Goal: Task Accomplishment & Management: Use online tool/utility

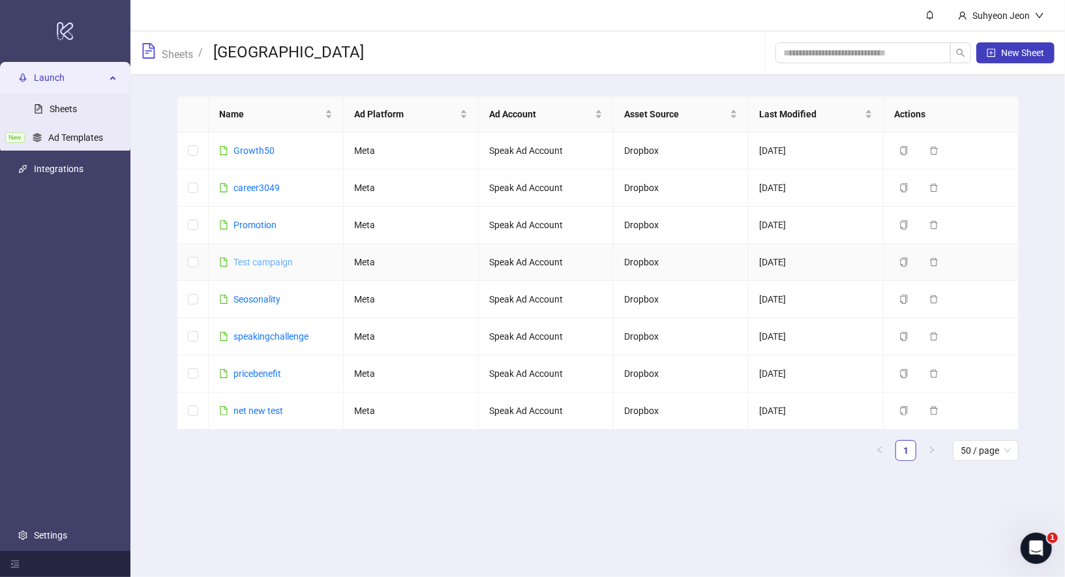
click at [273, 263] on link "Test campaign" at bounding box center [262, 262] width 59 height 10
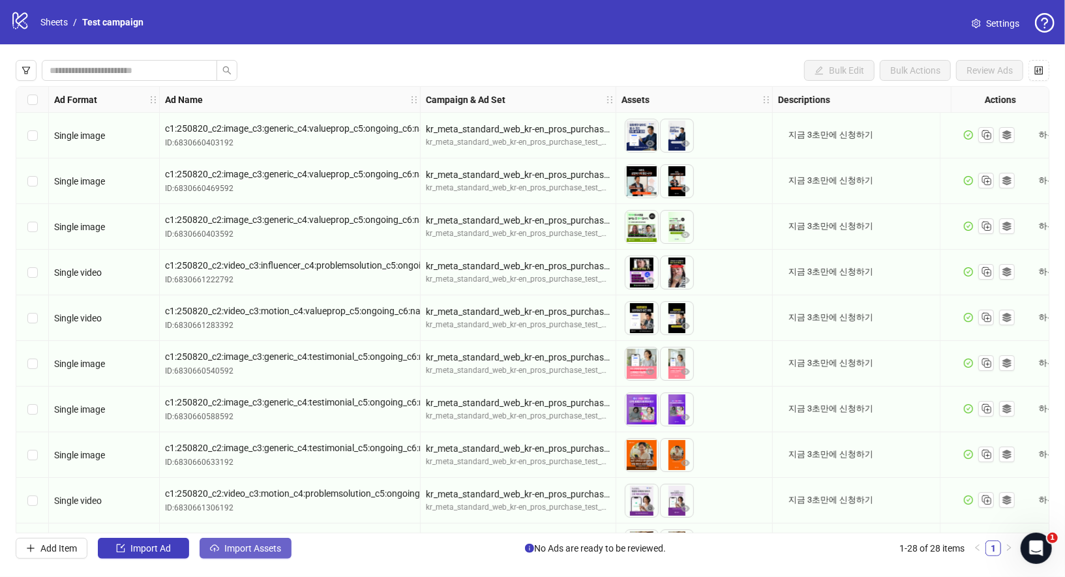
click at [277, 548] on span "Import Assets" at bounding box center [252, 548] width 57 height 10
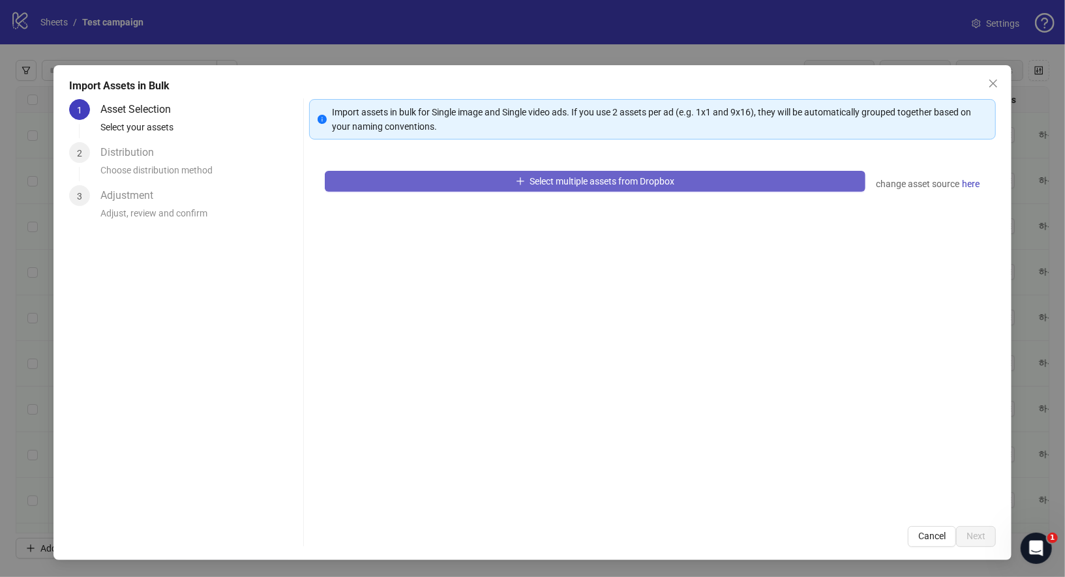
click at [554, 181] on span "Select multiple assets from Dropbox" at bounding box center [602, 181] width 145 height 10
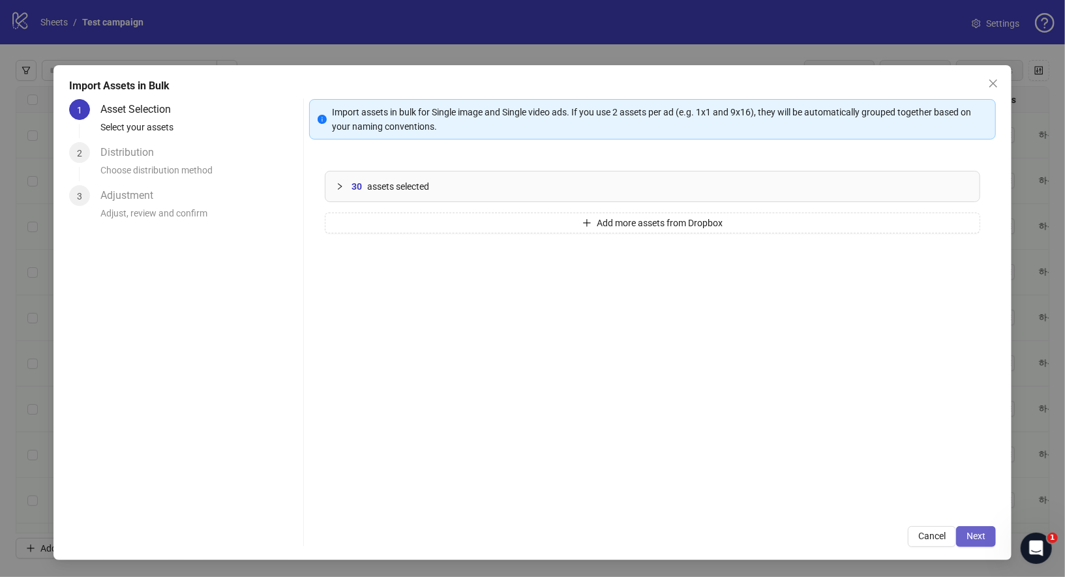
click at [976, 535] on span "Next" at bounding box center [975, 536] width 19 height 10
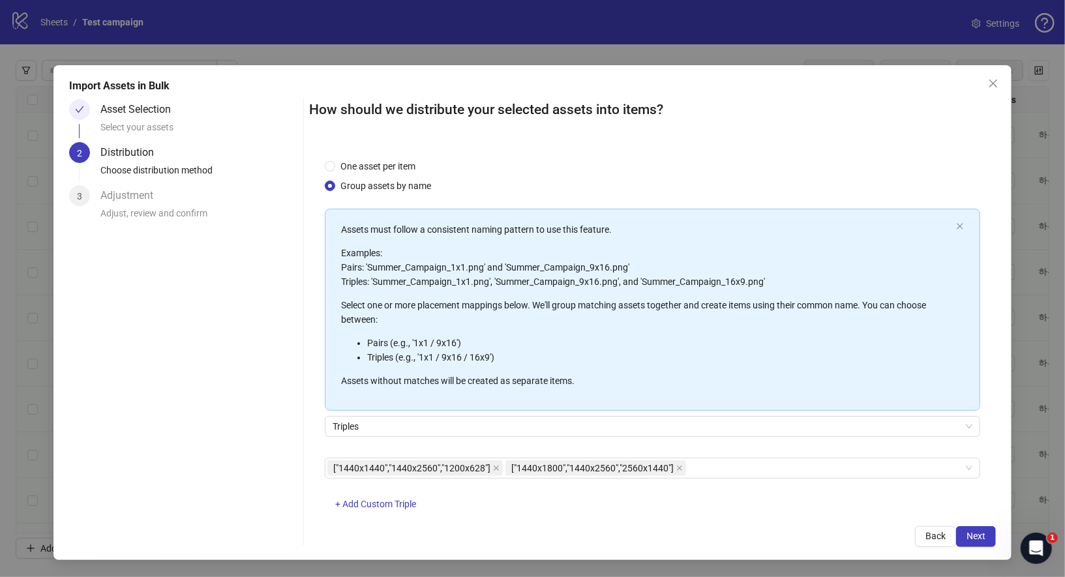
scroll to position [29, 0]
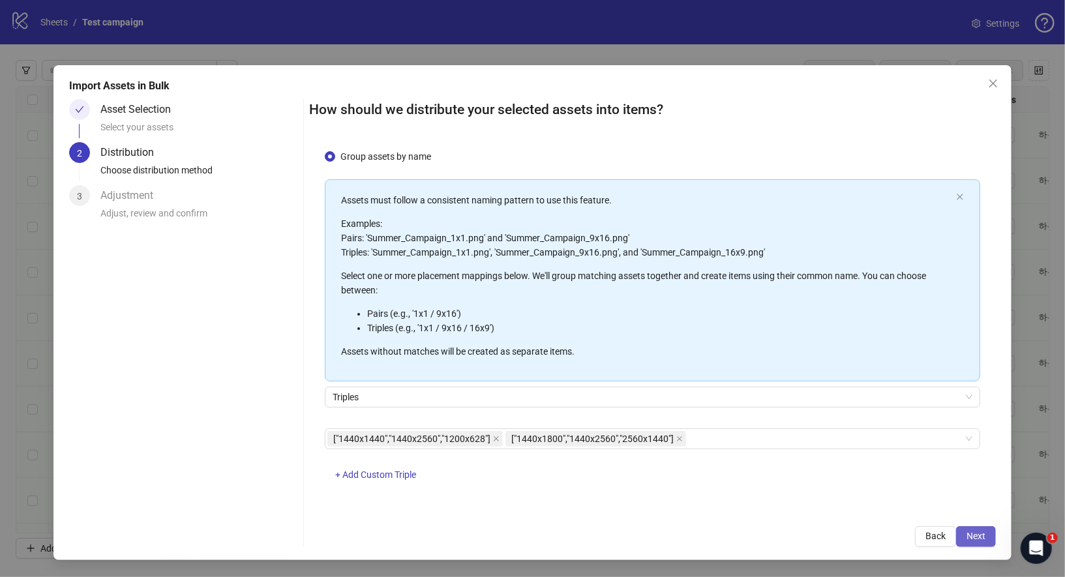
click at [991, 537] on button "Next" at bounding box center [976, 536] width 40 height 21
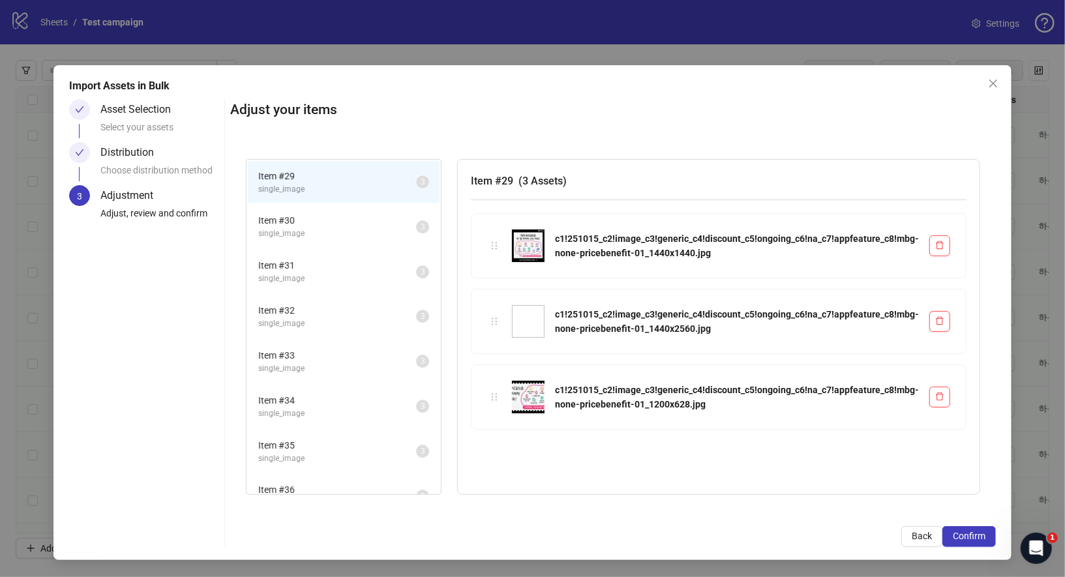
scroll to position [109, 0]
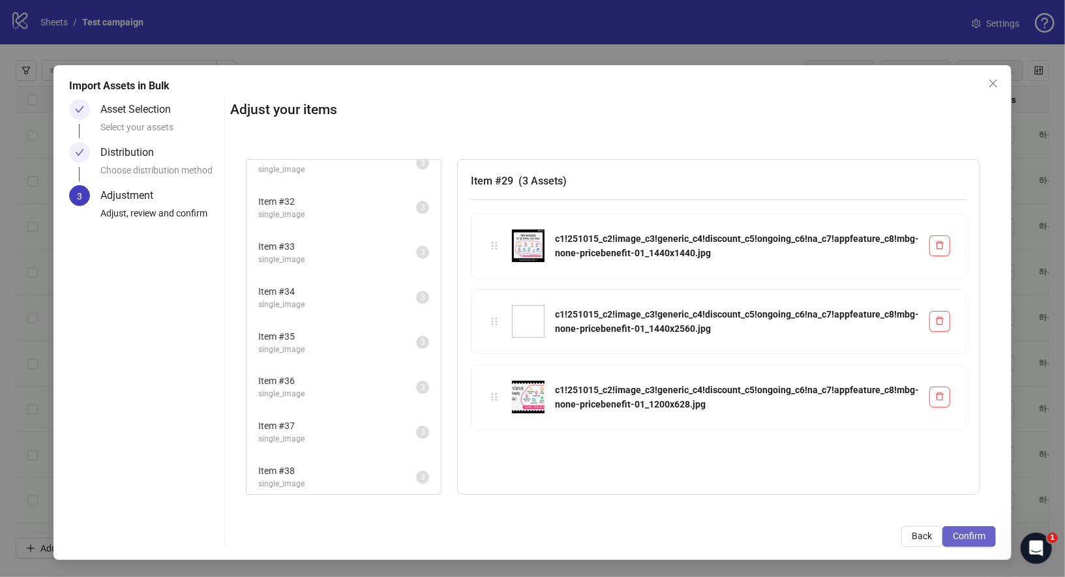
click at [972, 530] on button "Confirm" at bounding box center [968, 536] width 53 height 21
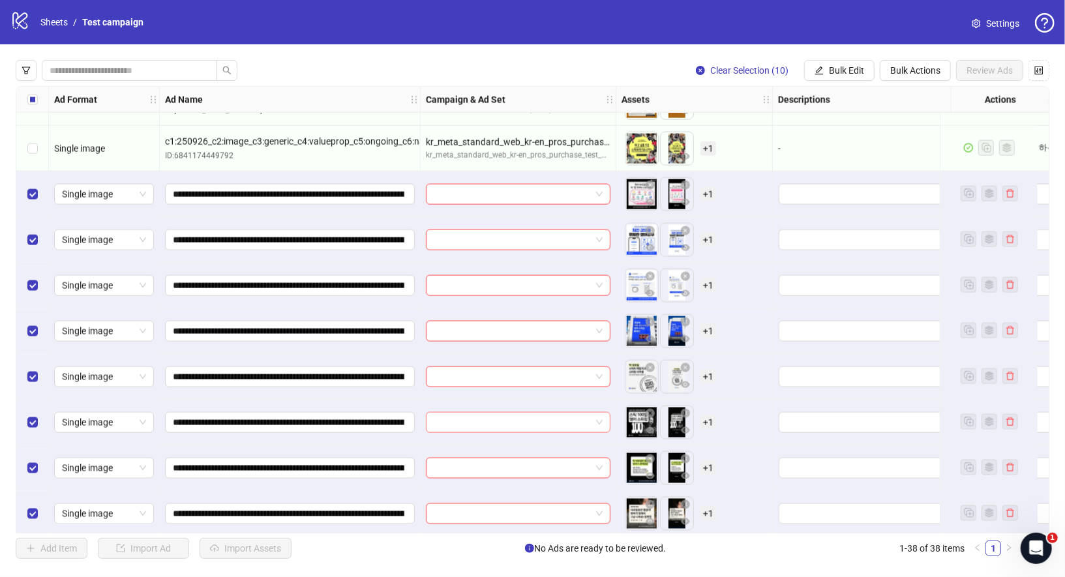
scroll to position [1318, 0]
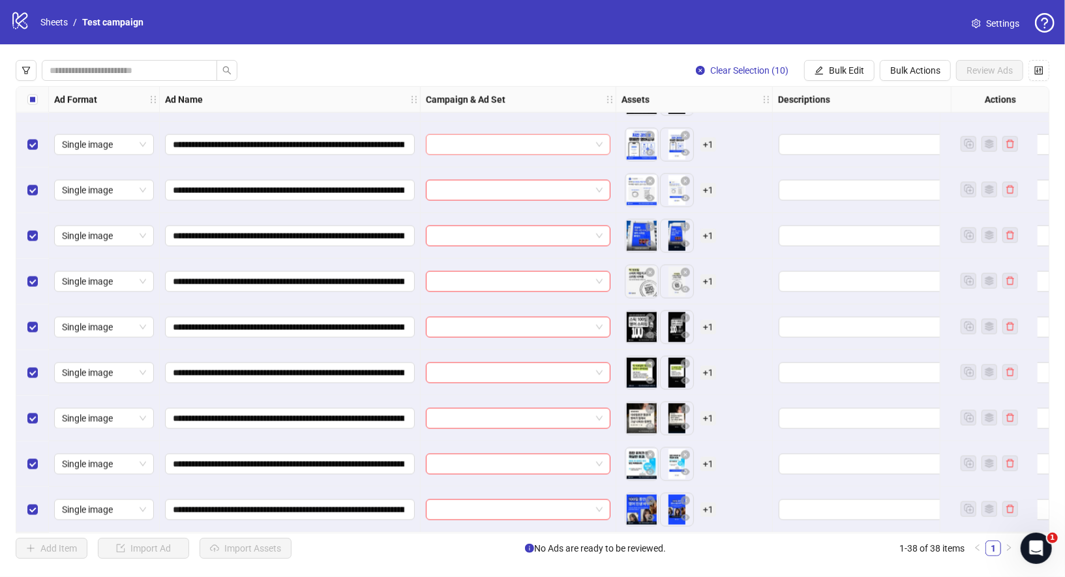
click at [601, 135] on span at bounding box center [518, 145] width 169 height 20
drag, startPoint x: 346, startPoint y: 140, endPoint x: 421, endPoint y: 139, distance: 74.3
click at [563, 147] on input "search" at bounding box center [512, 145] width 157 height 20
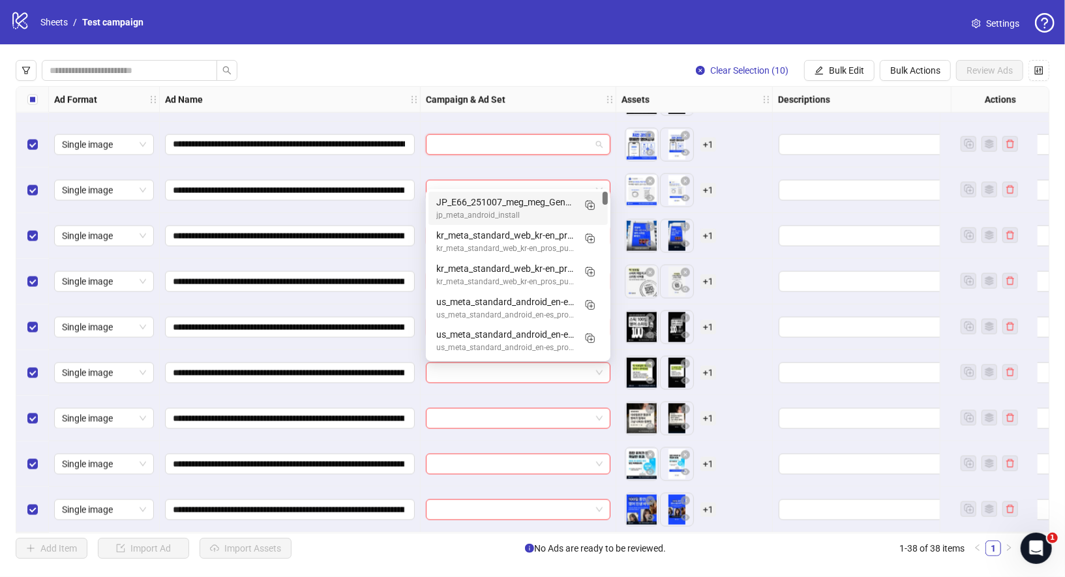
scroll to position [1262, 0]
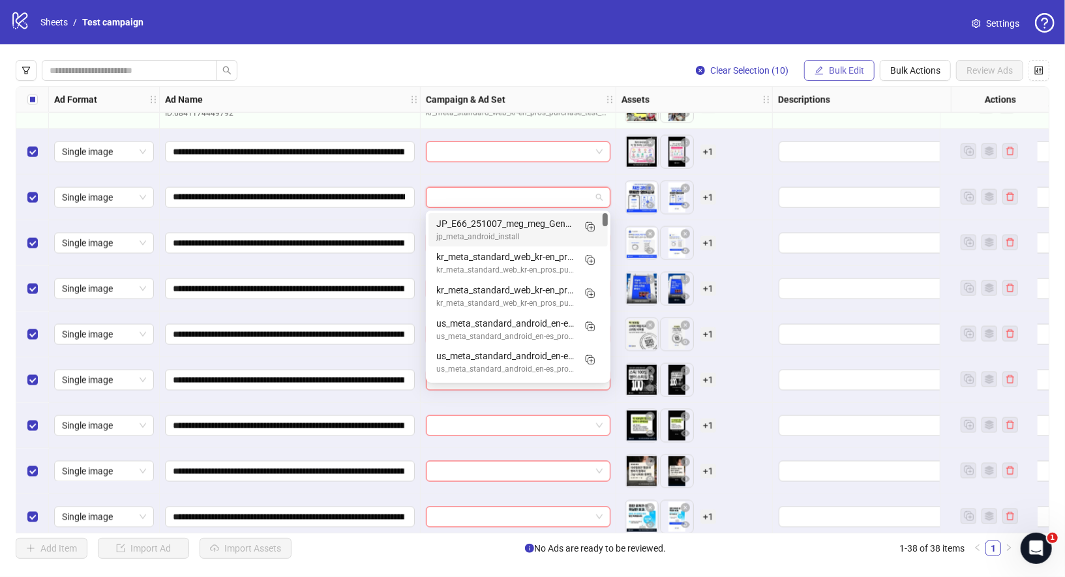
click at [872, 69] on button "Bulk Edit" at bounding box center [839, 70] width 70 height 21
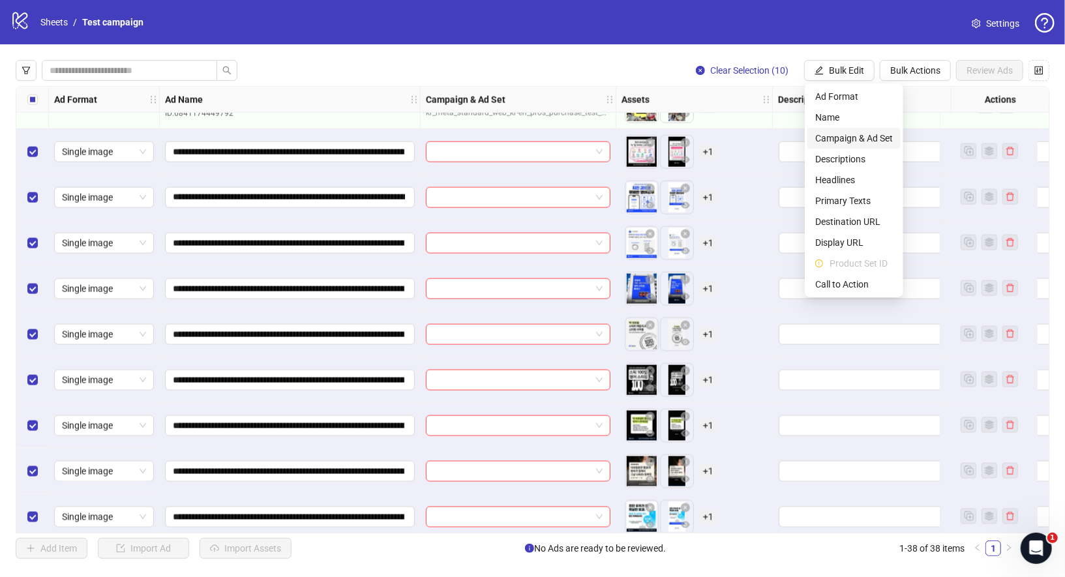
click at [869, 136] on span "Campaign & Ad Set" at bounding box center [854, 138] width 78 height 14
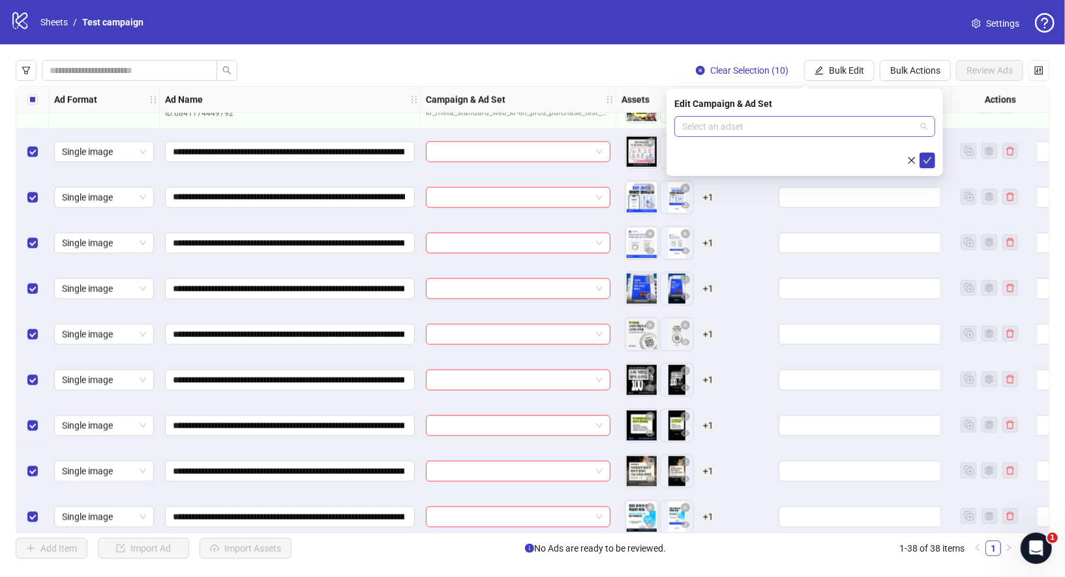
click at [902, 128] on input "search" at bounding box center [798, 127] width 233 height 20
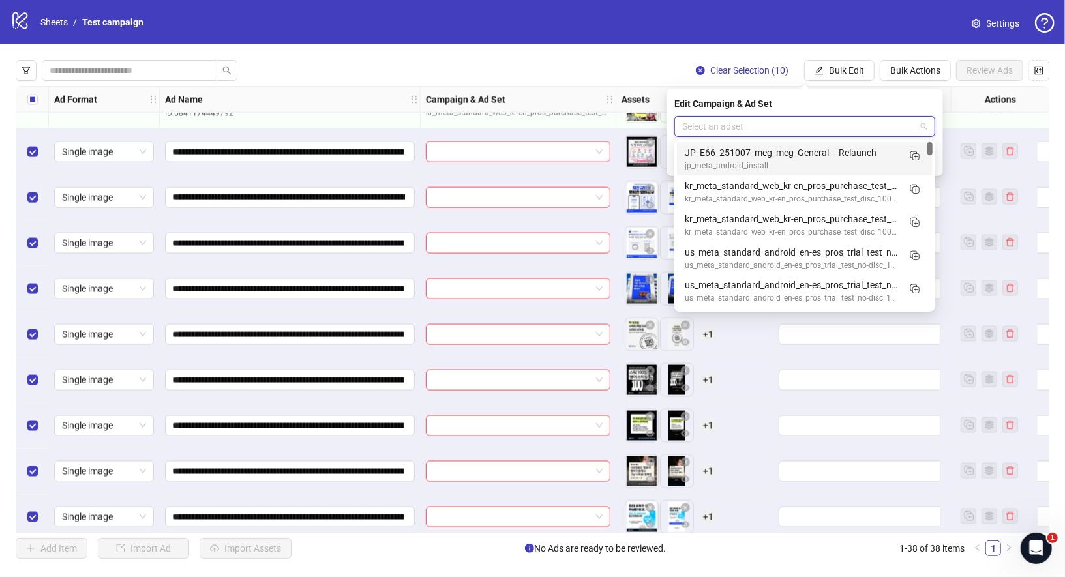
click at [751, 46] on div "Clear Selection (10) Bulk Edit Bulk Actions Review Ads Ad Format Ad Name Campai…" at bounding box center [532, 309] width 1065 height 530
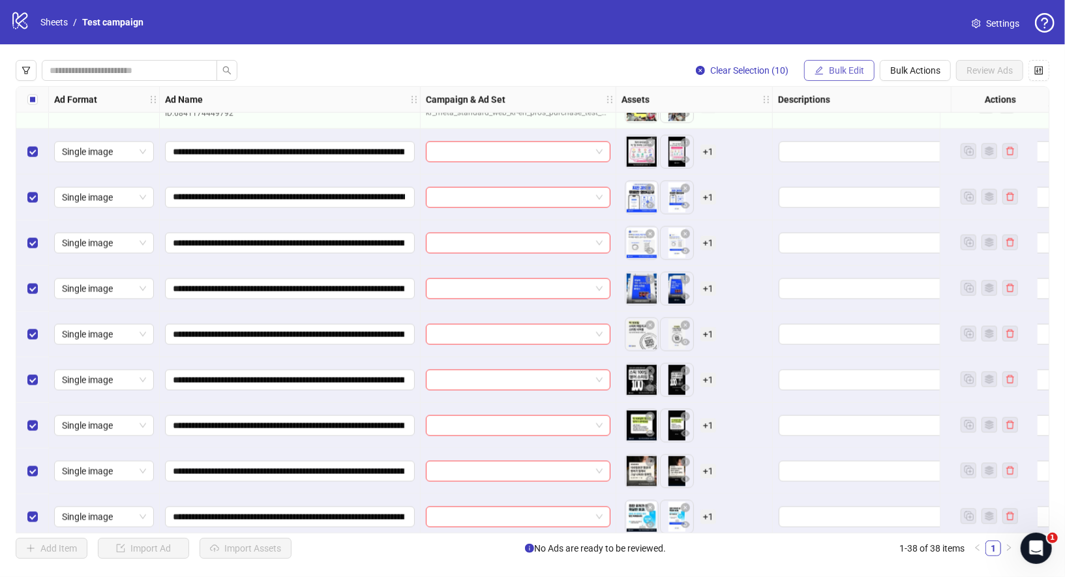
click at [855, 71] on span "Bulk Edit" at bounding box center [846, 70] width 35 height 10
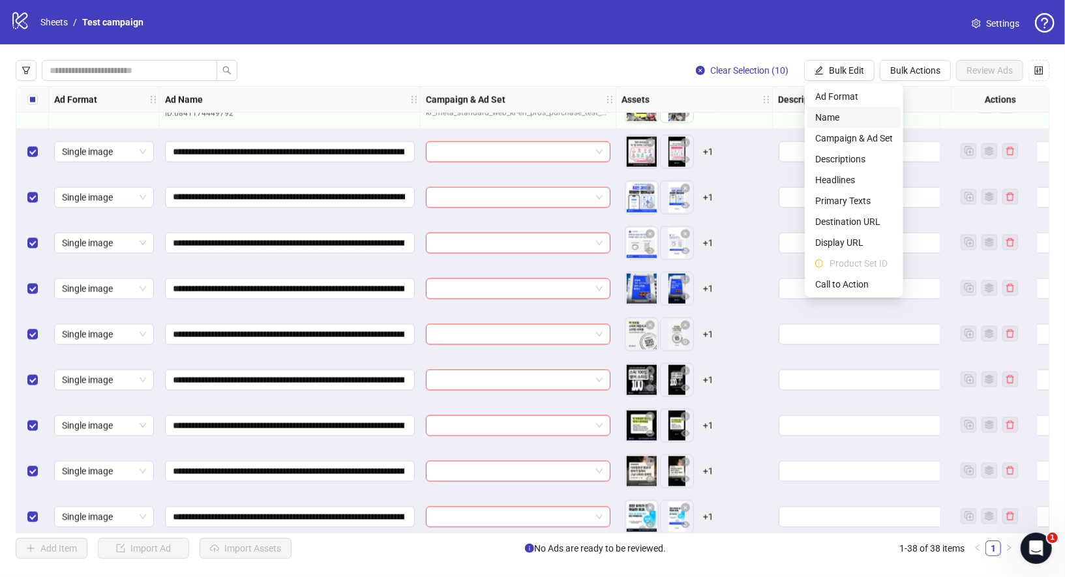
click at [877, 112] on span "Name" at bounding box center [854, 117] width 78 height 14
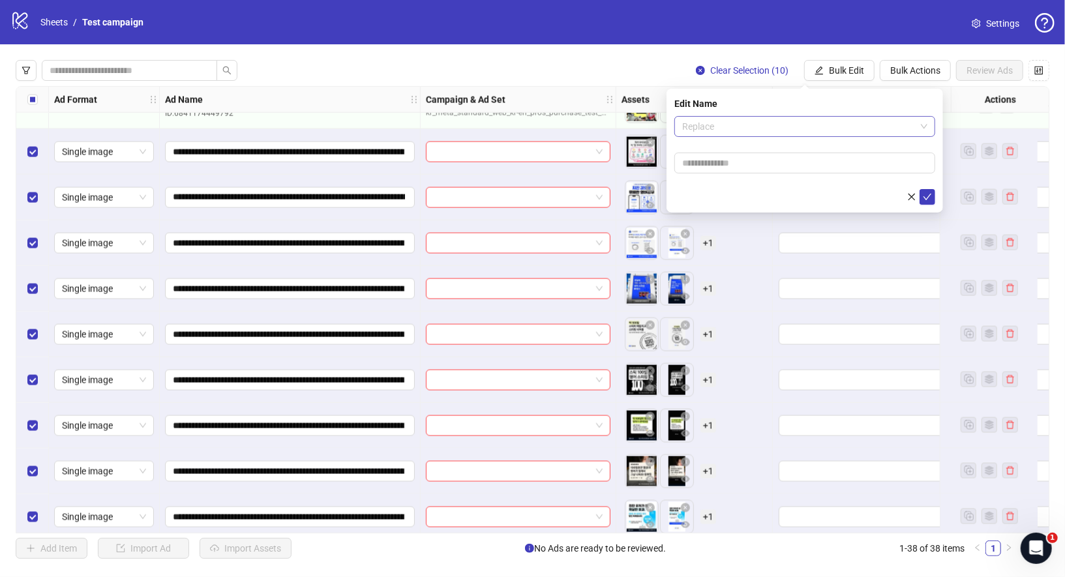
click at [801, 125] on span "Replace" at bounding box center [804, 127] width 245 height 20
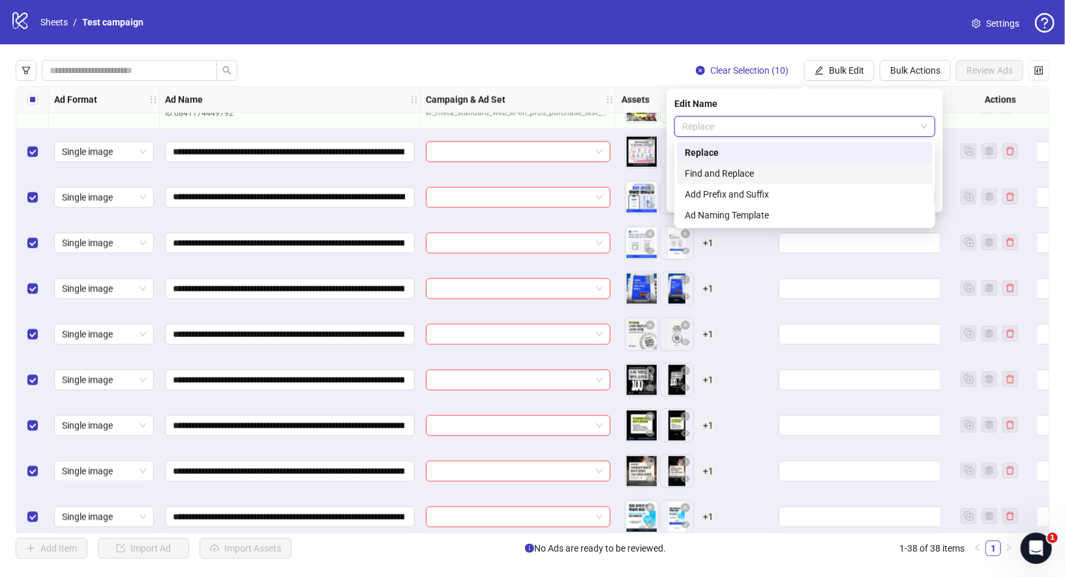
click at [791, 168] on div "Find and Replace" at bounding box center [805, 173] width 240 height 14
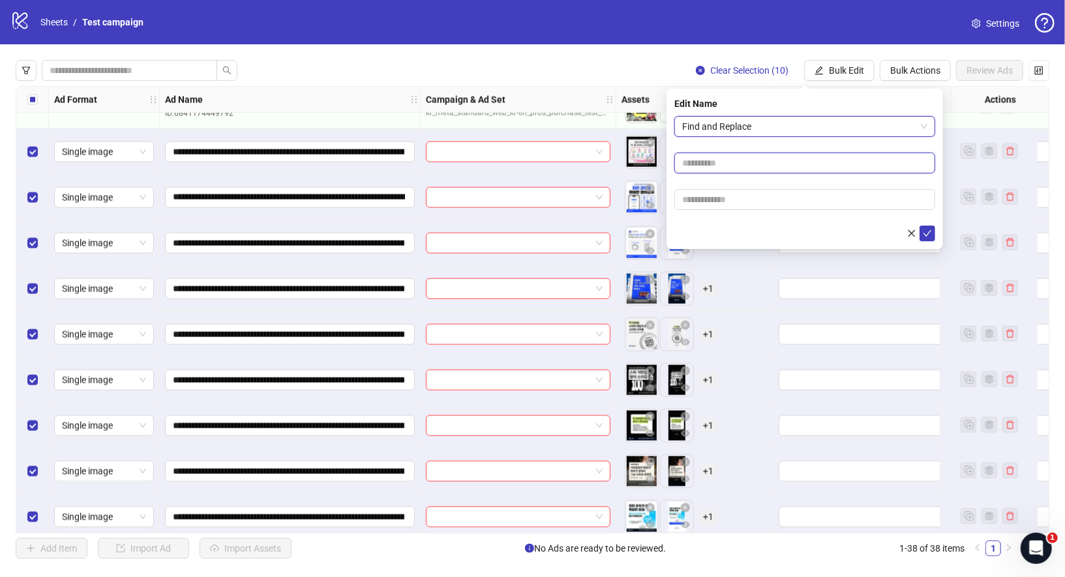
click at [771, 162] on input "text" at bounding box center [804, 163] width 261 height 21
type input "*"
click at [756, 201] on input "text" at bounding box center [804, 199] width 261 height 21
type input "*"
click at [929, 238] on span "submit" at bounding box center [927, 233] width 9 height 10
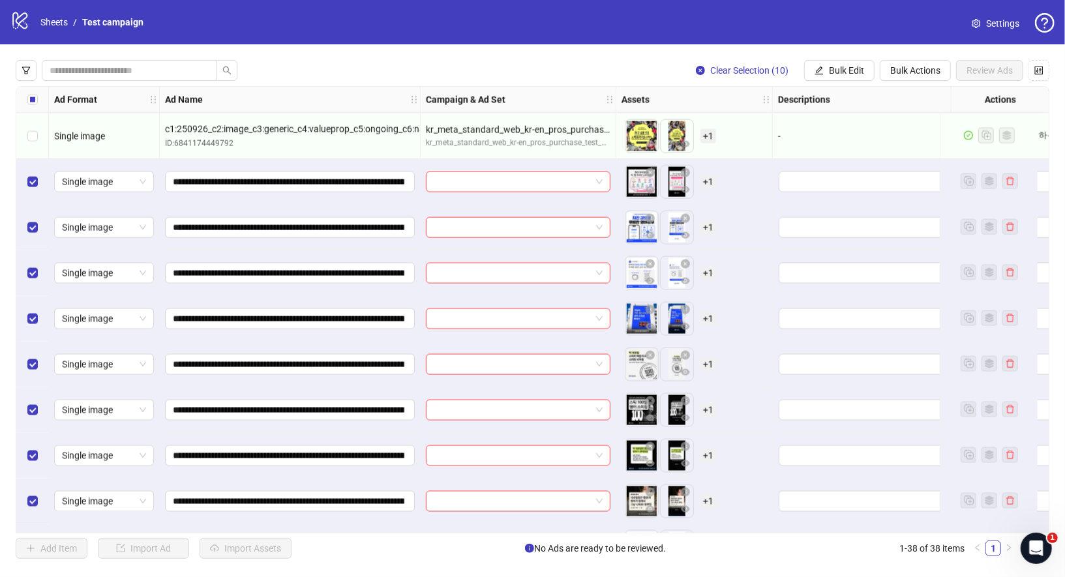
scroll to position [1264, 0]
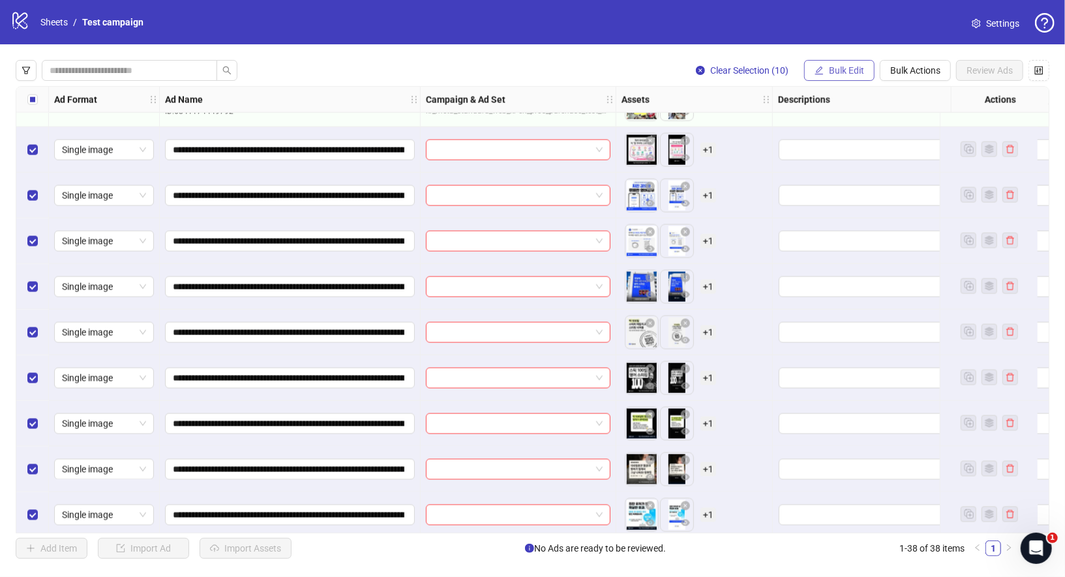
click at [831, 68] on span "Bulk Edit" at bounding box center [846, 70] width 35 height 10
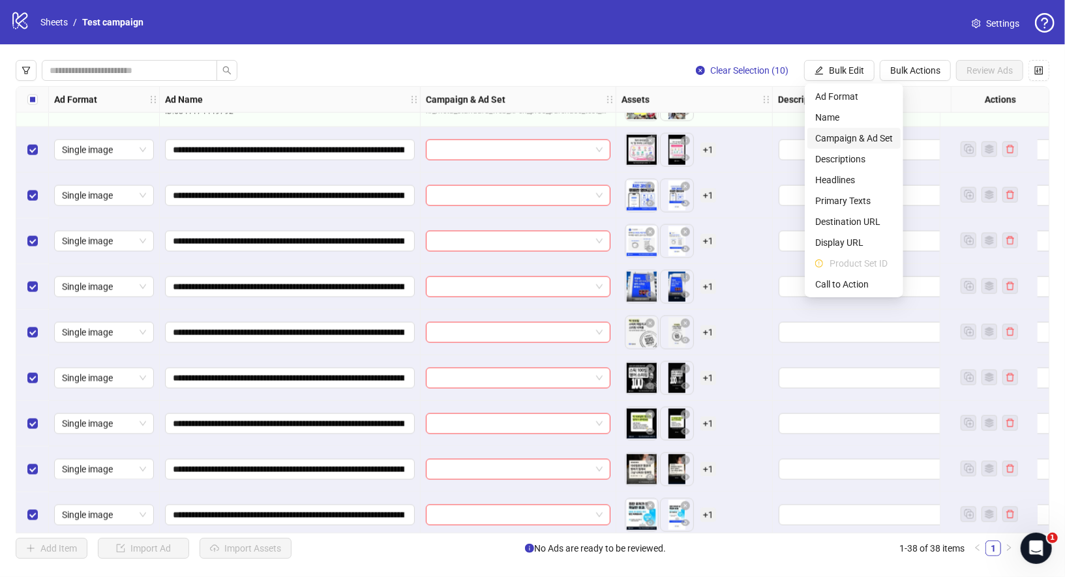
click at [882, 135] on span "Campaign & Ad Set" at bounding box center [854, 138] width 78 height 14
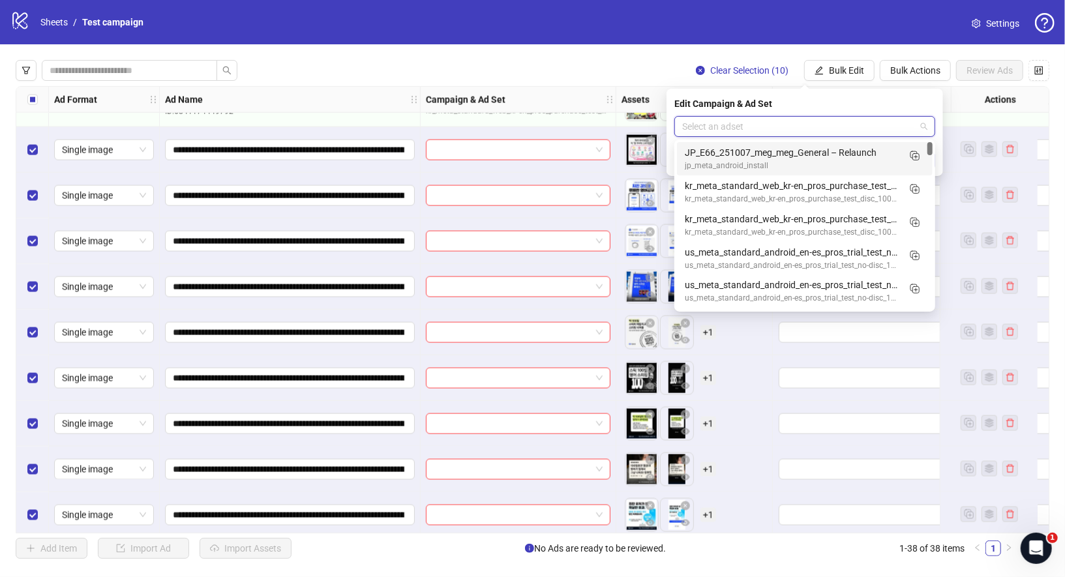
click at [861, 123] on input "search" at bounding box center [798, 127] width 233 height 20
click at [857, 124] on input "search" at bounding box center [798, 127] width 233 height 20
type input "*"
type input "****"
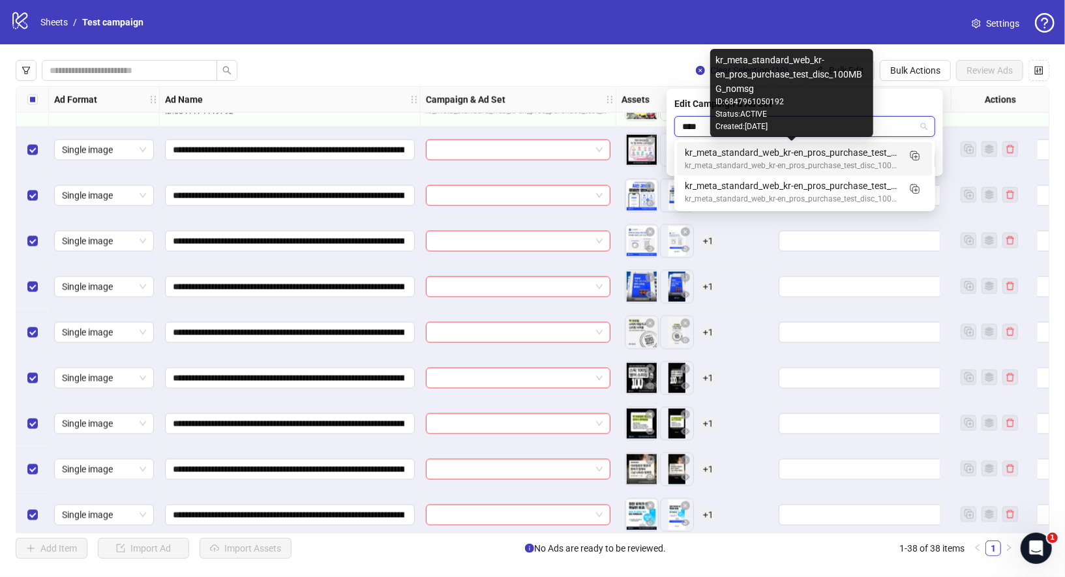
click at [876, 155] on div "kr_meta_standard_web_kr-en_pros_purchase_test_disc_100MBG_nomsg" at bounding box center [792, 152] width 214 height 14
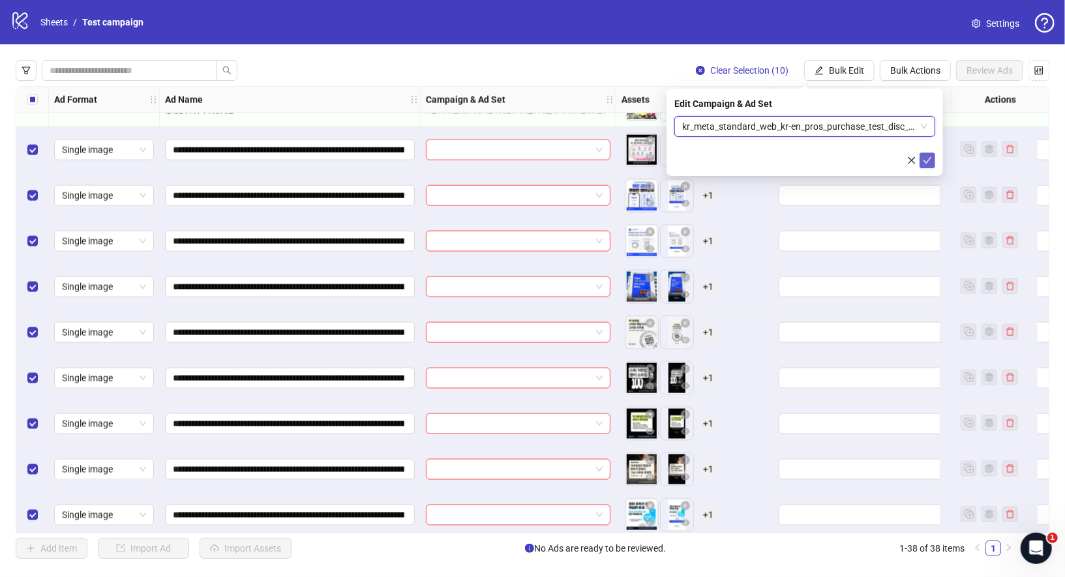
click at [923, 156] on icon "check" at bounding box center [927, 160] width 9 height 9
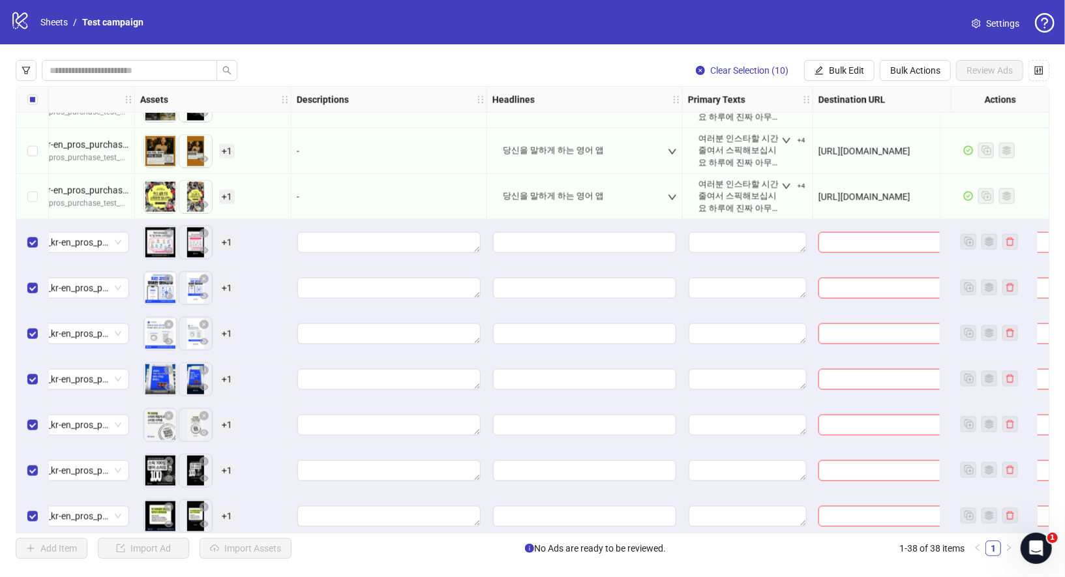
scroll to position [1169, 481]
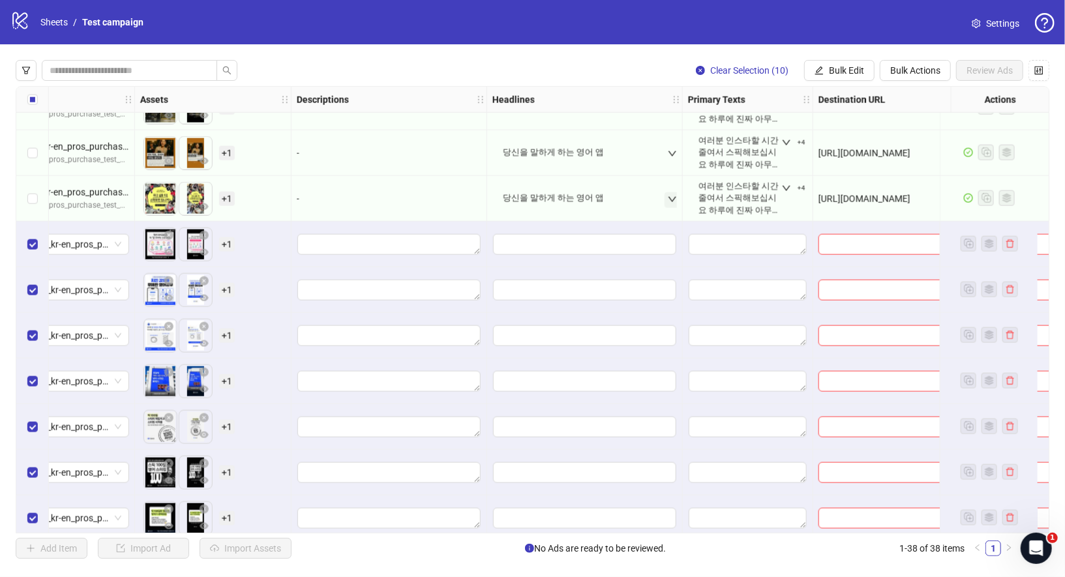
click at [676, 200] on icon "down" at bounding box center [672, 199] width 9 height 9
drag, startPoint x: 632, startPoint y: 232, endPoint x: 509, endPoint y: 240, distance: 123.5
click at [509, 231] on div "당신을 말하게 하는 영어 앱" at bounding box center [588, 240] width 162 height 40
drag, startPoint x: 520, startPoint y: 239, endPoint x: 644, endPoint y: 239, distance: 123.9
click at [644, 239] on div "당신을 말하게 하는 영어 앱" at bounding box center [588, 240] width 145 height 23
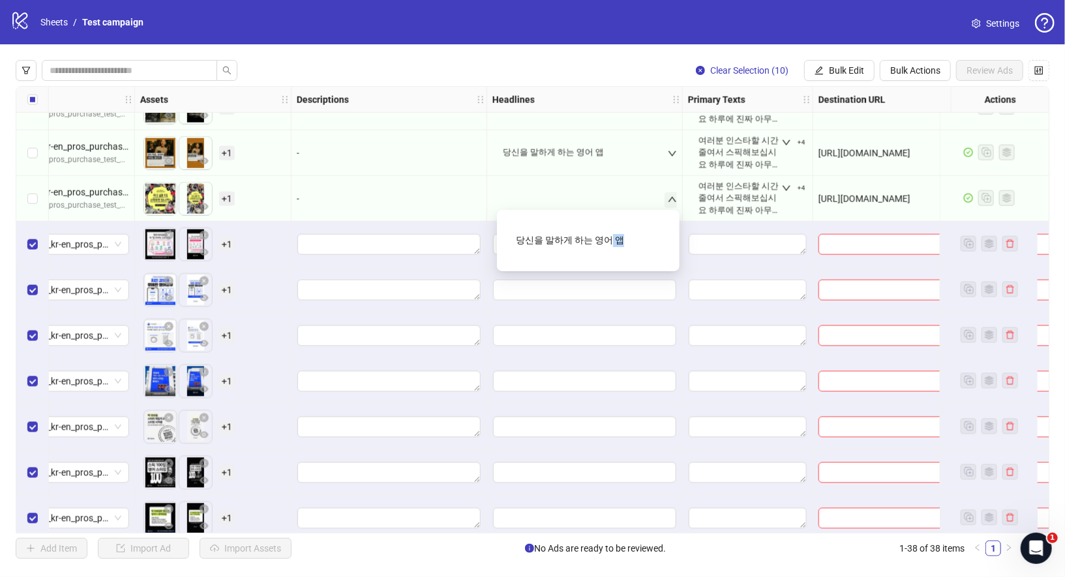
drag, startPoint x: 629, startPoint y: 240, endPoint x: 599, endPoint y: 241, distance: 30.7
click at [599, 241] on div "당신을 말하게 하는 영어 앱" at bounding box center [588, 240] width 145 height 23
click at [614, 239] on div "당신을 말하게 하는 영어 앱" at bounding box center [588, 240] width 145 height 23
drag, startPoint x: 611, startPoint y: 239, endPoint x: 517, endPoint y: 240, distance: 93.9
click at [517, 240] on div "당신을 말하게 하는 영어 앱" at bounding box center [588, 240] width 145 height 23
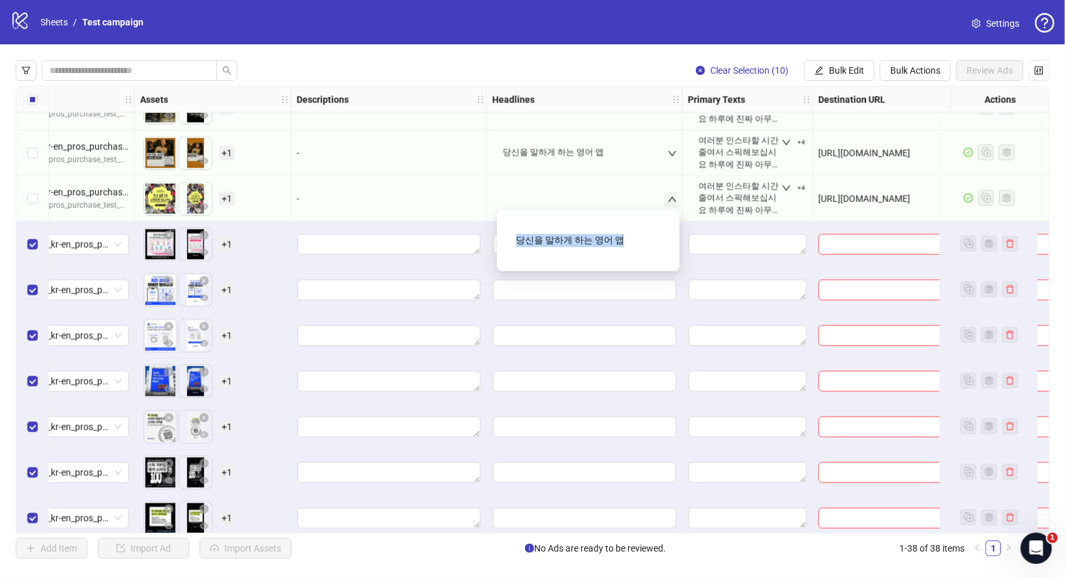
copy div "당신을 말하게 하는 영어 앱"
click at [683, 274] on div at bounding box center [748, 290] width 130 height 46
click at [825, 70] on button "Bulk Edit" at bounding box center [839, 70] width 70 height 21
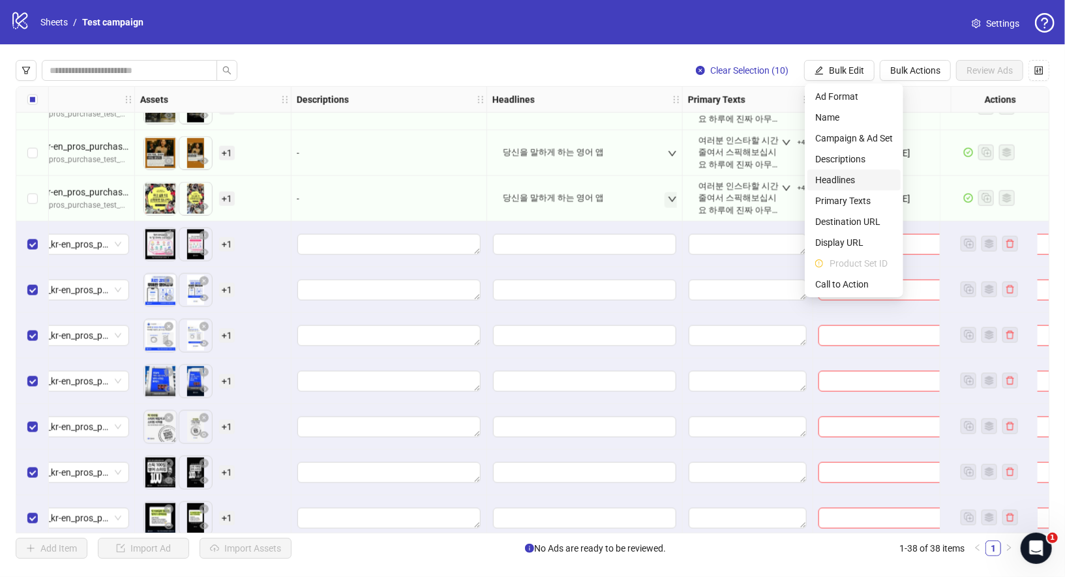
click at [862, 183] on span "Headlines" at bounding box center [854, 180] width 78 height 14
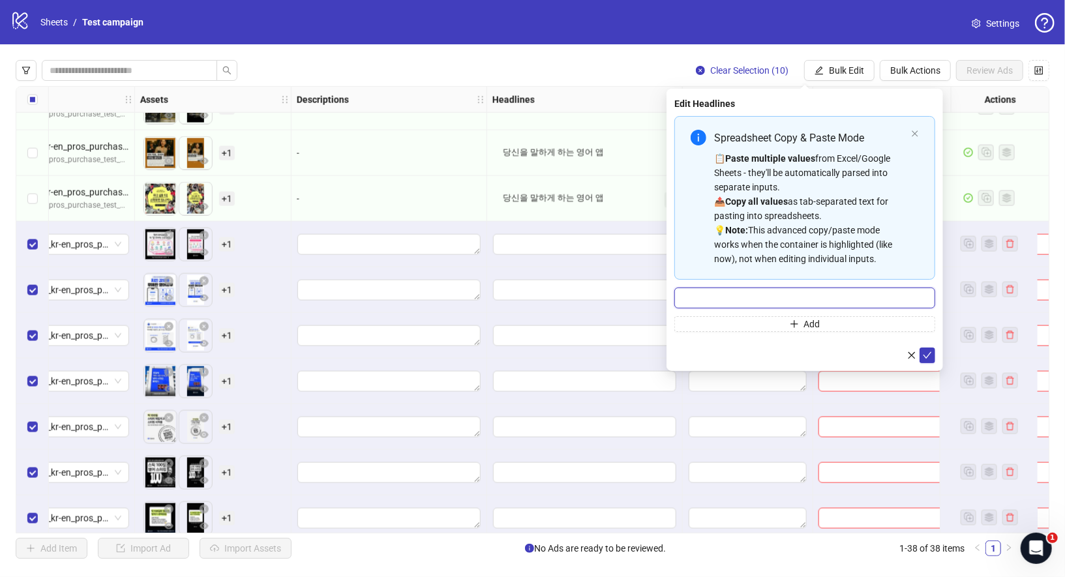
click at [794, 291] on input "Multi-input container - paste or copy values" at bounding box center [804, 298] width 261 height 21
paste input "**********"
type input "**********"
click at [927, 357] on icon "check" at bounding box center [927, 355] width 9 height 9
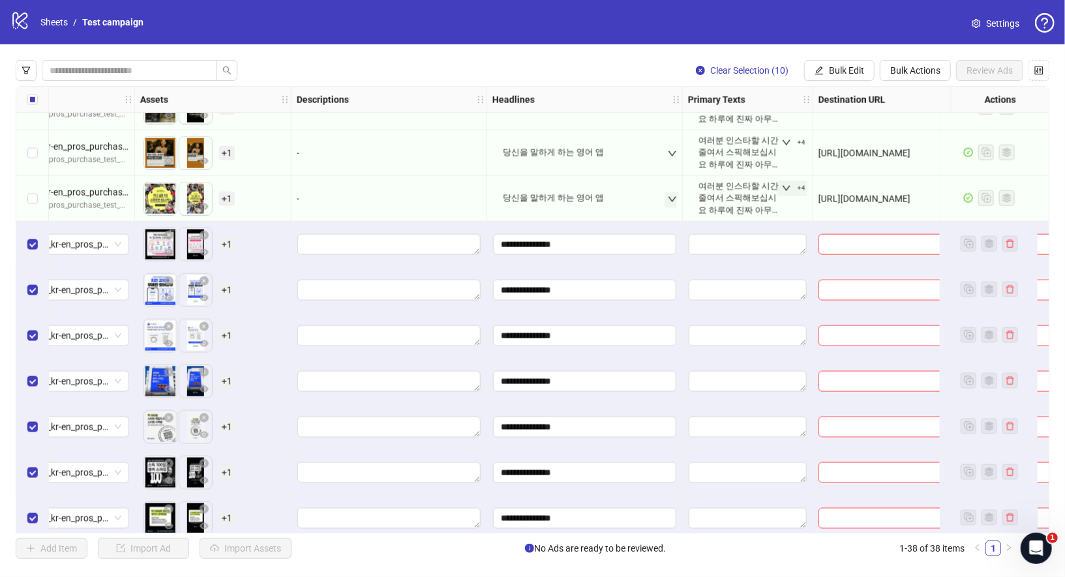
click at [805, 190] on button "+4" at bounding box center [794, 189] width 34 height 16
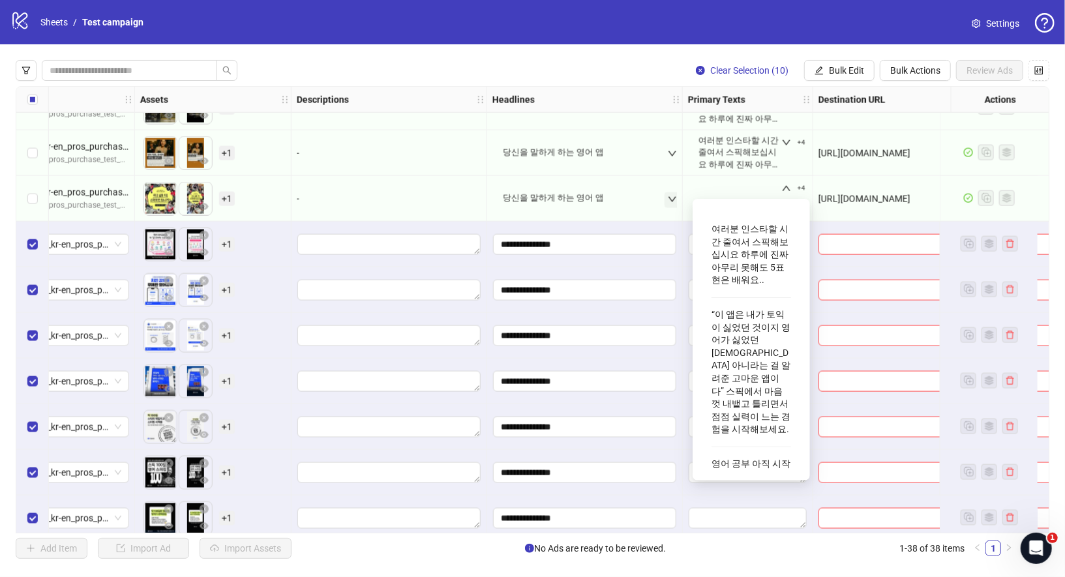
drag, startPoint x: 715, startPoint y: 228, endPoint x: 801, endPoint y: 453, distance: 241.2
click at [807, 475] on div "여러분 인스타할 시간 줄여서 스픽해보십시요 하루에 진짜 아무리 못해도 5표현은 배워요.. “이 앱은 내가 토익이 싫었던 것이지 영어가 싫었던 …" at bounding box center [750, 340] width 117 height 282
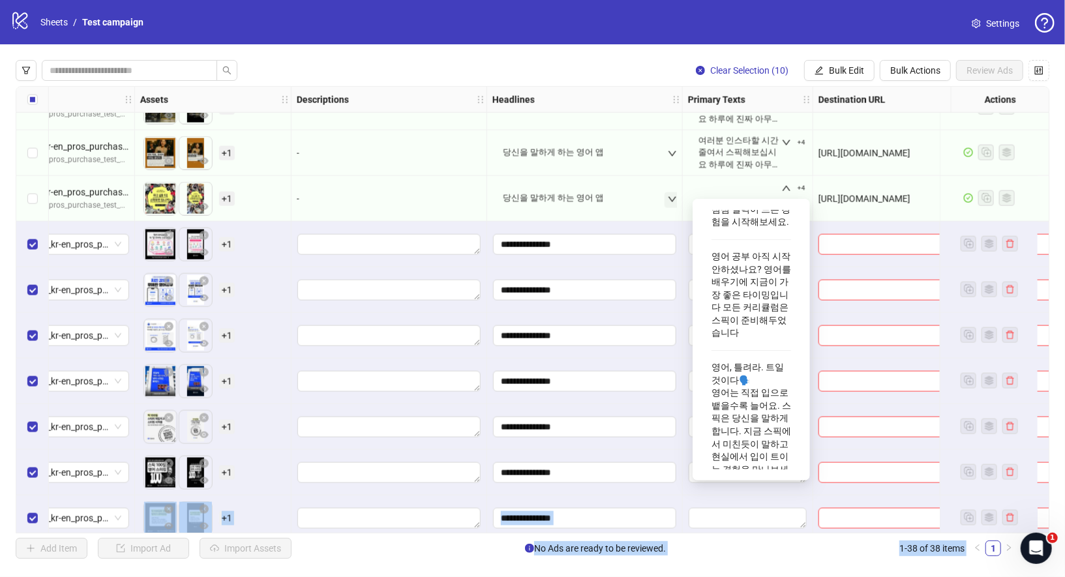
scroll to position [298, 0]
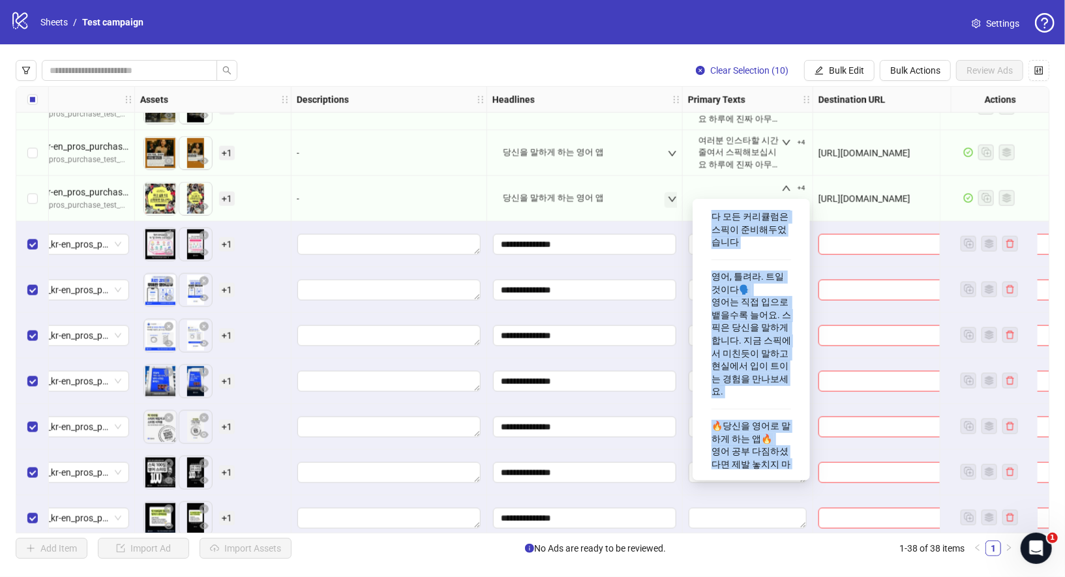
drag, startPoint x: 712, startPoint y: 228, endPoint x: 775, endPoint y: 448, distance: 228.5
click at [775, 448] on div "여러분 인스타할 시간 줄여서 스픽해보십시요 하루에 진짜 아무리 못해도 5표현은 배워요.. “이 앱은 내가 토익이 싫었던 것이지 영어가 싫었던 …" at bounding box center [751, 217] width 80 height 595
copy div "여러분 인스타할 시간 줄여서 스픽해보십시요 하루에 진짜 아무리 못해도 5표현은 배워요.. “이 앱은 내가 토익이 싫었던 것이지 영어가 싫었던 …"
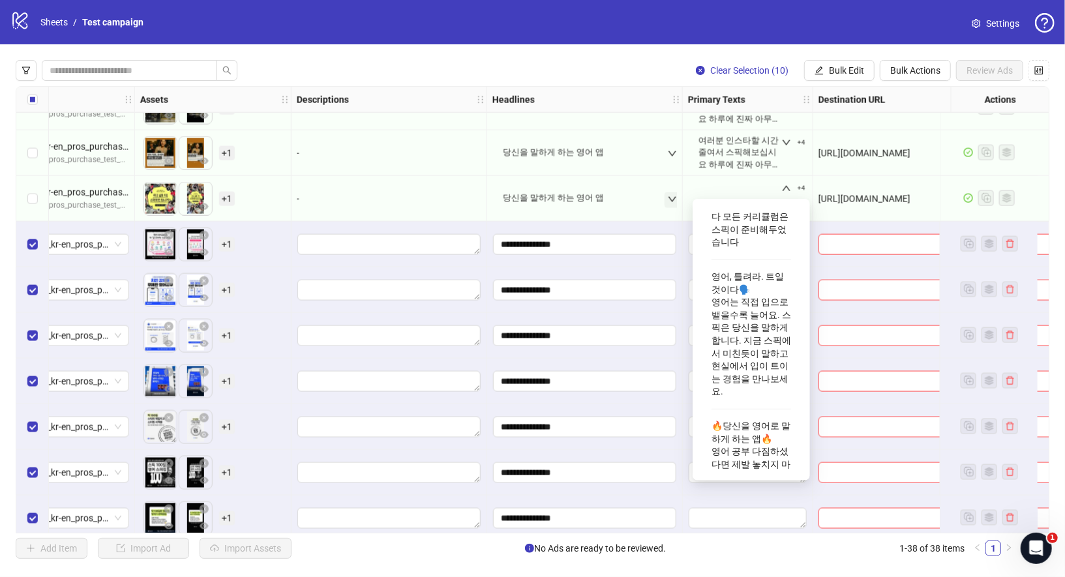
click at [831, 231] on div at bounding box center [973, 245] width 321 height 46
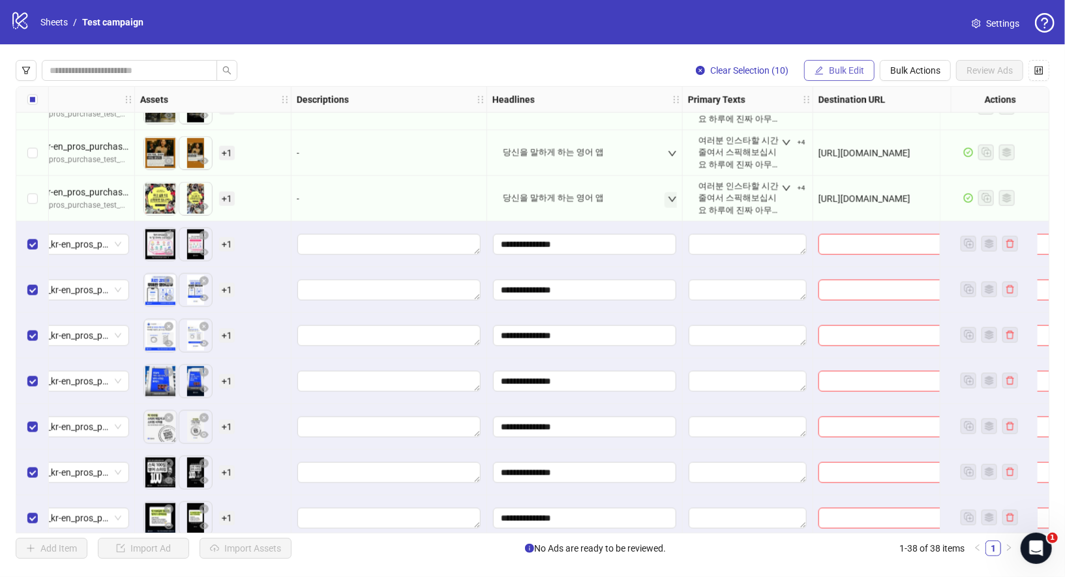
click at [832, 70] on span "Bulk Edit" at bounding box center [846, 70] width 35 height 10
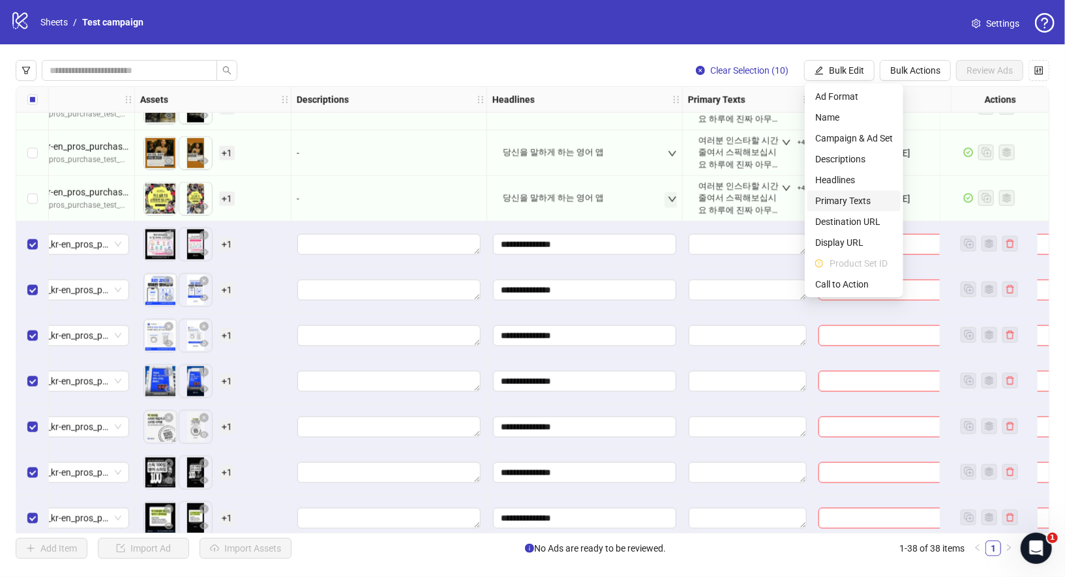
click at [852, 207] on span "Primary Texts" at bounding box center [854, 201] width 78 height 14
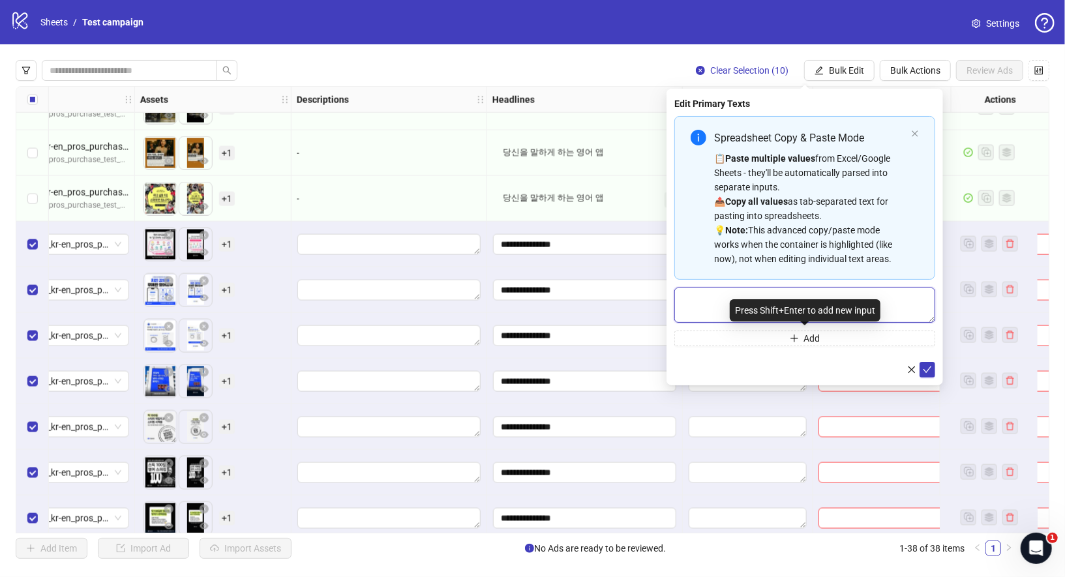
click at [773, 298] on textarea "Multi-text input container - paste or copy values" at bounding box center [804, 305] width 261 height 35
paste textarea "**********"
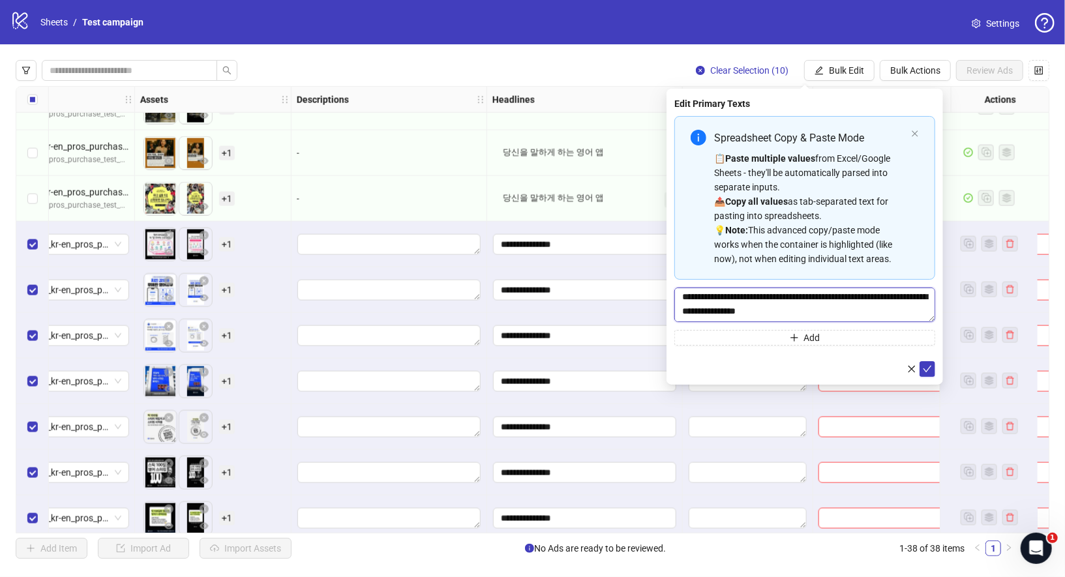
scroll to position [171, 0]
drag, startPoint x: 679, startPoint y: 309, endPoint x: 840, endPoint y: 376, distance: 173.9
click at [836, 381] on div "**********" at bounding box center [804, 237] width 276 height 296
type textarea "**********"
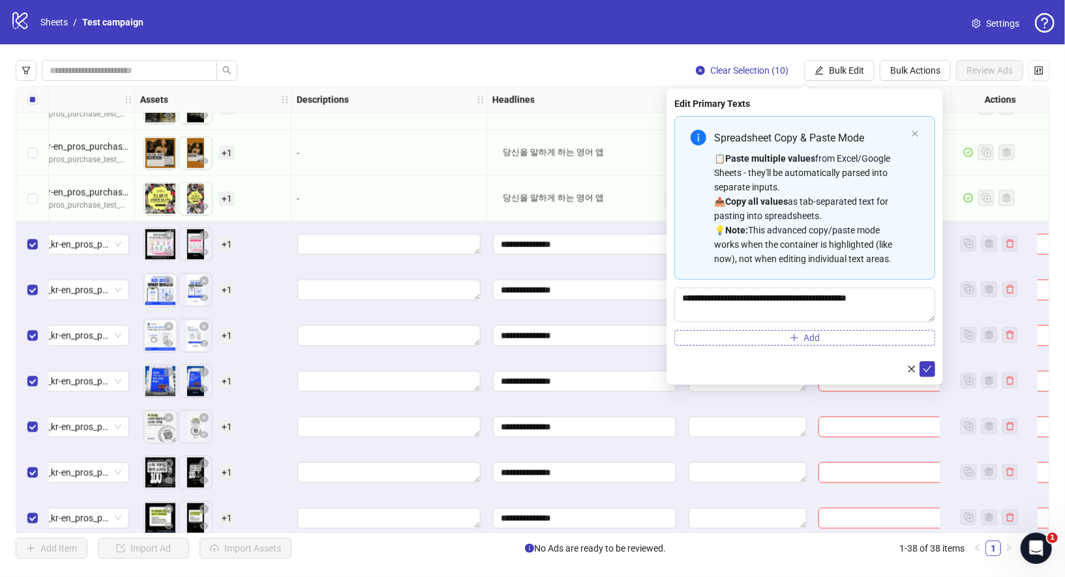
click at [829, 342] on button "Add" at bounding box center [804, 338] width 261 height 16
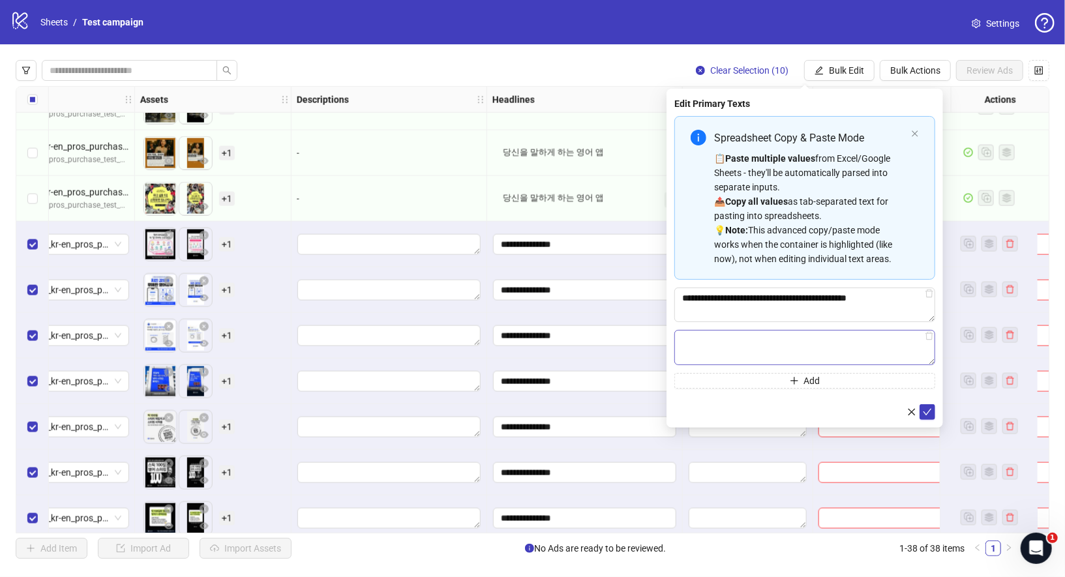
click at [793, 338] on textarea "Multi-text input container - paste or copy values" at bounding box center [804, 347] width 261 height 35
drag, startPoint x: 684, startPoint y: 342, endPoint x: 887, endPoint y: 413, distance: 214.9
click at [887, 413] on form "**********" at bounding box center [804, 267] width 261 height 303
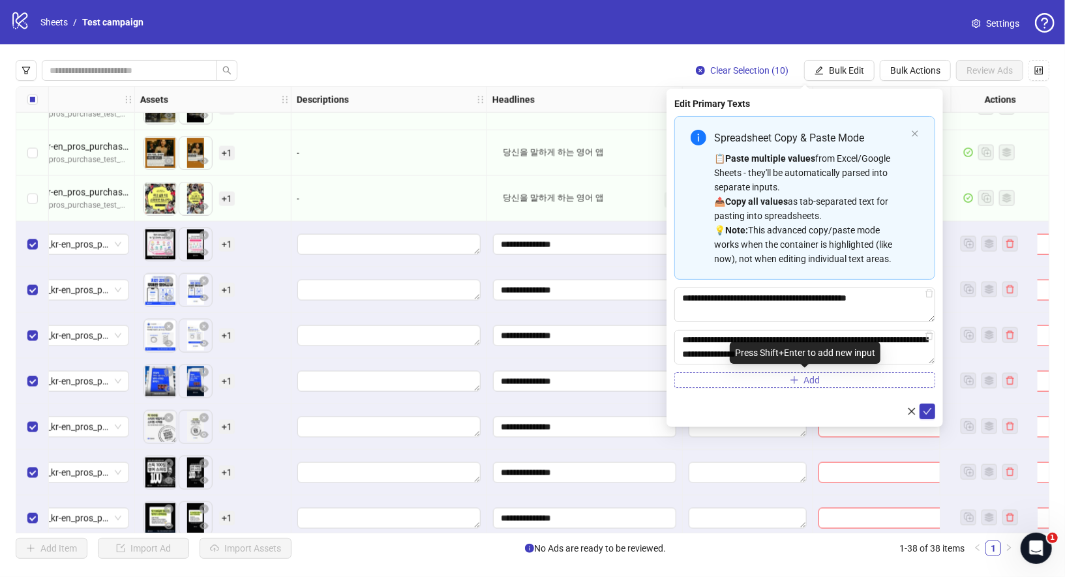
scroll to position [14, 0]
type textarea "**********"
click at [805, 385] on span "Add" at bounding box center [812, 380] width 16 height 10
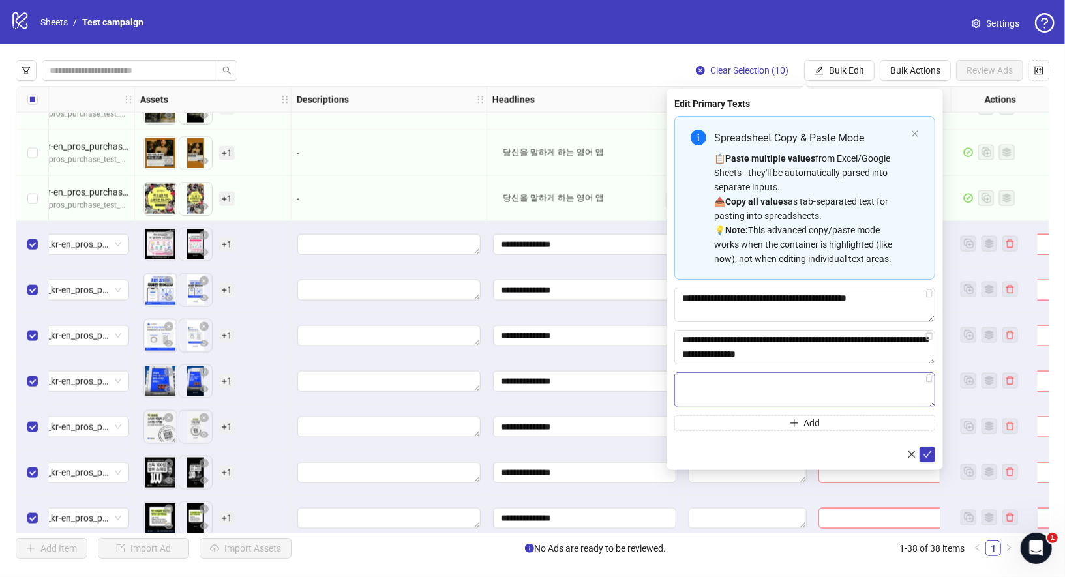
click at [777, 383] on textarea "Multi-text input container - paste or copy values" at bounding box center [804, 389] width 261 height 35
drag, startPoint x: 681, startPoint y: 386, endPoint x: 899, endPoint y: 454, distance: 228.3
click at [899, 454] on form "**********" at bounding box center [804, 289] width 261 height 346
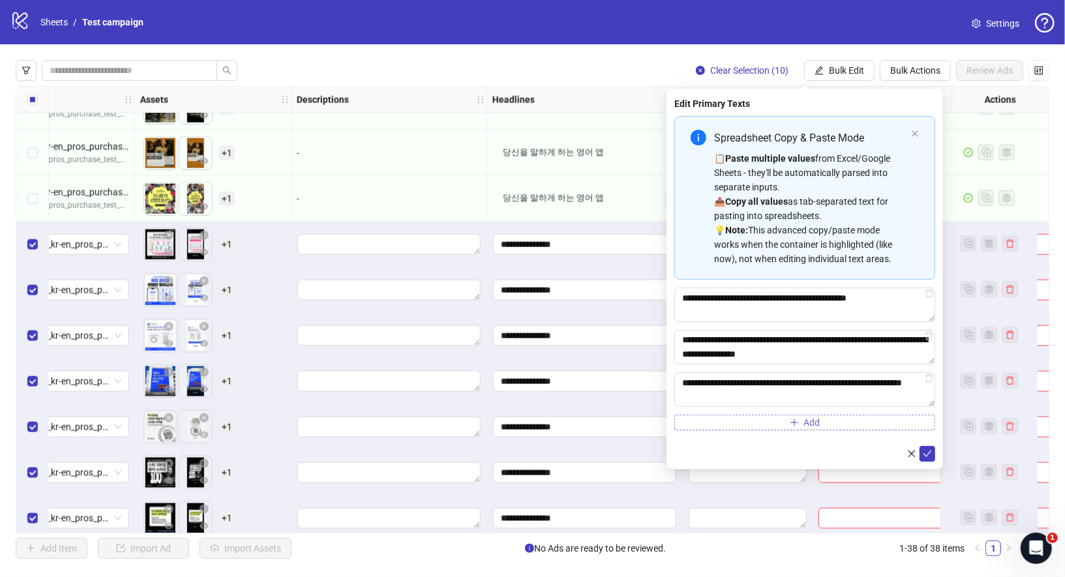
type textarea "**********"
click at [817, 424] on span "Add" at bounding box center [812, 422] width 16 height 10
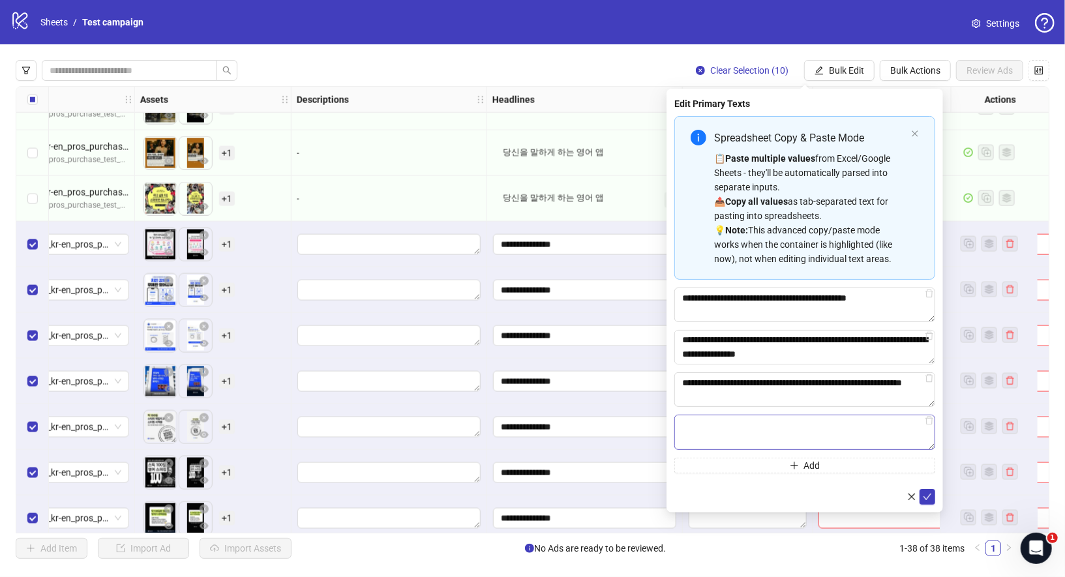
drag, startPoint x: 773, startPoint y: 414, endPoint x: 769, endPoint y: 420, distance: 7.1
click at [771, 416] on textarea "Multi-text input container - paste or copy values" at bounding box center [804, 432] width 261 height 35
drag, startPoint x: 683, startPoint y: 430, endPoint x: 862, endPoint y: 477, distance: 185.5
click at [862, 477] on form "**********" at bounding box center [804, 310] width 261 height 388
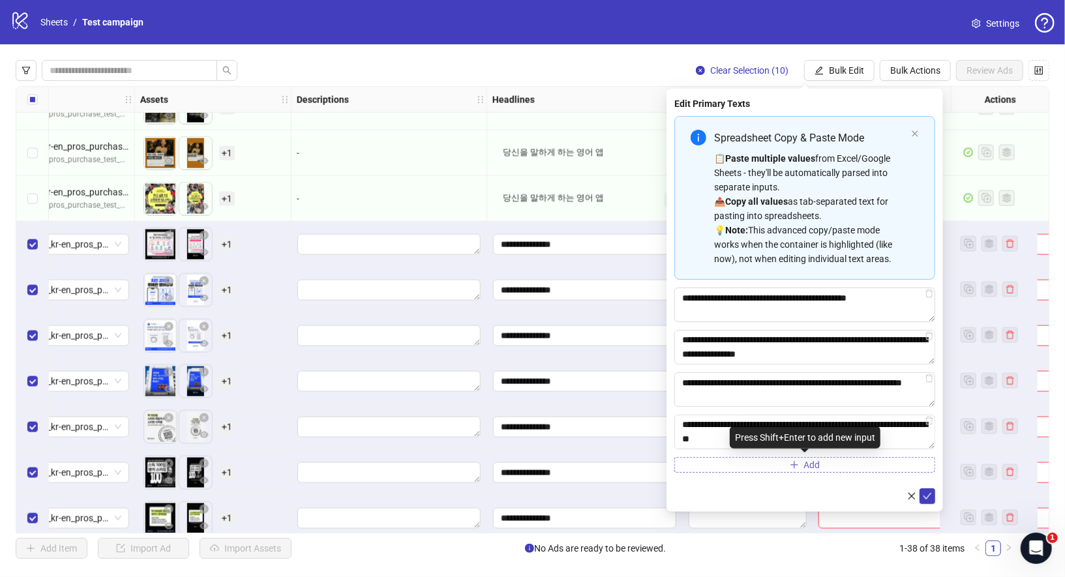
scroll to position [28, 0]
type textarea "**********"
click at [764, 470] on button "Add" at bounding box center [804, 465] width 261 height 16
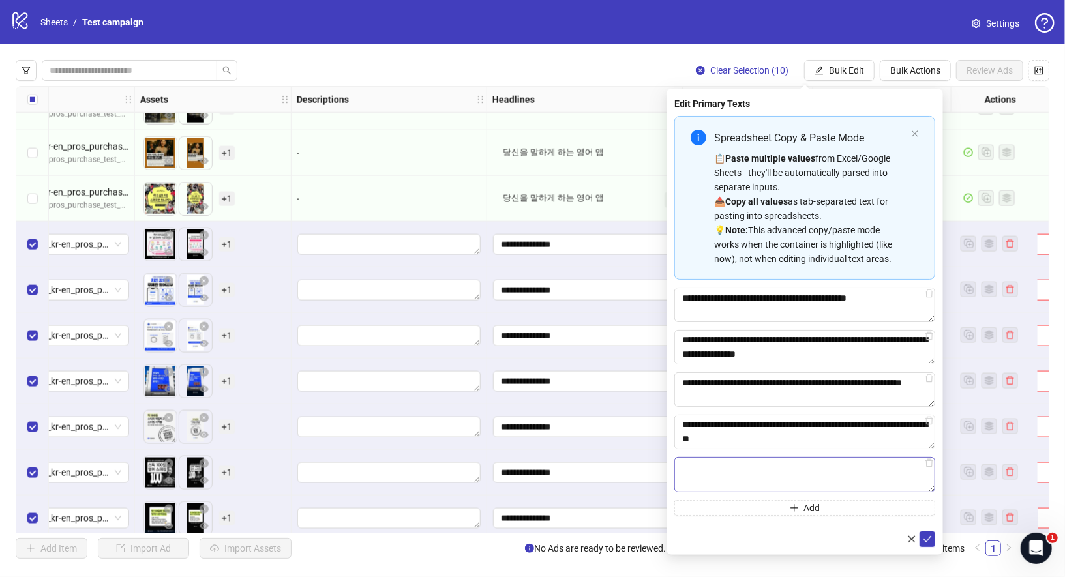
click at [735, 469] on textarea "Multi-text input container - paste or copy values" at bounding box center [804, 474] width 261 height 35
type textarea "**********"
click at [924, 540] on icon "check" at bounding box center [927, 538] width 9 height 9
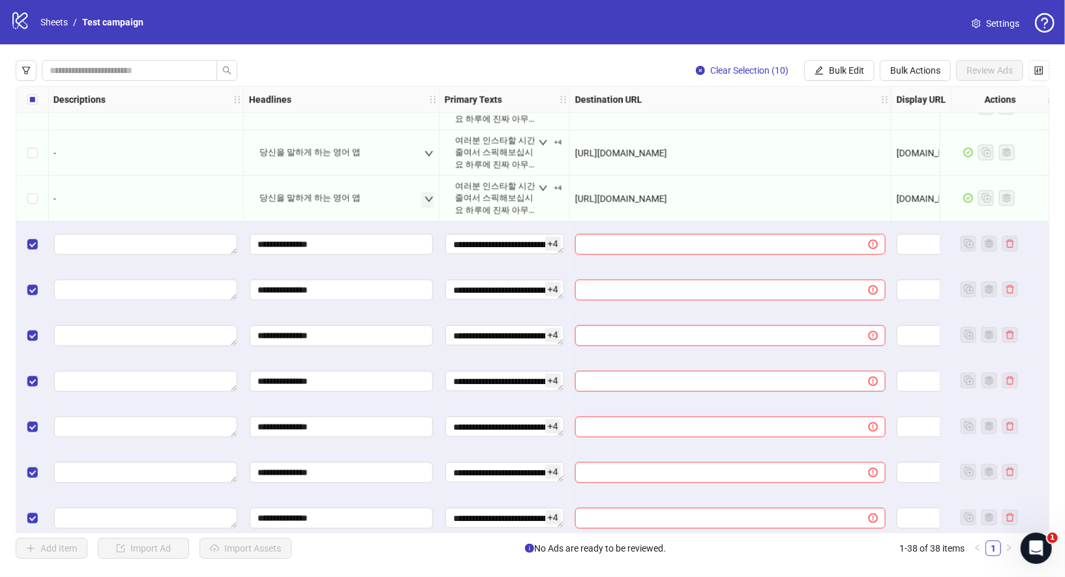
scroll to position [1169, 736]
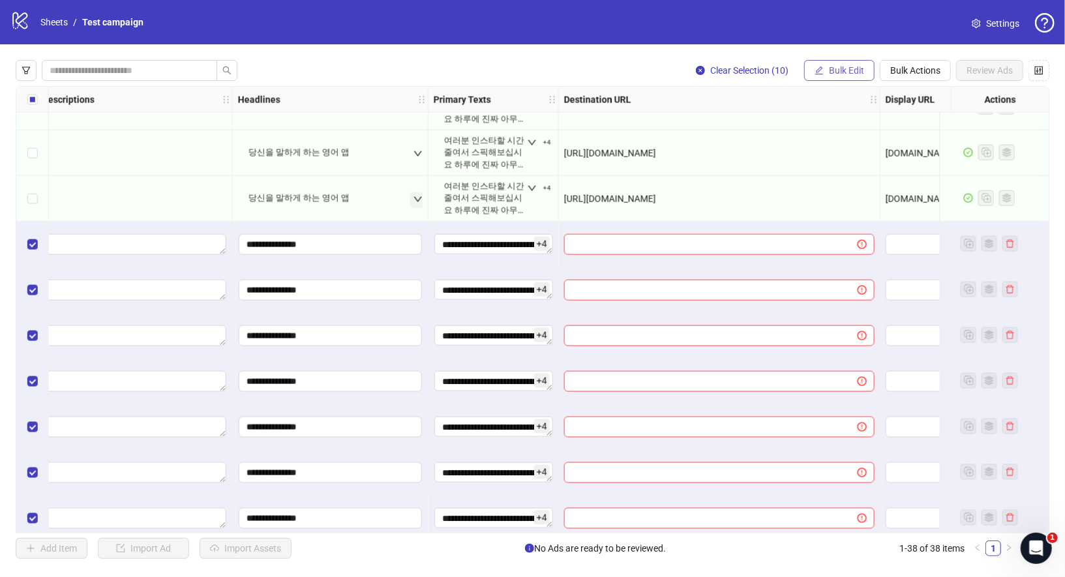
click at [861, 67] on span "Bulk Edit" at bounding box center [846, 70] width 35 height 10
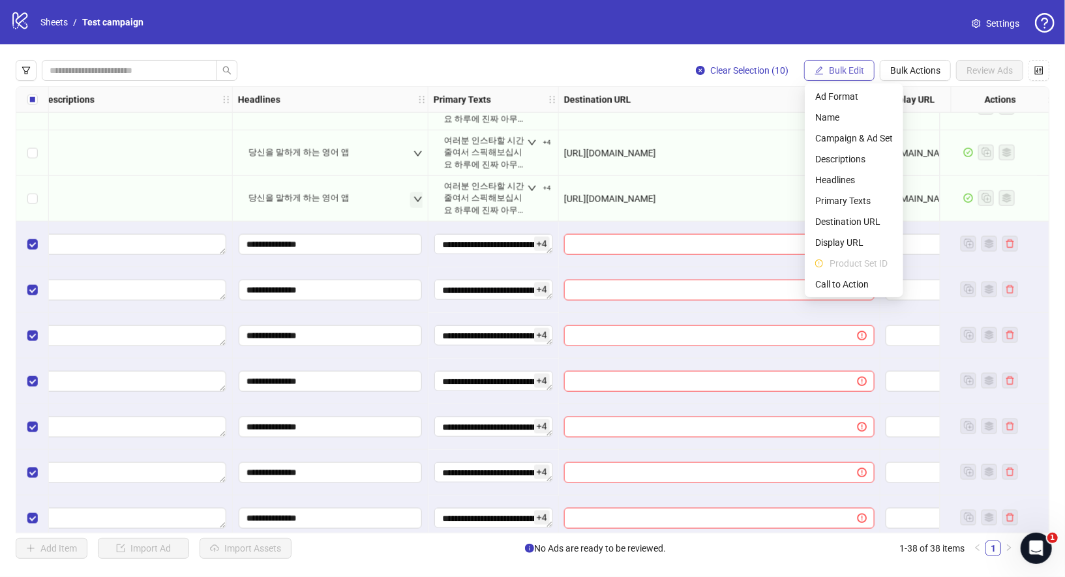
click at [842, 70] on span "Bulk Edit" at bounding box center [846, 70] width 35 height 10
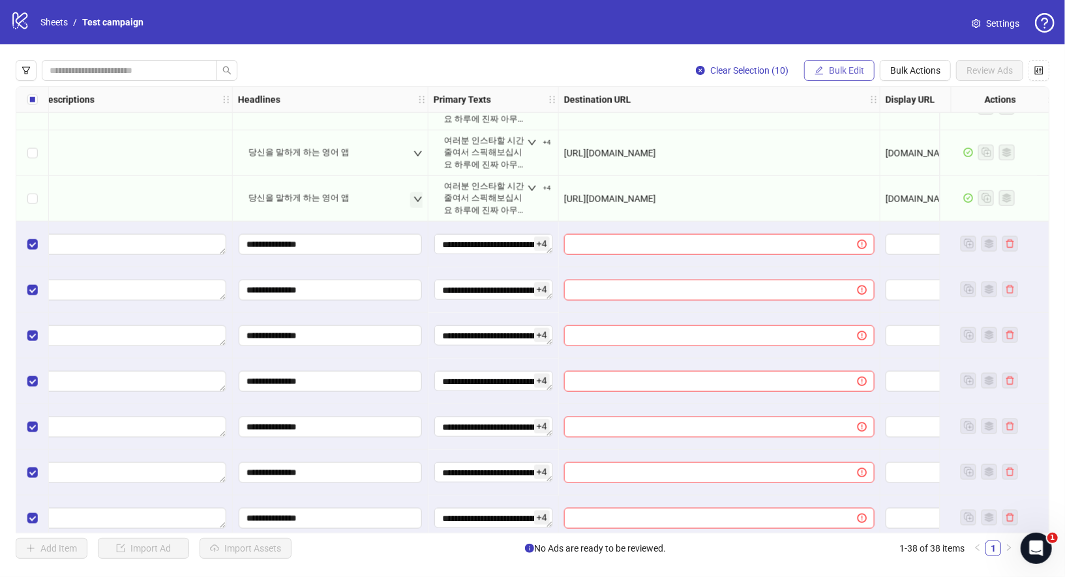
click at [839, 70] on span "Bulk Edit" at bounding box center [846, 70] width 35 height 10
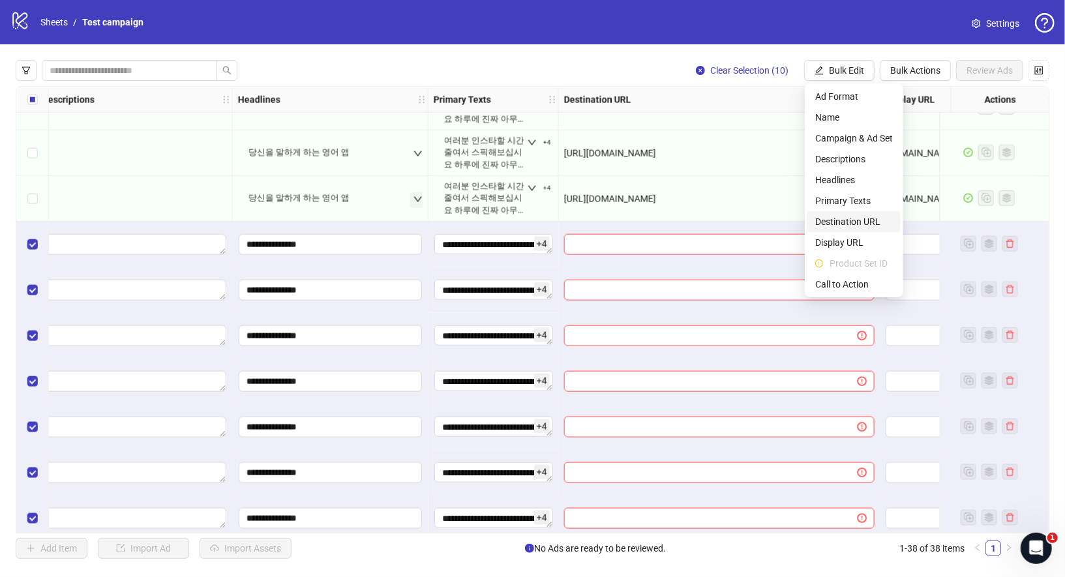
click at [854, 224] on span "Destination URL" at bounding box center [854, 222] width 78 height 14
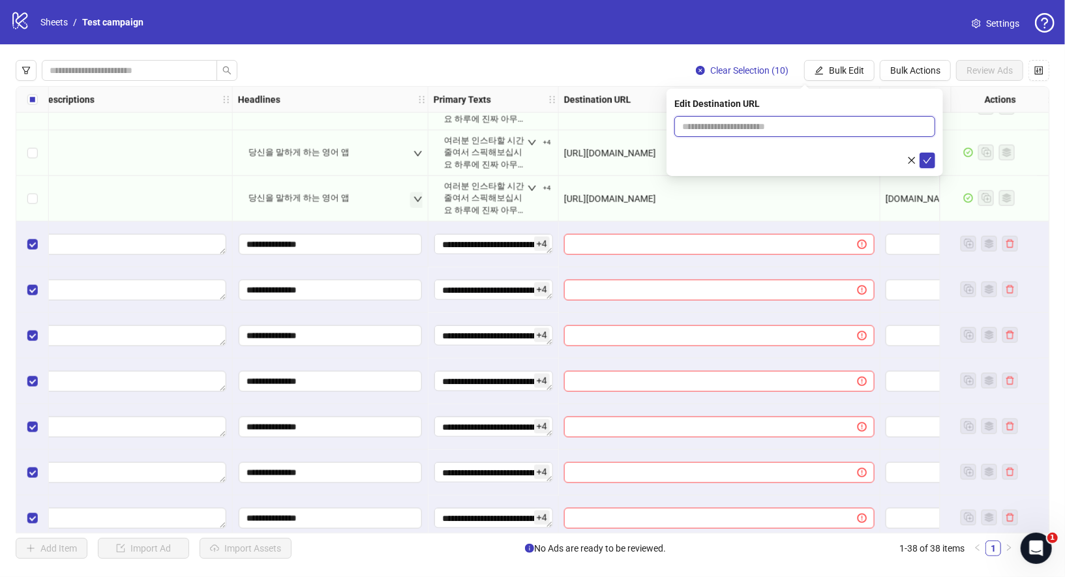
click at [731, 125] on input "text" at bounding box center [799, 126] width 235 height 14
paste input "**********"
type input "**********"
click at [930, 159] on icon "check" at bounding box center [927, 160] width 9 height 9
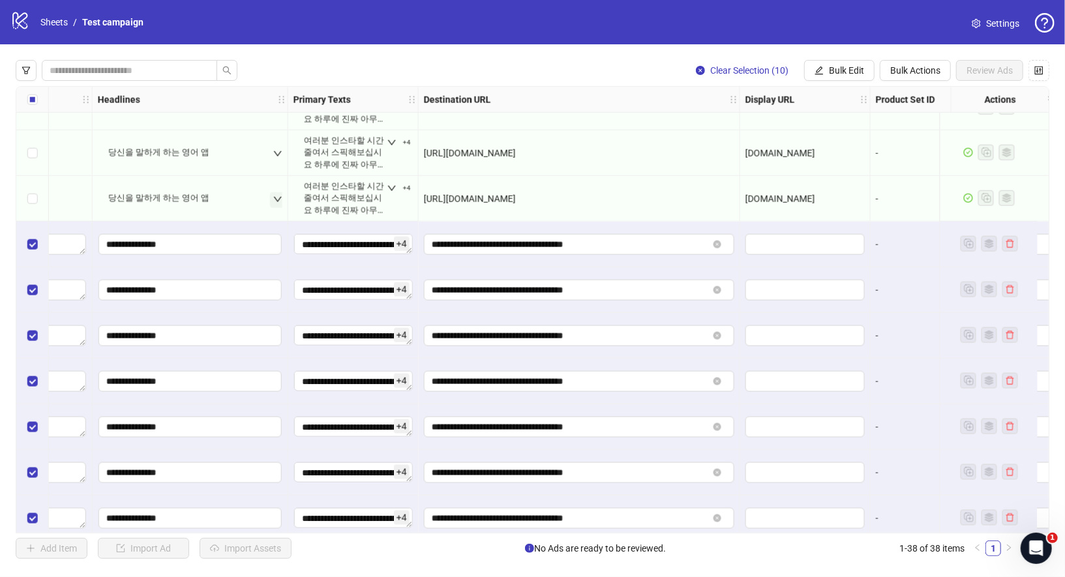
scroll to position [1169, 893]
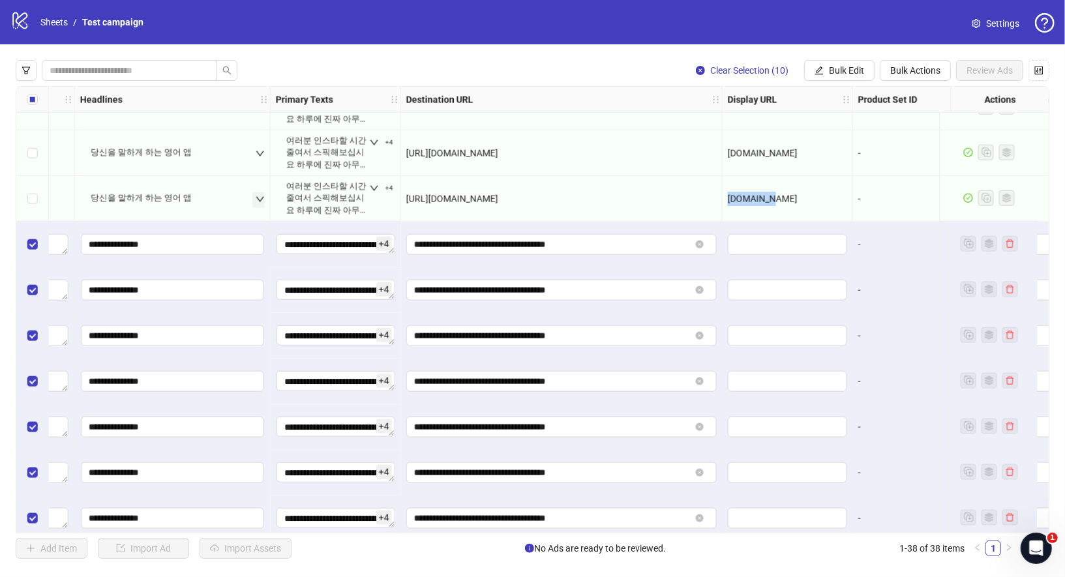
drag, startPoint x: 805, startPoint y: 197, endPoint x: 725, endPoint y: 185, distance: 81.2
click at [724, 197] on div "[DOMAIN_NAME]" at bounding box center [787, 199] width 130 height 46
copy span "[DOMAIN_NAME]"
click at [842, 68] on span "Bulk Edit" at bounding box center [846, 70] width 35 height 10
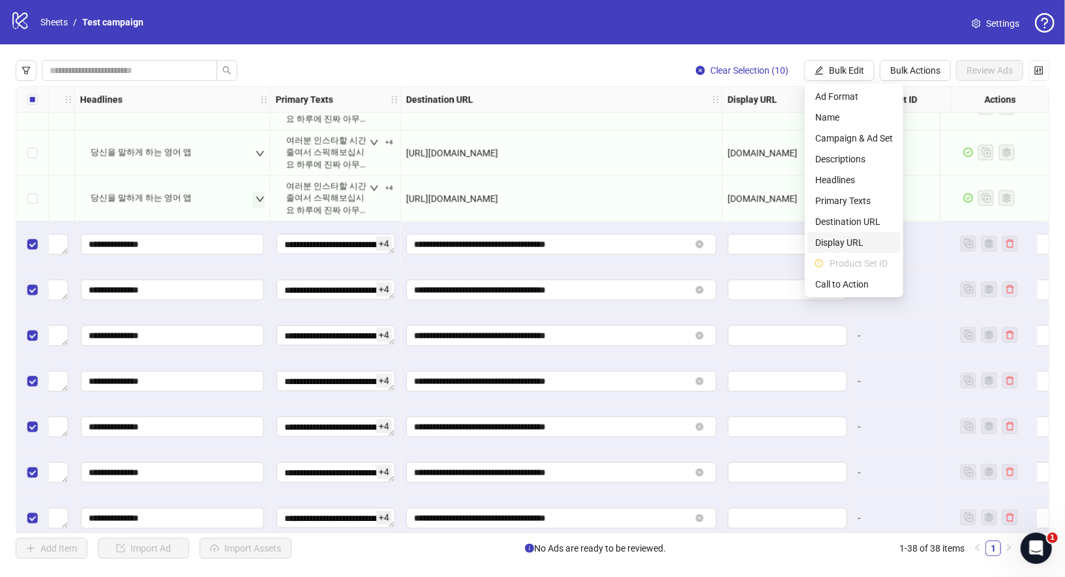
click at [852, 235] on span "Display URL" at bounding box center [854, 242] width 78 height 14
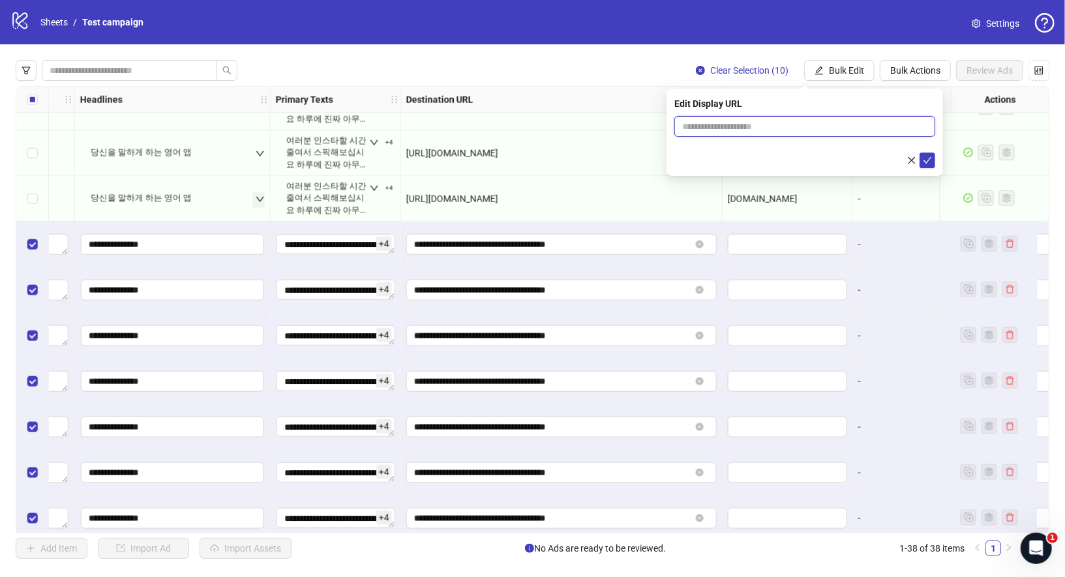
click at [804, 126] on input "text" at bounding box center [804, 126] width 261 height 21
paste input "*********"
type input "*********"
click at [933, 162] on button "submit" at bounding box center [927, 161] width 16 height 16
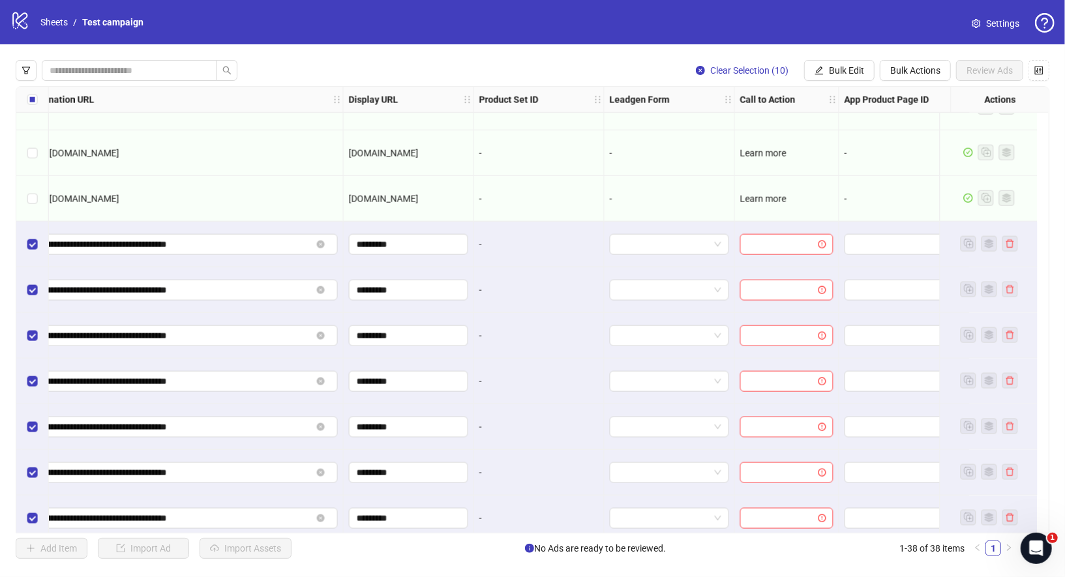
scroll to position [1169, 1302]
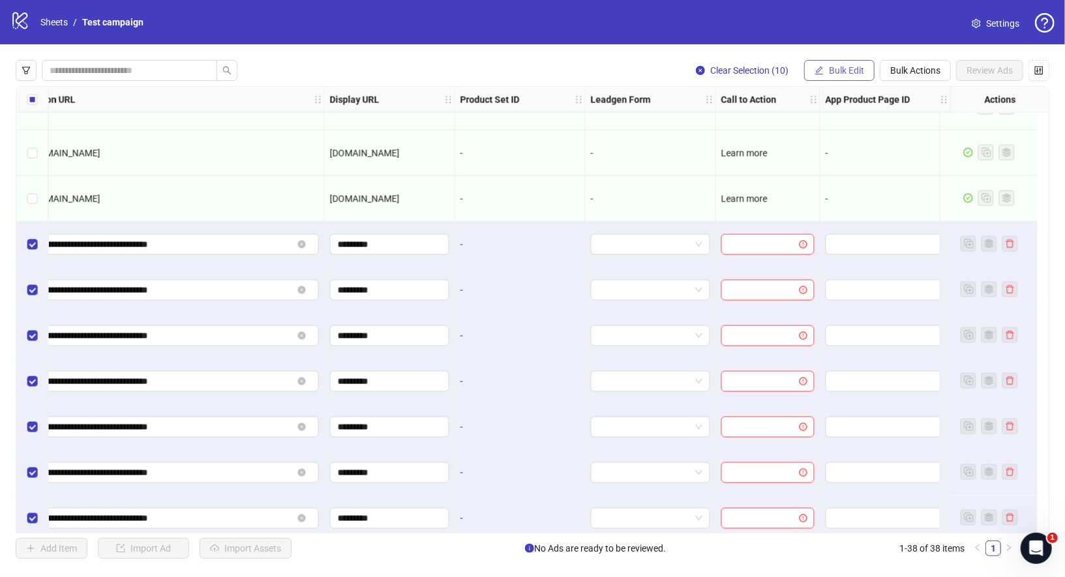
click at [843, 71] on span "Bulk Edit" at bounding box center [846, 70] width 35 height 10
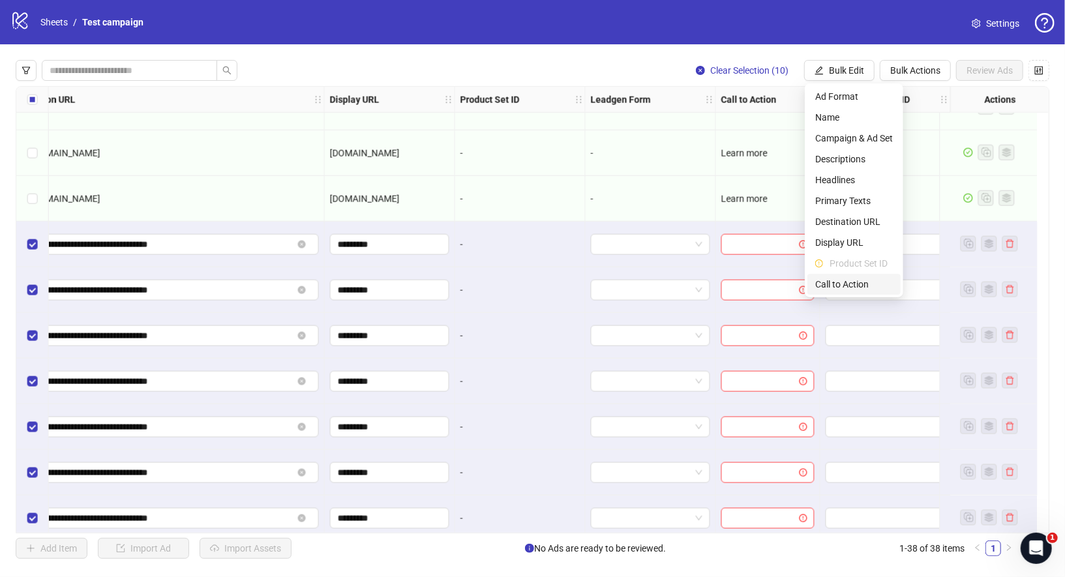
click at [842, 281] on span "Call to Action" at bounding box center [854, 284] width 78 height 14
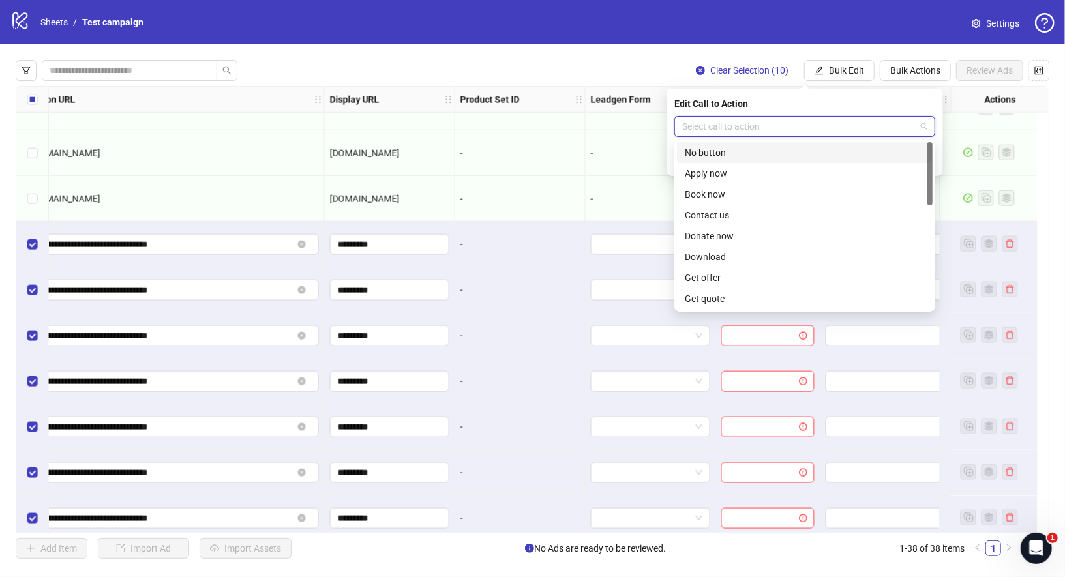
click at [857, 125] on input "search" at bounding box center [798, 127] width 233 height 20
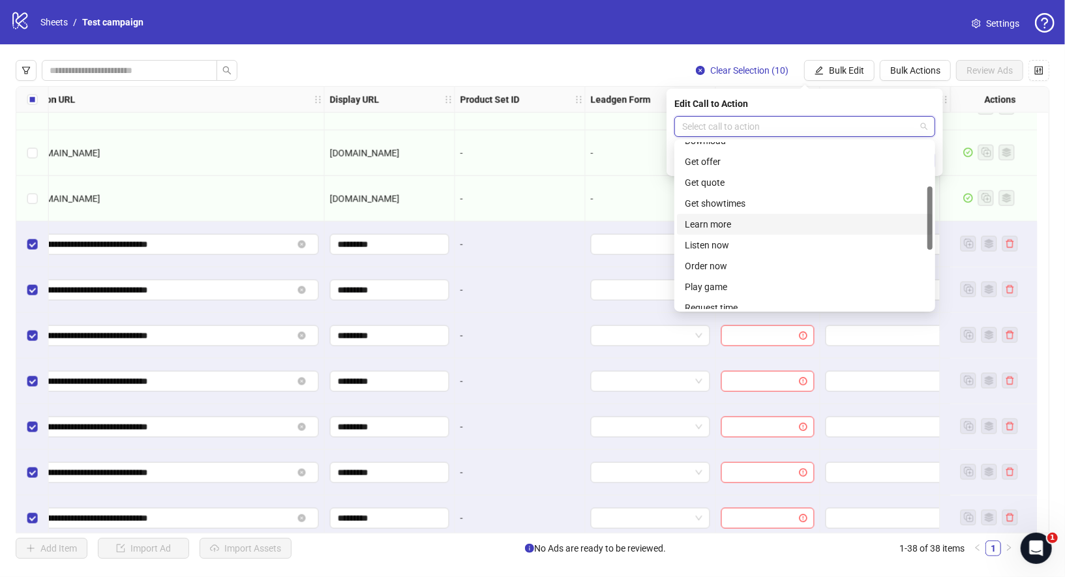
click at [735, 222] on div "Learn more" at bounding box center [805, 224] width 240 height 14
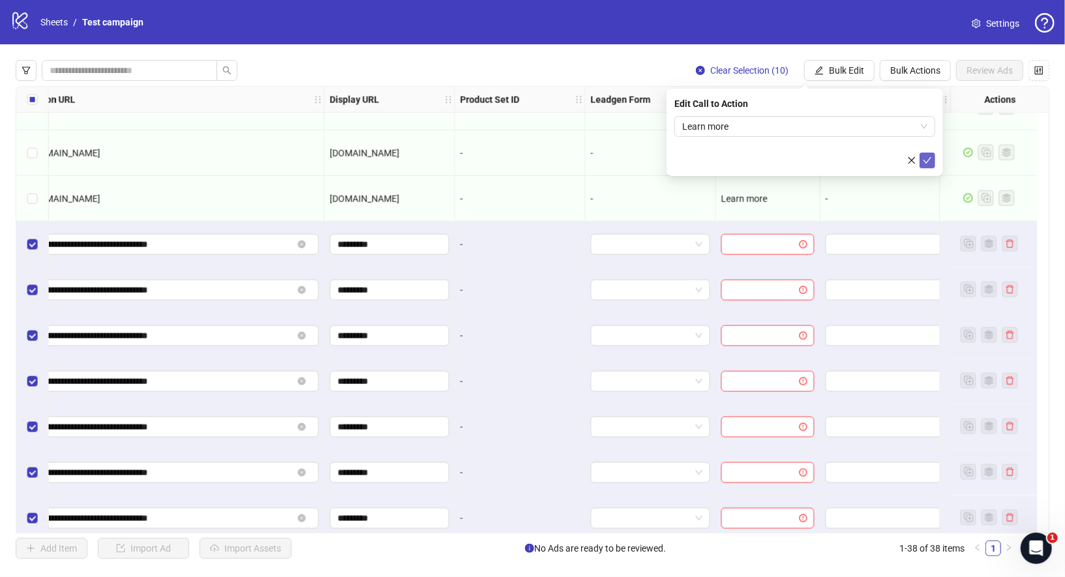
click at [934, 156] on button "submit" at bounding box center [927, 161] width 16 height 16
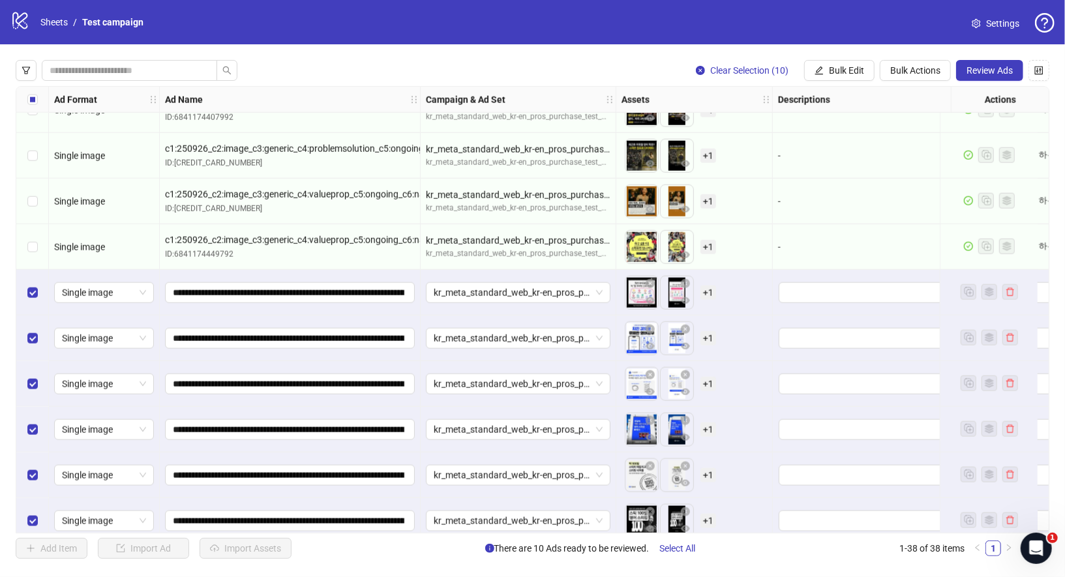
scroll to position [1318, 0]
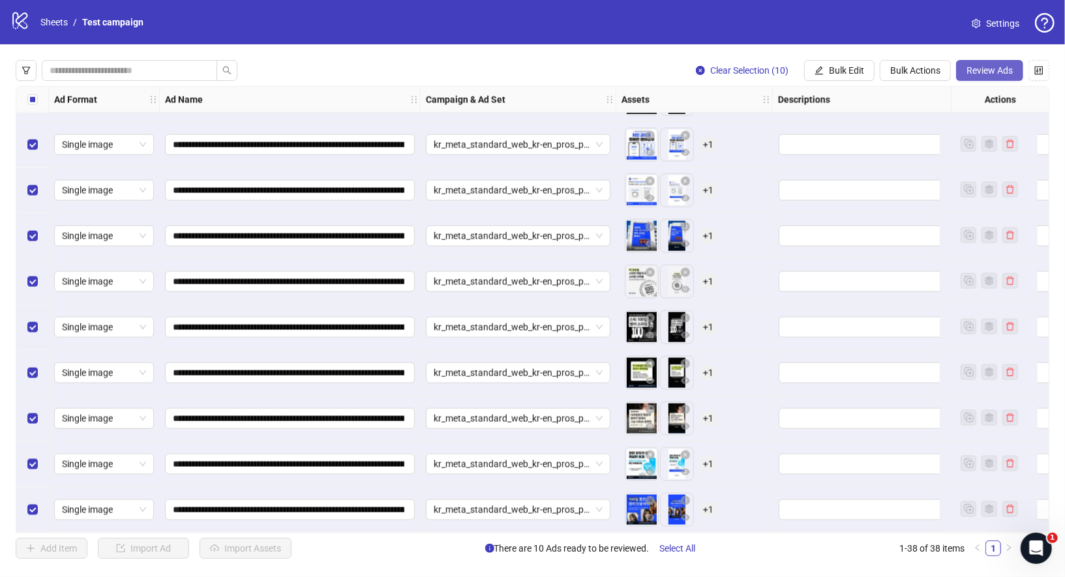
click at [989, 75] on span "Review Ads" at bounding box center [989, 70] width 46 height 10
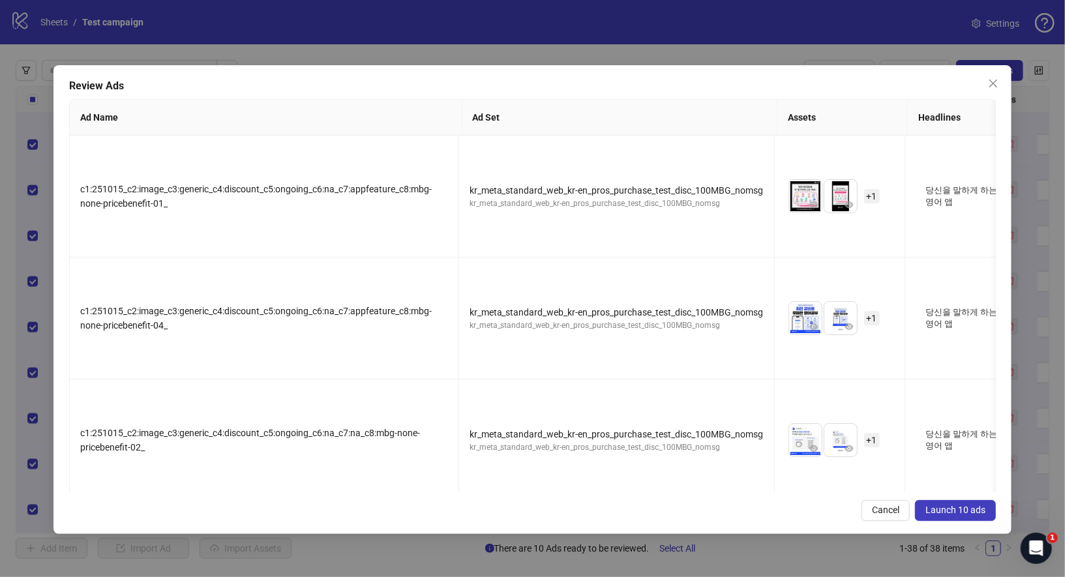
click at [955, 503] on button "Launch 10 ads" at bounding box center [955, 510] width 81 height 21
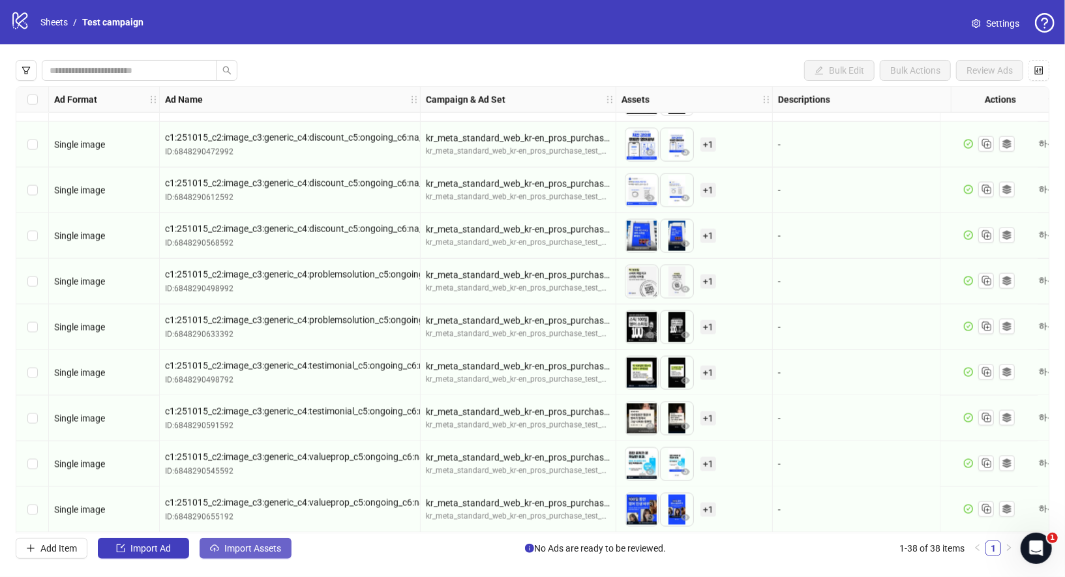
click at [234, 551] on span "Import Assets" at bounding box center [252, 548] width 57 height 10
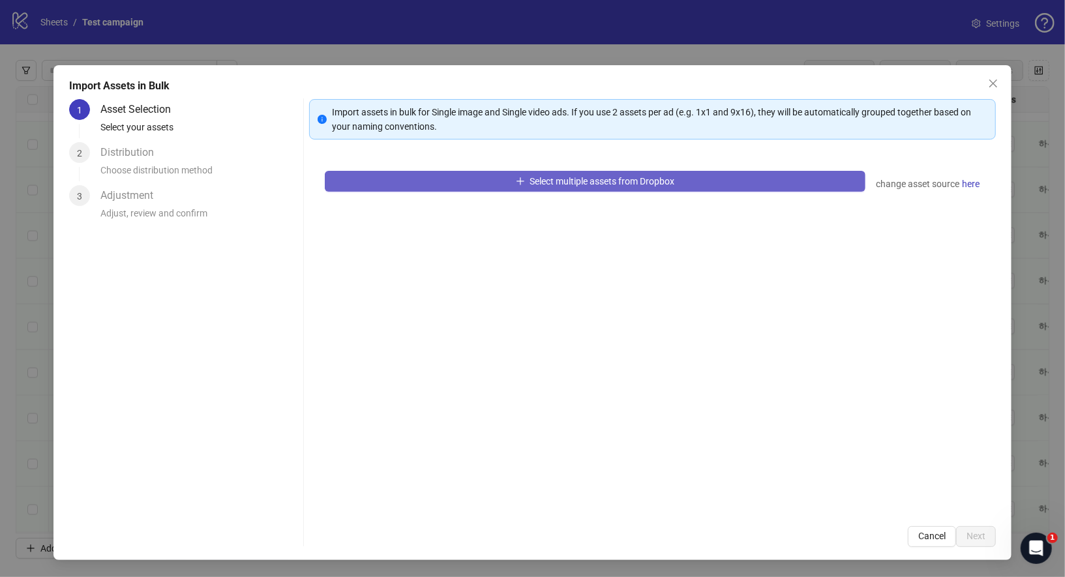
click at [618, 183] on span "Select multiple assets from Dropbox" at bounding box center [602, 181] width 145 height 10
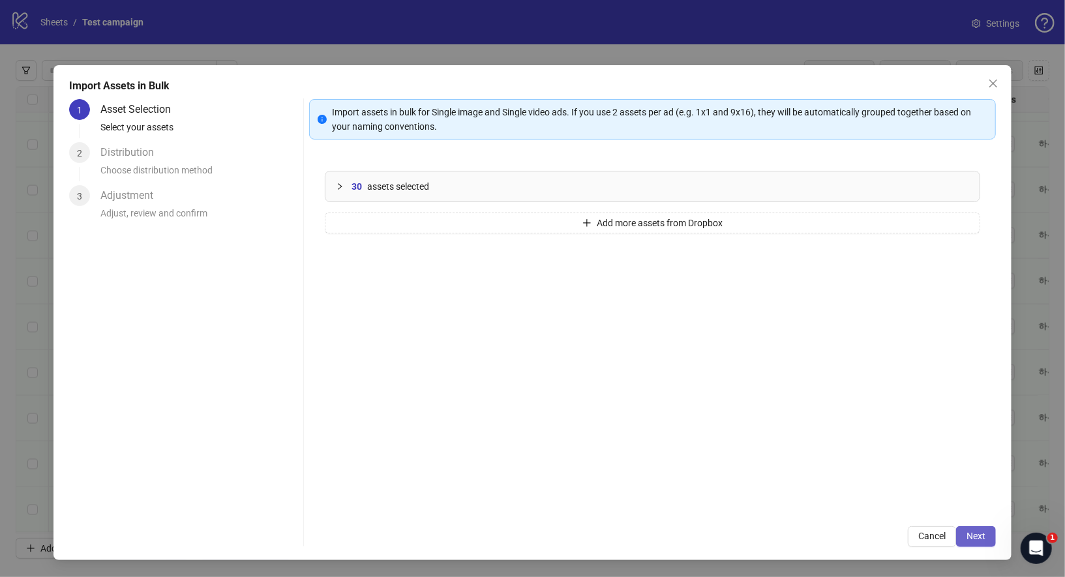
click at [987, 537] on button "Next" at bounding box center [976, 536] width 40 height 21
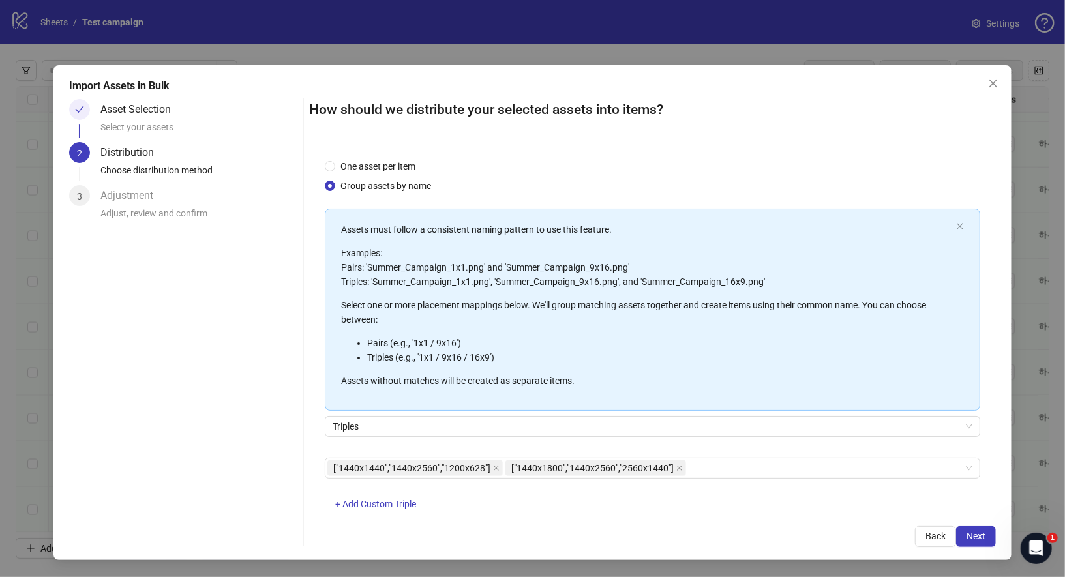
scroll to position [29, 0]
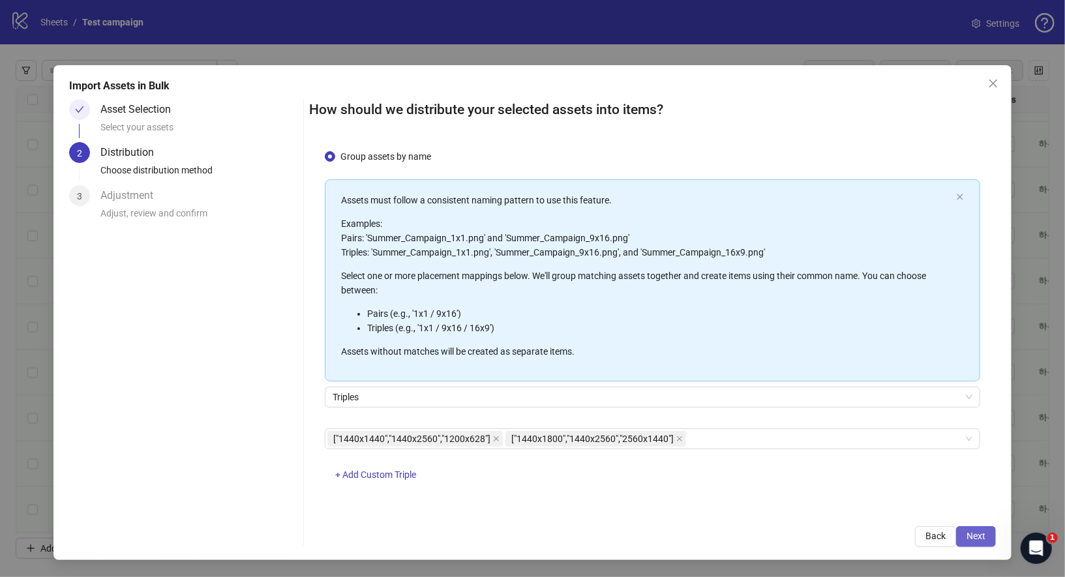
click at [968, 537] on span "Next" at bounding box center [975, 536] width 19 height 10
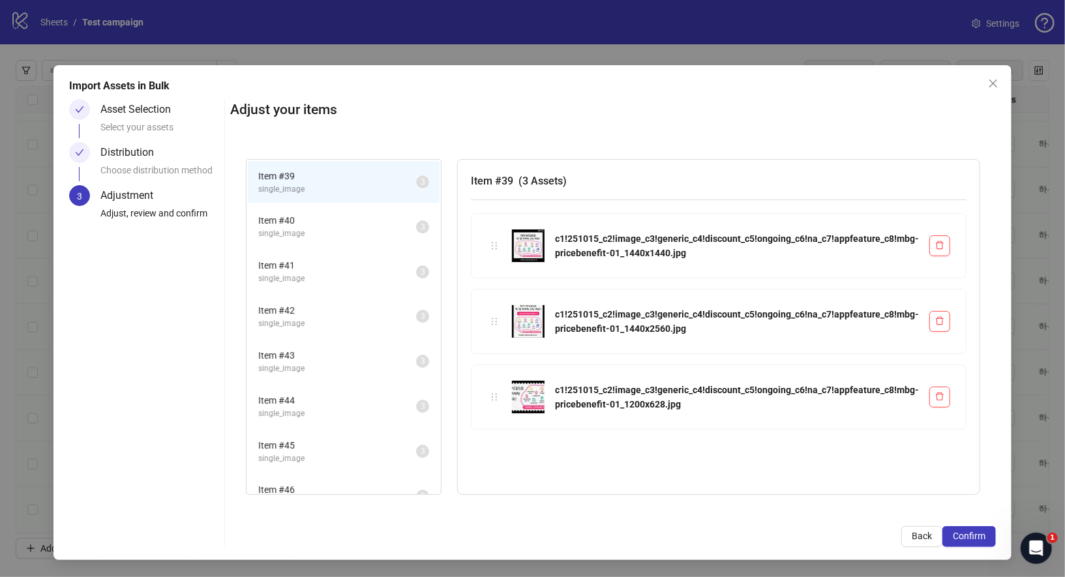
scroll to position [109, 0]
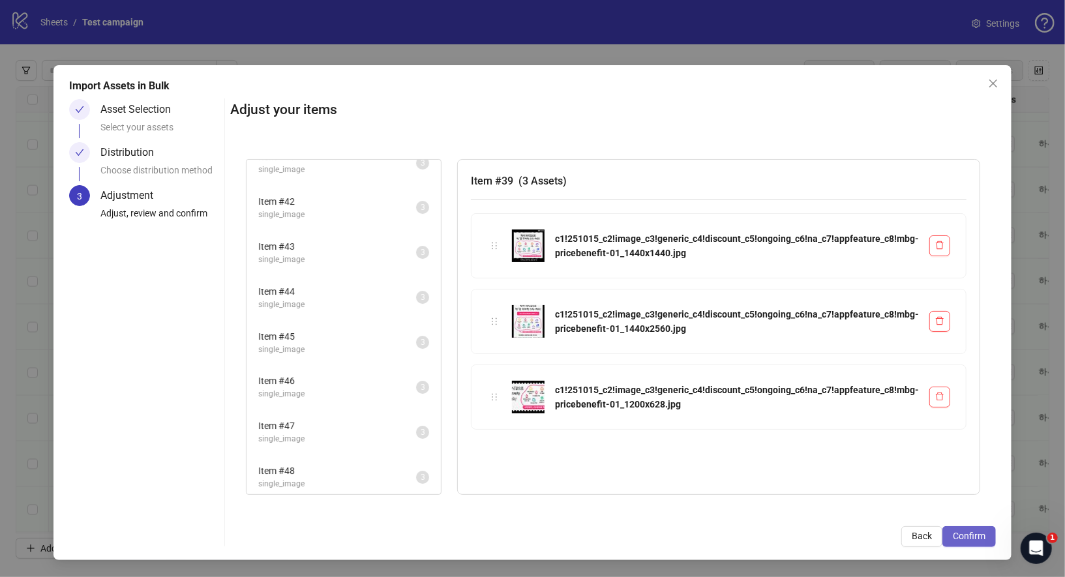
click at [961, 535] on span "Confirm" at bounding box center [969, 536] width 33 height 10
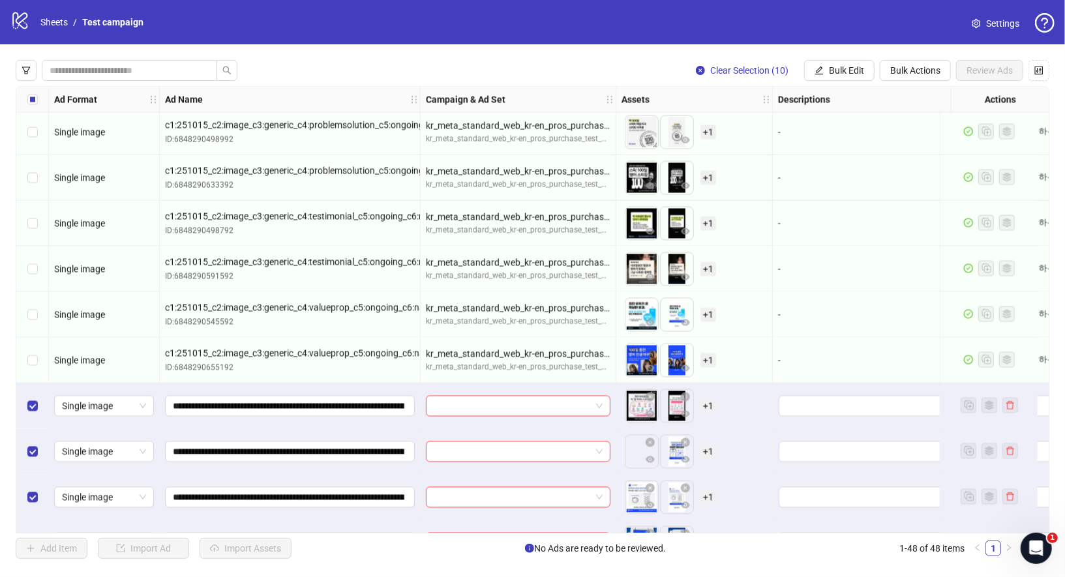
scroll to position [1459, 0]
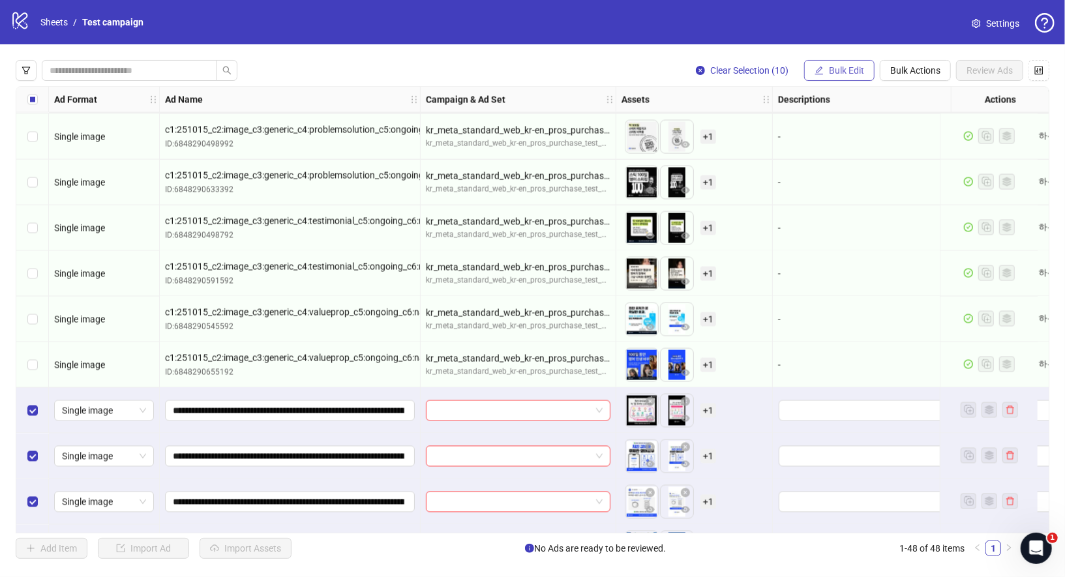
click at [834, 63] on button "Bulk Edit" at bounding box center [839, 70] width 70 height 21
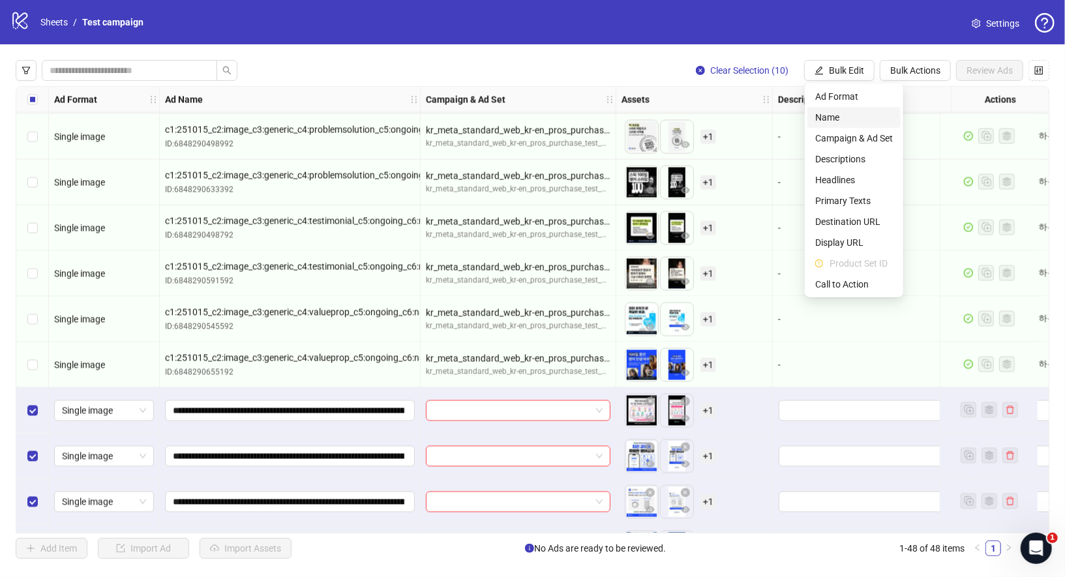
click at [833, 119] on span "Name" at bounding box center [854, 117] width 78 height 14
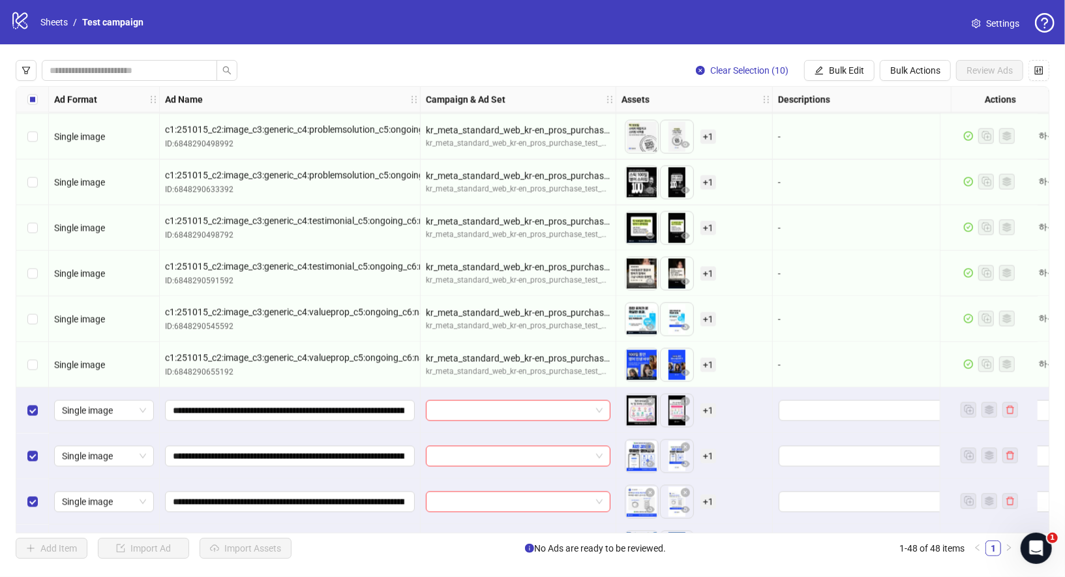
scroll to position [1454, 0]
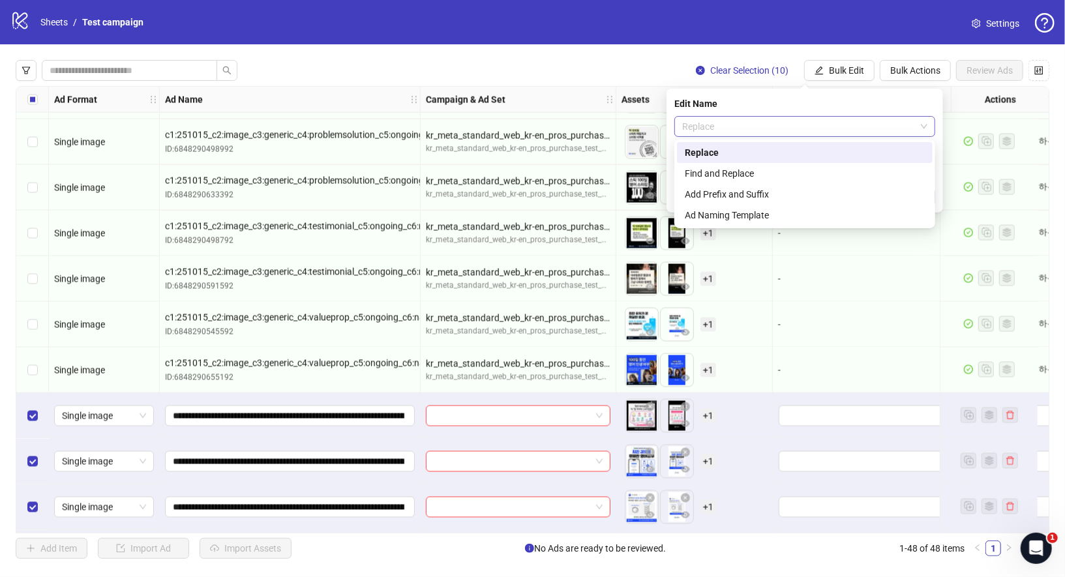
click at [747, 120] on span "Replace" at bounding box center [804, 127] width 245 height 20
click at [736, 168] on div "Find and Replace" at bounding box center [805, 173] width 240 height 14
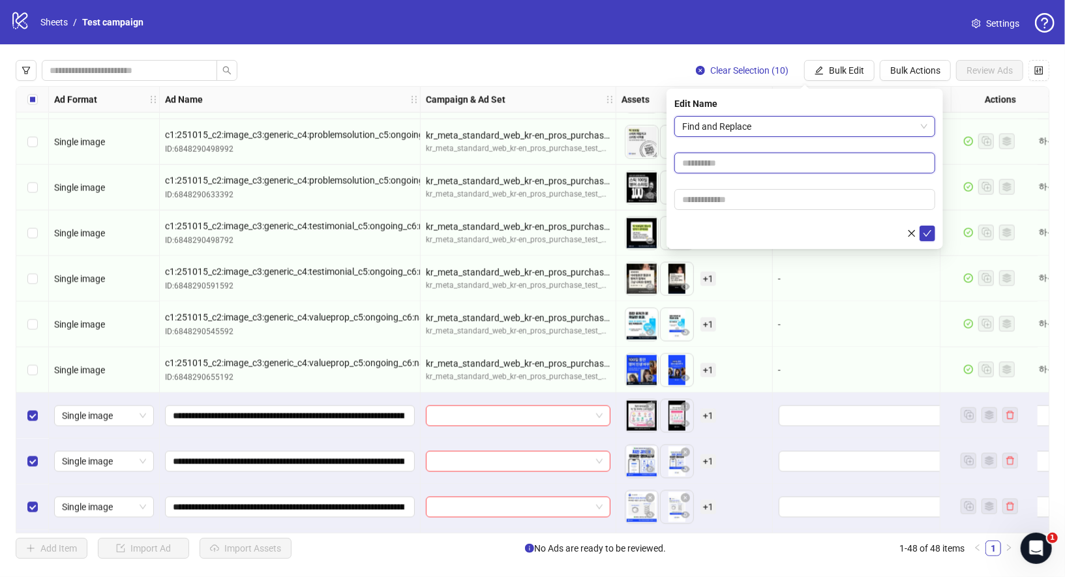
click at [745, 160] on input "text" at bounding box center [804, 163] width 261 height 21
type input "*"
click at [736, 194] on input "text" at bounding box center [804, 199] width 261 height 21
type input "*"
click at [927, 237] on icon "check" at bounding box center [927, 233] width 9 height 9
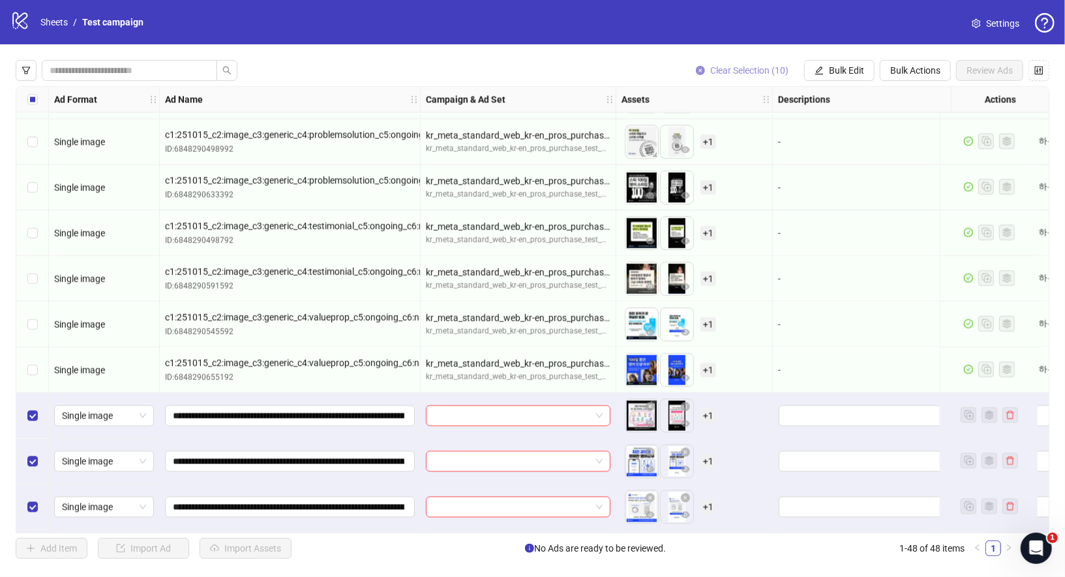
scroll to position [1454, 35]
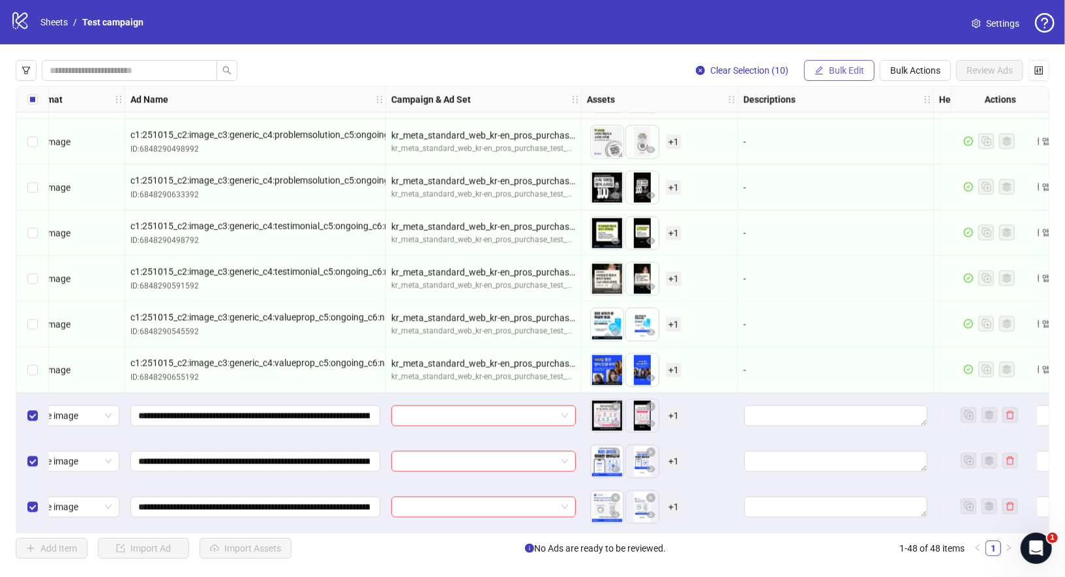
click at [817, 66] on icon "edit" at bounding box center [818, 70] width 9 height 9
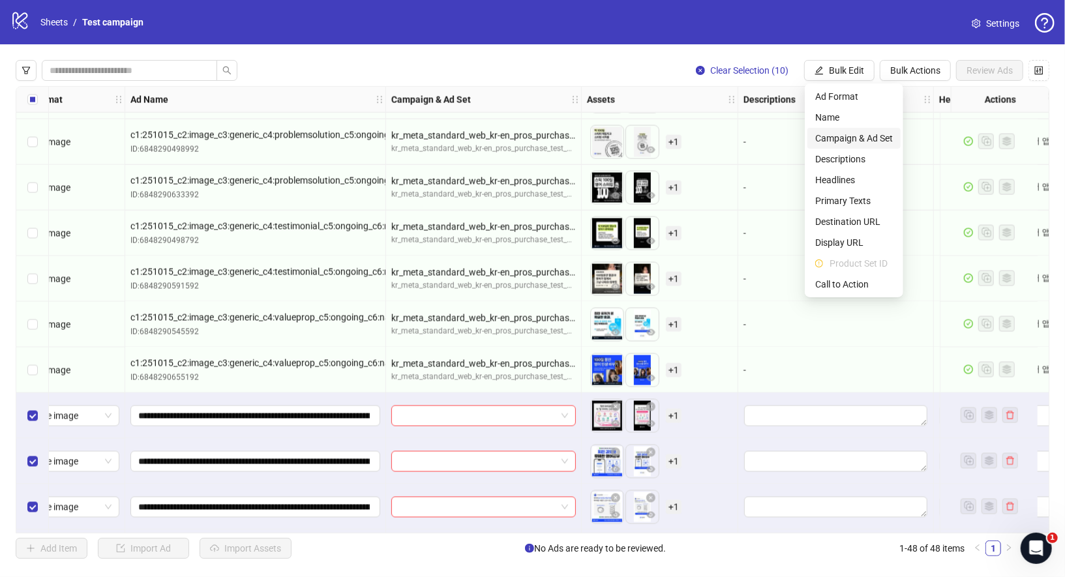
click at [827, 143] on span "Campaign & Ad Set" at bounding box center [854, 138] width 78 height 14
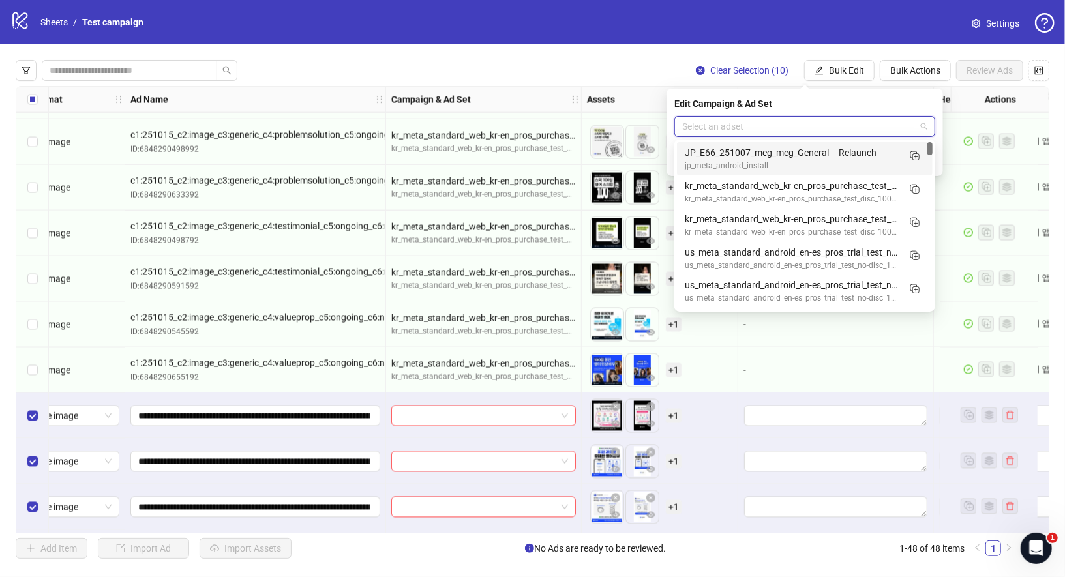
click at [700, 130] on input "search" at bounding box center [798, 127] width 233 height 20
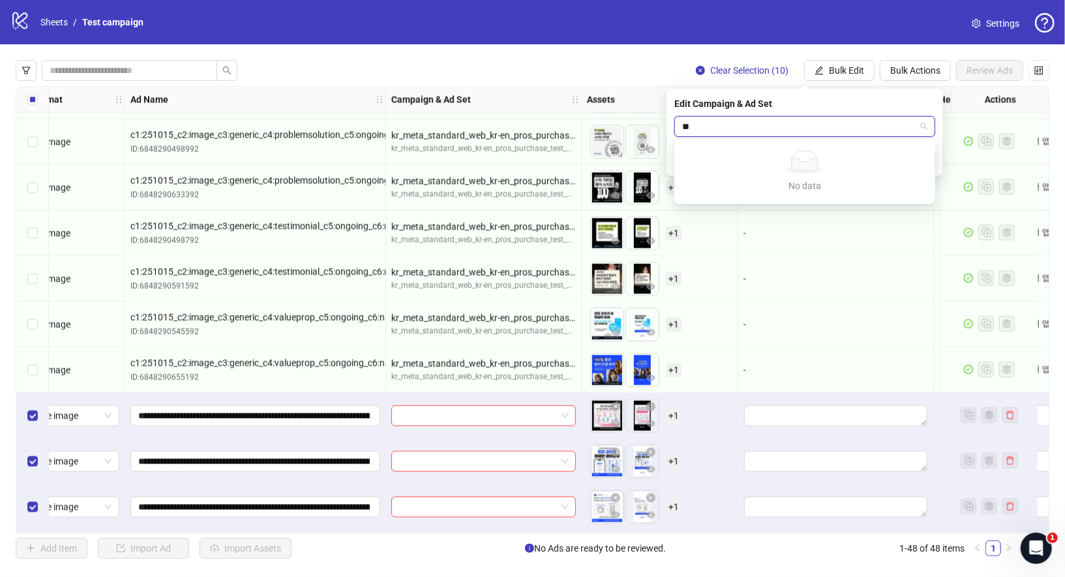
type input "*"
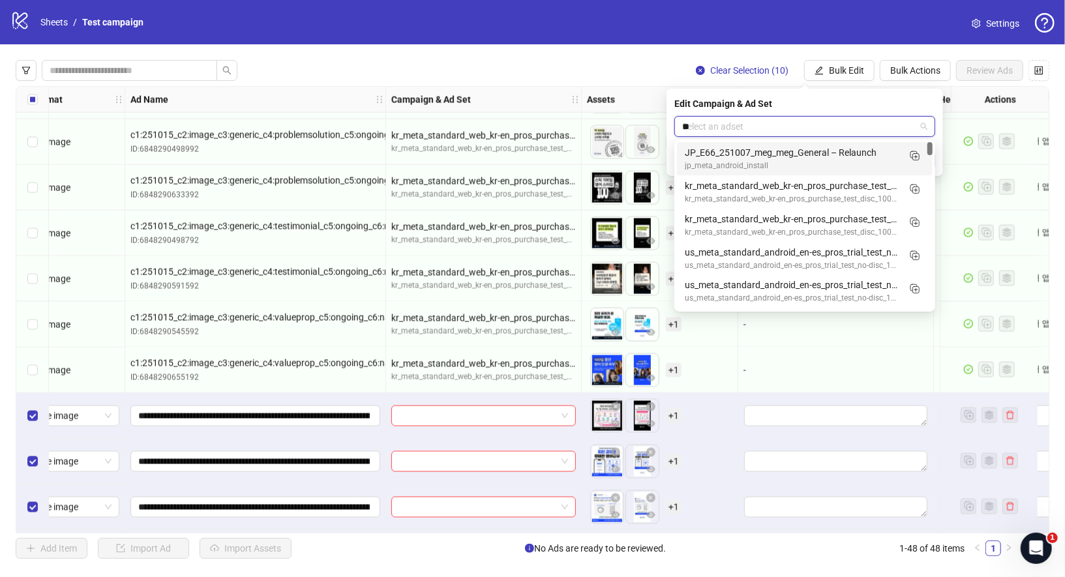
type input "***"
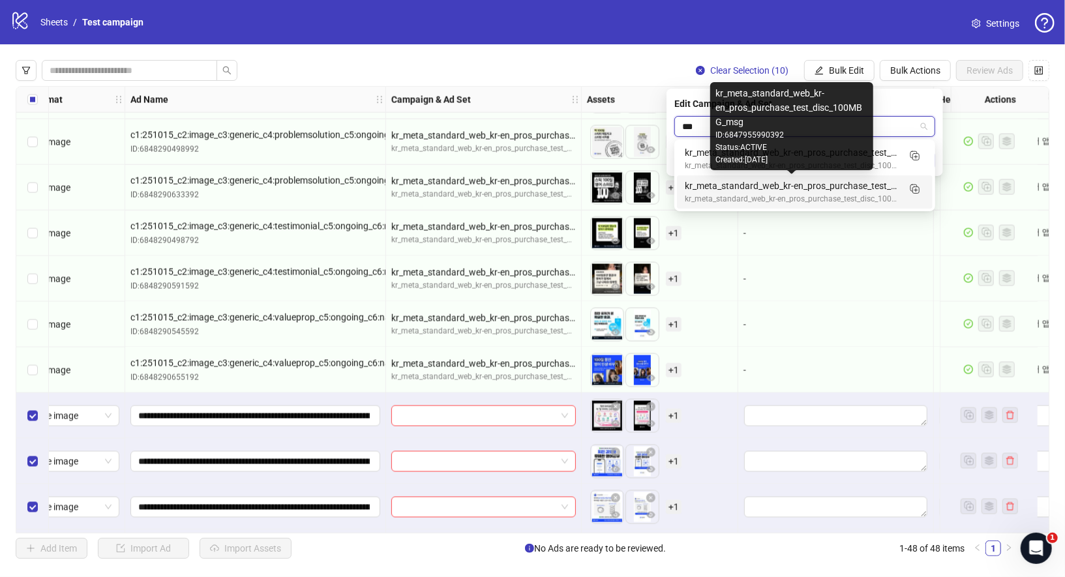
click at [781, 185] on div "kr_meta_standard_web_kr-en_pros_purchase_test_disc_100MBG_msg" at bounding box center [792, 186] width 214 height 14
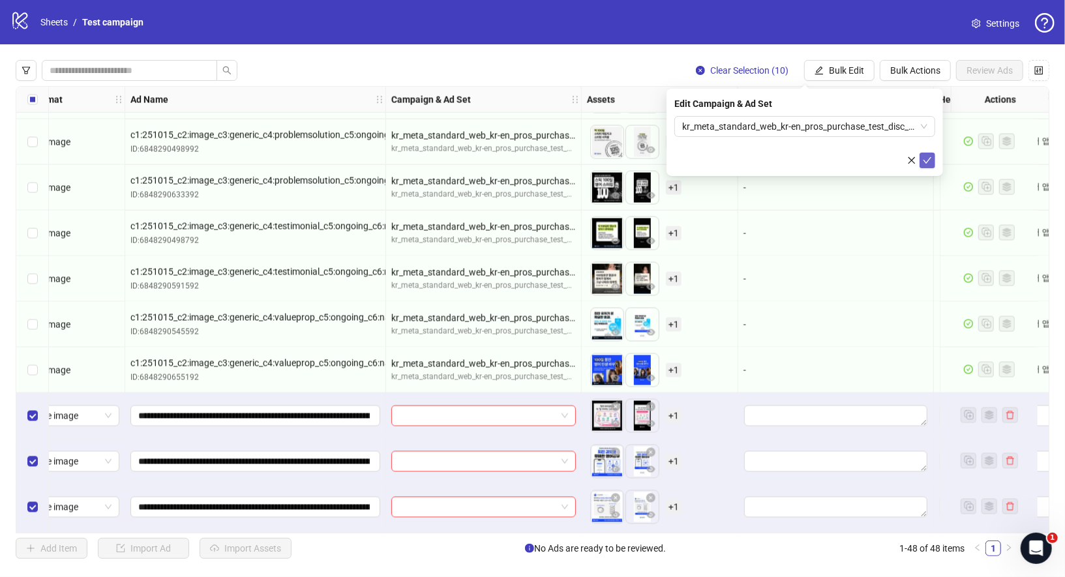
click at [928, 161] on icon "check" at bounding box center [927, 160] width 9 height 9
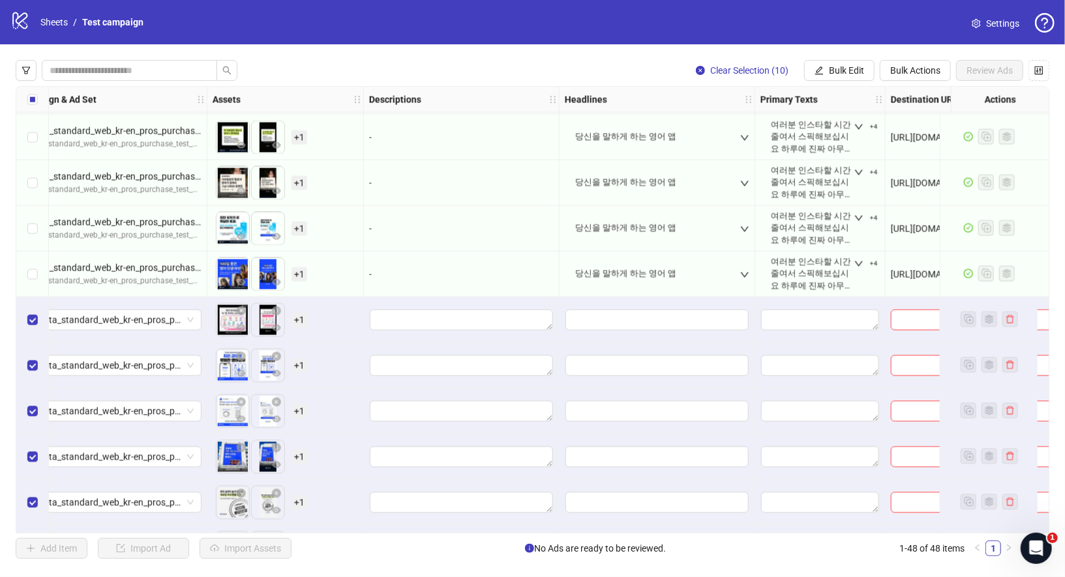
scroll to position [1550, 408]
click at [746, 275] on icon "down" at bounding box center [745, 275] width 8 height 5
drag, startPoint x: 591, startPoint y: 318, endPoint x: 732, endPoint y: 316, distance: 140.9
click at [732, 316] on div "당신을 말하게 하는 영어 앱" at bounding box center [661, 316] width 145 height 23
copy div "당신을 말하게 하는 영어 앱"
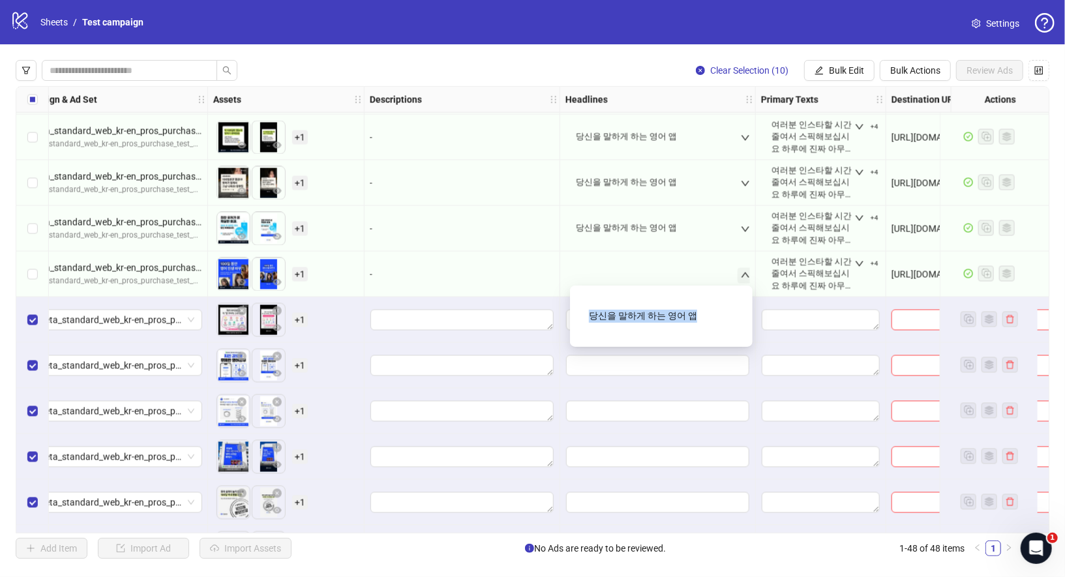
click at [695, 255] on div "당신을 말하게 하는 영어 앱" at bounding box center [657, 274] width 185 height 39
click at [858, 62] on button "Bulk Edit" at bounding box center [839, 70] width 70 height 21
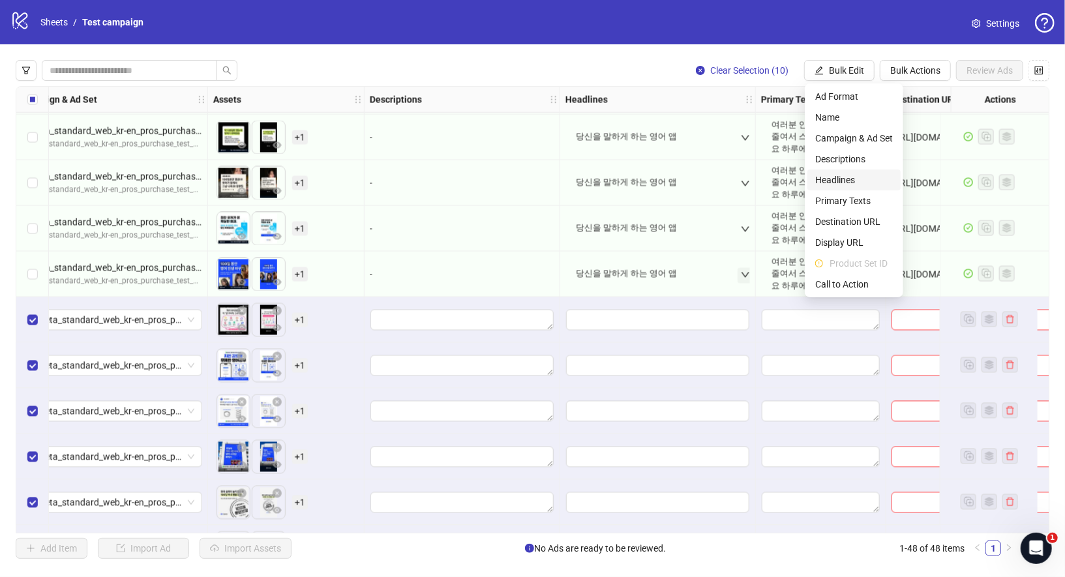
click at [851, 183] on span "Headlines" at bounding box center [854, 180] width 78 height 14
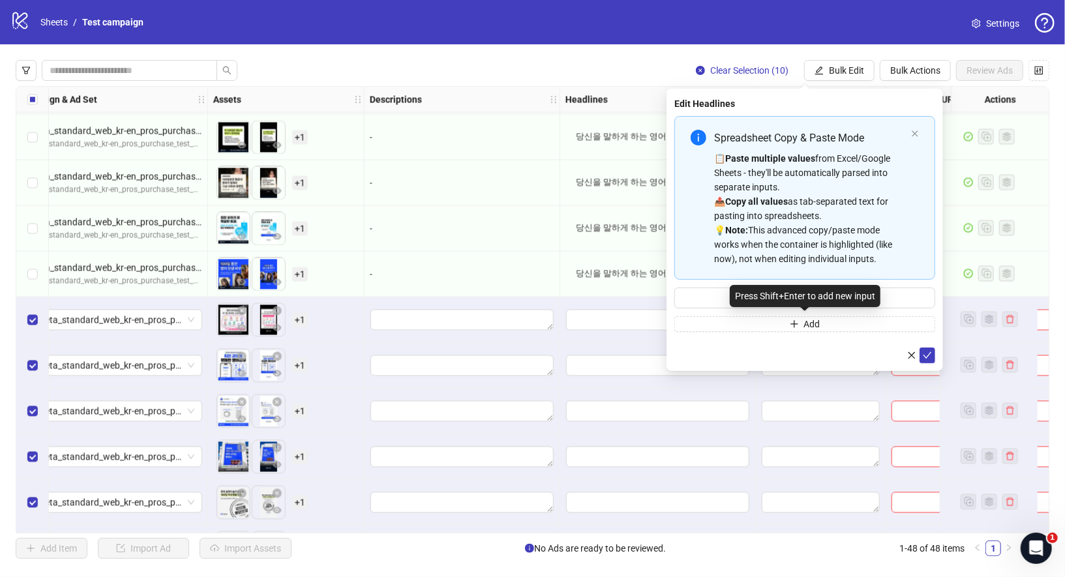
click at [781, 300] on div "Press Shift+Enter to add new input" at bounding box center [805, 296] width 151 height 22
click at [730, 299] on div "Press Shift+Enter to add new input" at bounding box center [805, 296] width 151 height 22
click at [698, 289] on input "Multi-input container - paste or copy values" at bounding box center [804, 298] width 261 height 21
paste input "**********"
type input "**********"
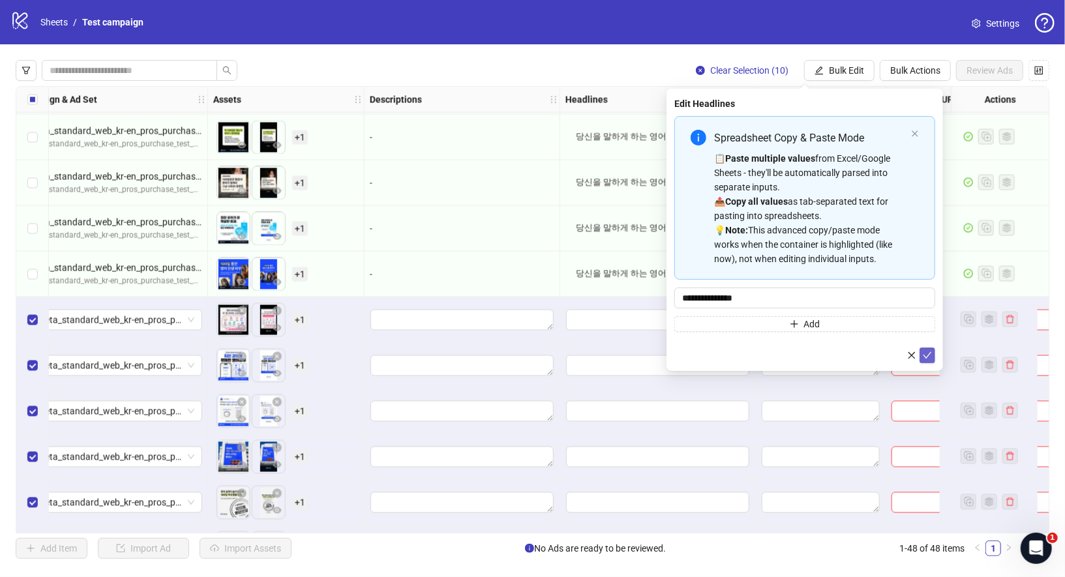
click at [919, 358] on button "submit" at bounding box center [927, 356] width 16 height 16
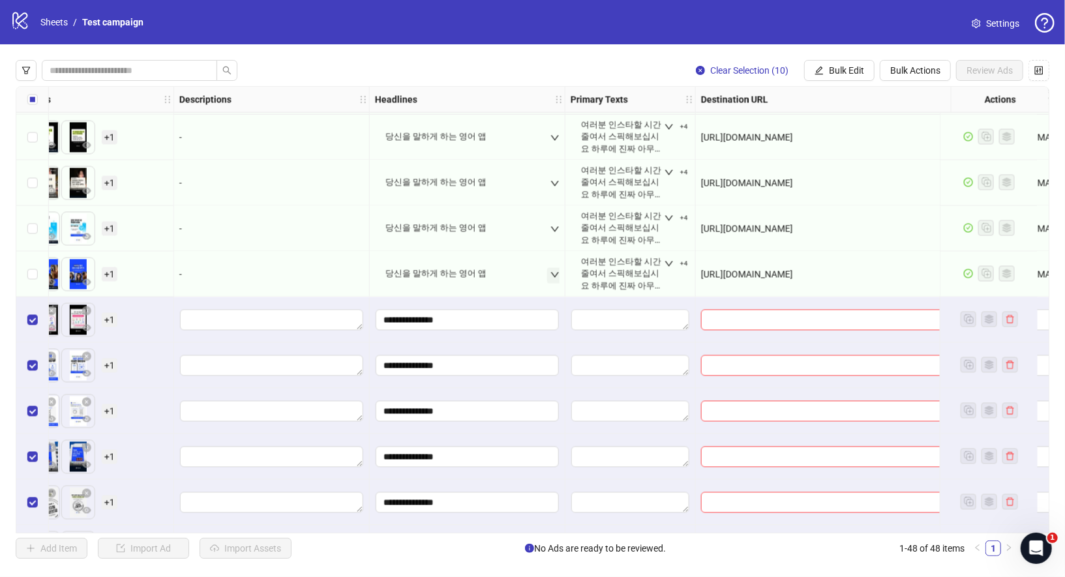
scroll to position [1550, 677]
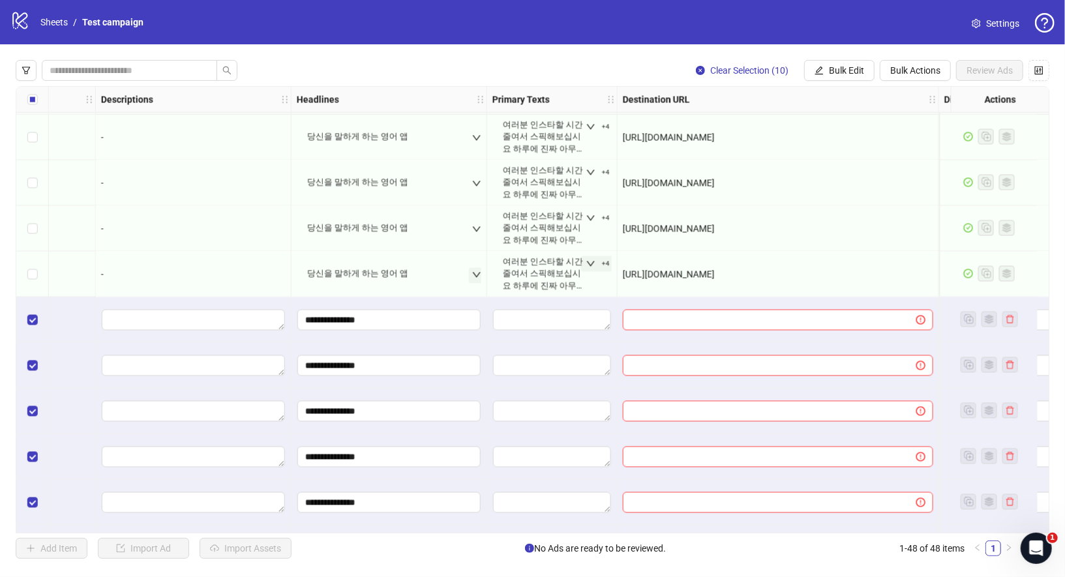
click at [594, 265] on icon "down" at bounding box center [590, 264] width 9 height 9
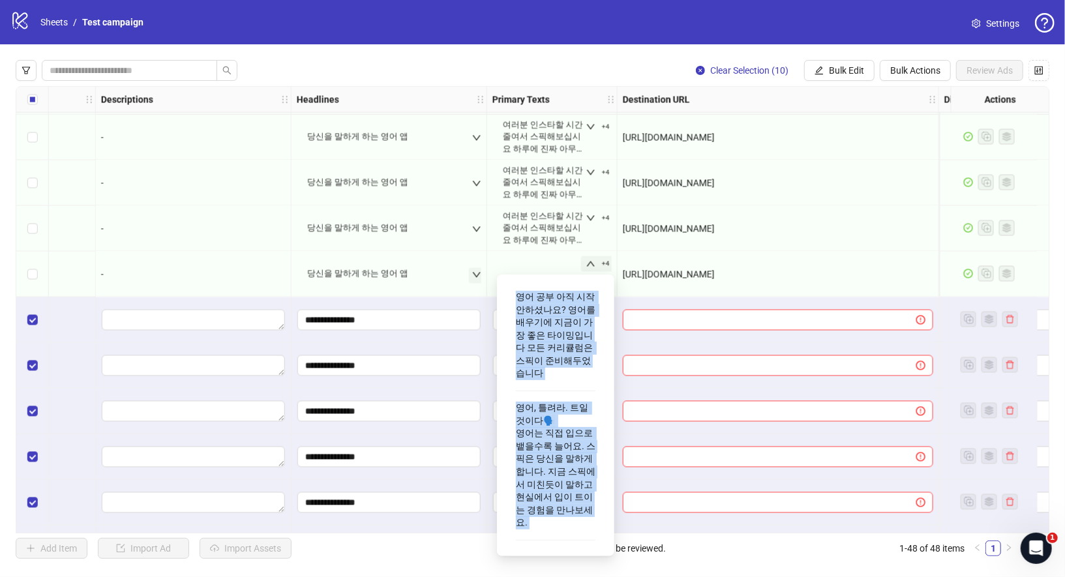
scroll to position [298, 0]
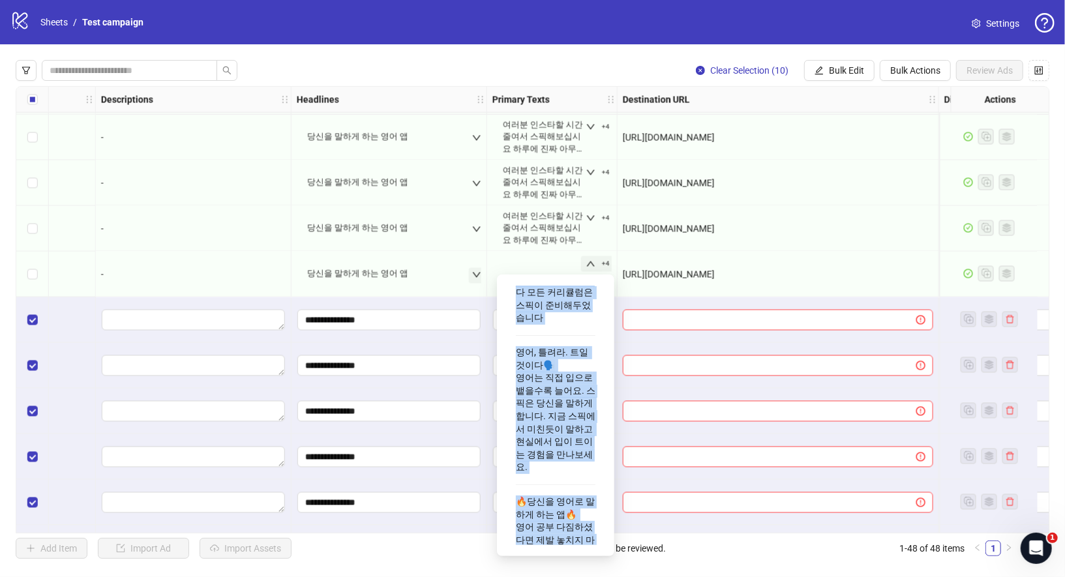
drag, startPoint x: 515, startPoint y: 302, endPoint x: 582, endPoint y: 544, distance: 251.5
click at [582, 544] on div "여러분 인스타할 시간 줄여서 스픽해보십시요 하루에 진짜 아무리 못해도 5표현은 배워요.. “이 앱은 내가 토익이 싫었던 것이지 영어가 싫었던 …" at bounding box center [555, 415] width 97 height 261
copy div "여러분 인스타할 시간 줄여서 스픽해보십시요 하루에 진짜 아무리 못해도 5표현은 배워요.. “이 앱은 내가 토익이 싫었던 것이지 영어가 싫었던 …"
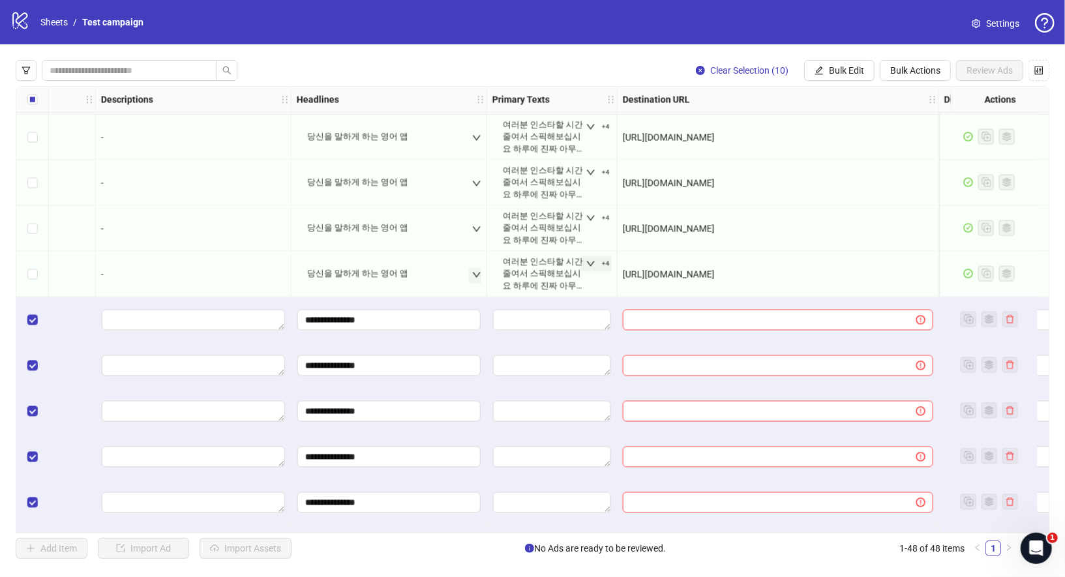
click at [888, 264] on div "[URL][DOMAIN_NAME]" at bounding box center [778, 275] width 321 height 46
click at [854, 68] on span "Bulk Edit" at bounding box center [846, 70] width 35 height 10
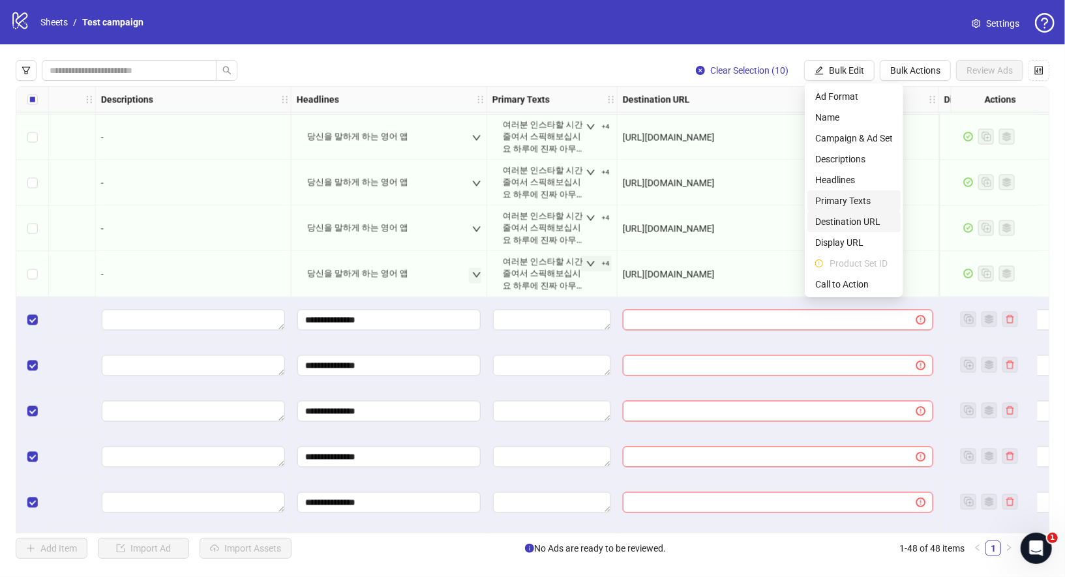
click at [838, 201] on span "Primary Texts" at bounding box center [854, 201] width 78 height 14
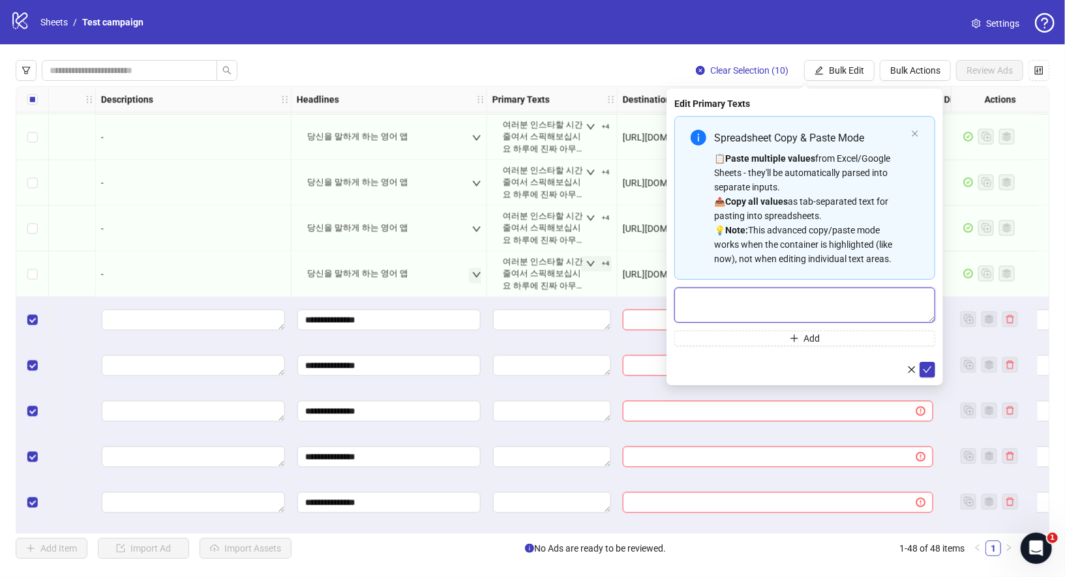
click at [752, 305] on textarea "Multi-text input container - paste or copy values" at bounding box center [804, 305] width 261 height 35
paste textarea "**********"
drag, startPoint x: 681, startPoint y: 303, endPoint x: 867, endPoint y: 363, distance: 194.9
click at [869, 364] on form "**********" at bounding box center [804, 246] width 261 height 261
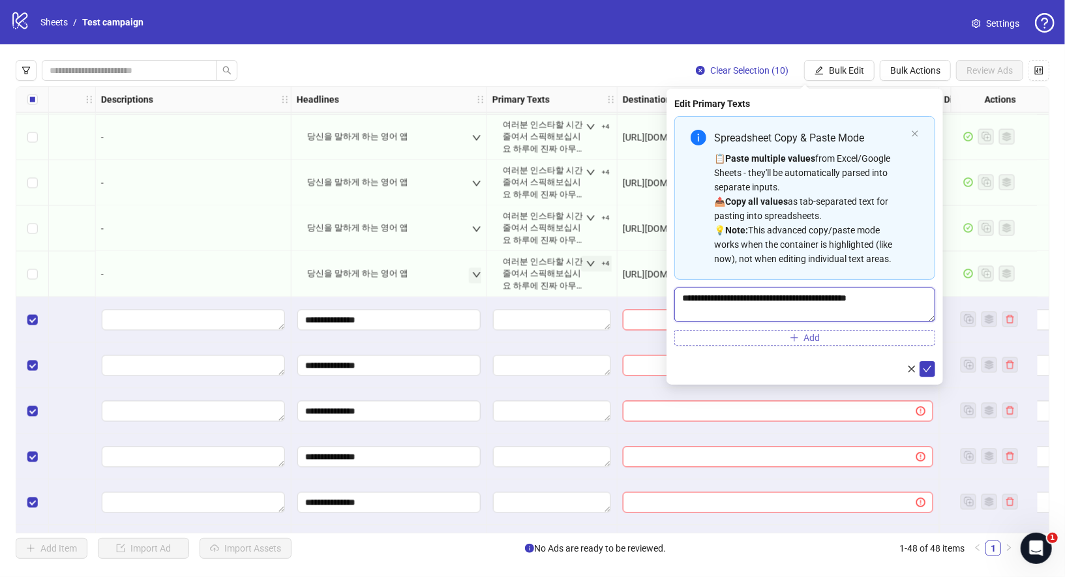
scroll to position [0, 0]
type textarea "**********"
click at [820, 341] on span "Add" at bounding box center [812, 338] width 16 height 10
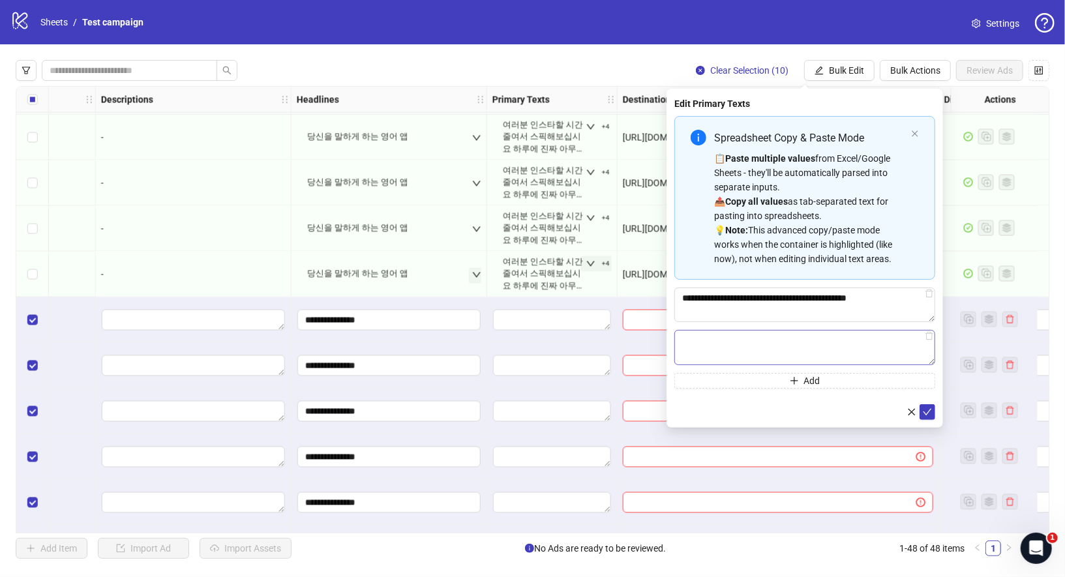
click at [724, 337] on textarea "Multi-text input container - paste or copy values" at bounding box center [804, 347] width 261 height 35
drag, startPoint x: 681, startPoint y: 353, endPoint x: 761, endPoint y: 389, distance: 87.9
click at [873, 410] on form "**********" at bounding box center [804, 267] width 261 height 303
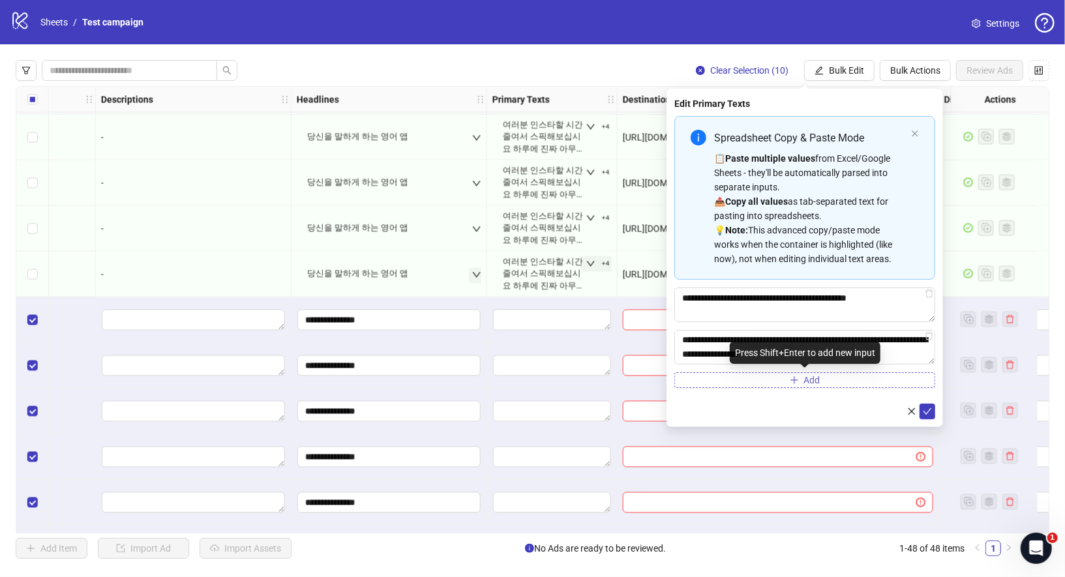
type textarea "**********"
click at [757, 375] on button "Add" at bounding box center [804, 380] width 261 height 16
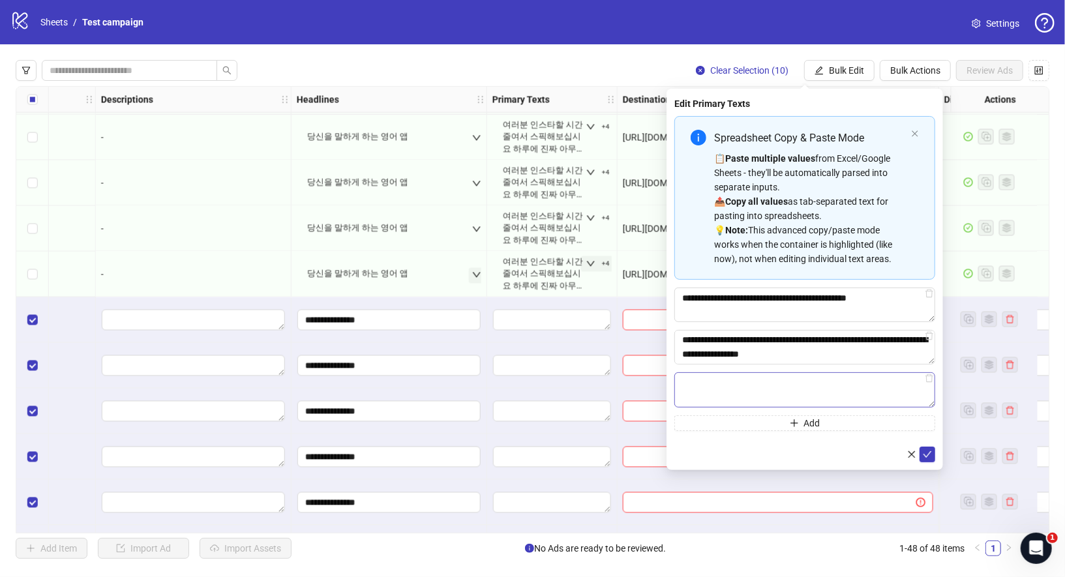
click at [721, 382] on textarea "Multi-text input container - paste or copy values" at bounding box center [804, 389] width 261 height 35
drag, startPoint x: 683, startPoint y: 380, endPoint x: 900, endPoint y: 429, distance: 222.6
click at [900, 429] on div "**********" at bounding box center [804, 273] width 261 height 314
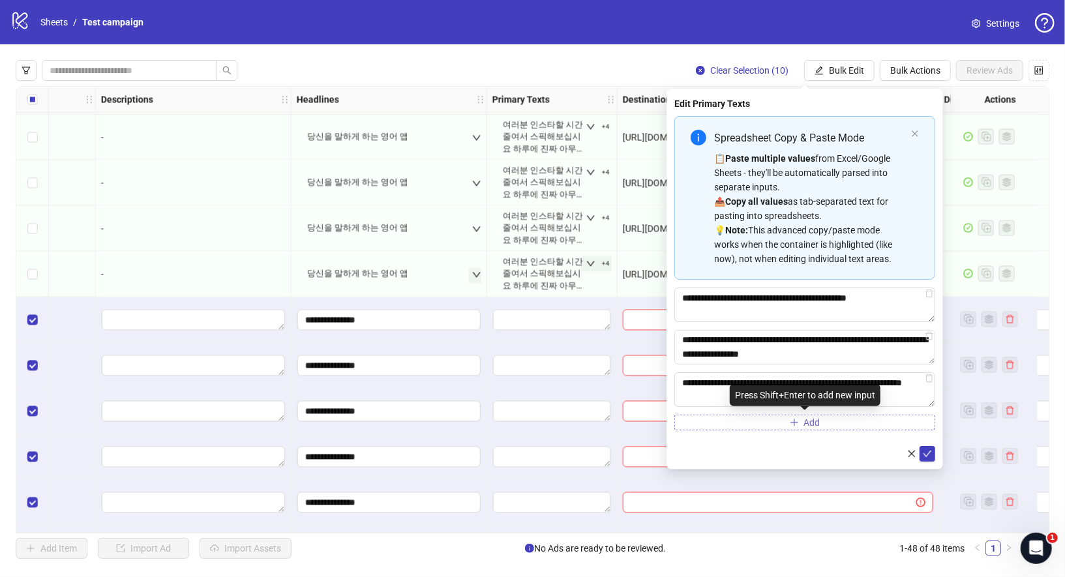
type textarea "**********"
click at [799, 418] on button "Add" at bounding box center [804, 423] width 261 height 16
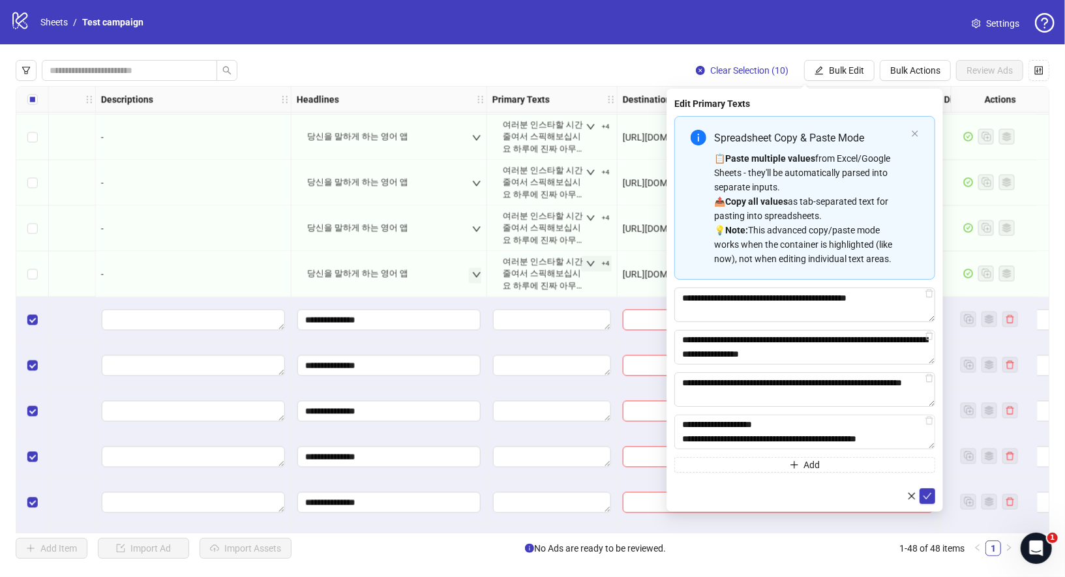
drag, startPoint x: 683, startPoint y: 428, endPoint x: 925, endPoint y: 454, distance: 242.6
click at [925, 454] on div "**********" at bounding box center [804, 294] width 261 height 357
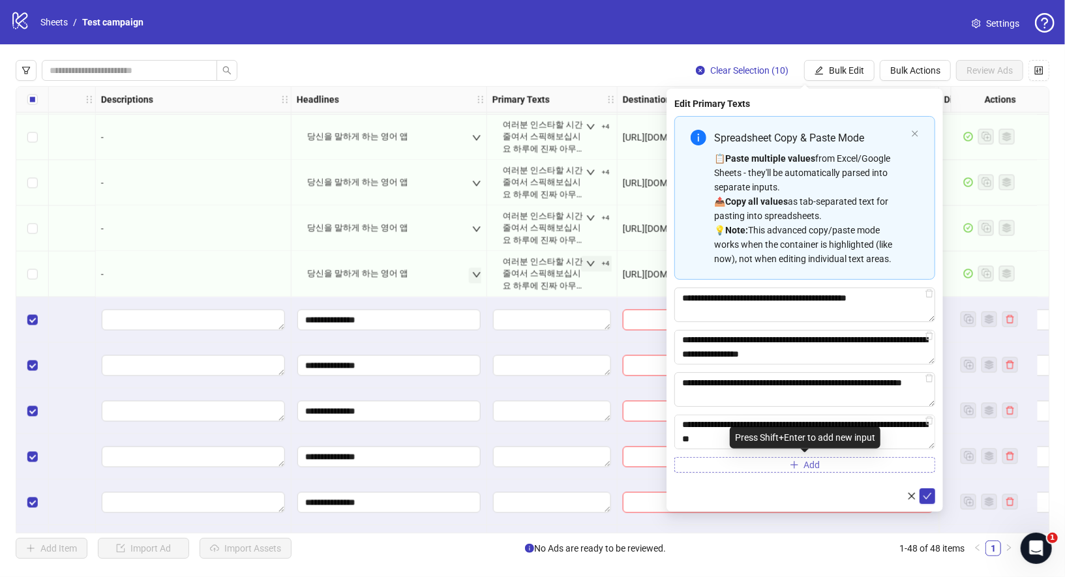
type textarea "**********"
click at [793, 469] on button "Add" at bounding box center [804, 465] width 261 height 16
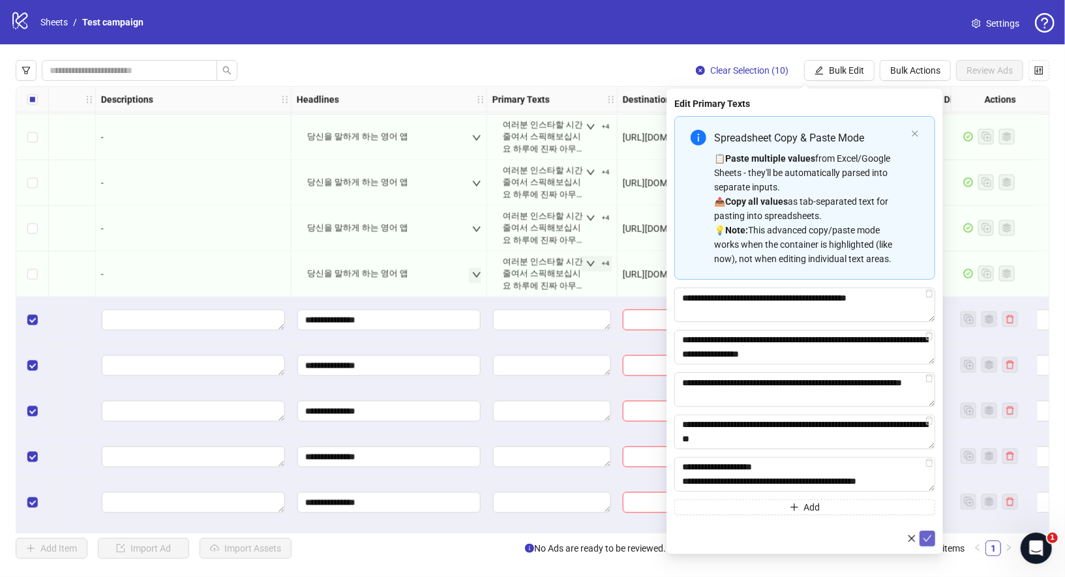
type textarea "**********"
click at [930, 541] on icon "check" at bounding box center [927, 538] width 9 height 9
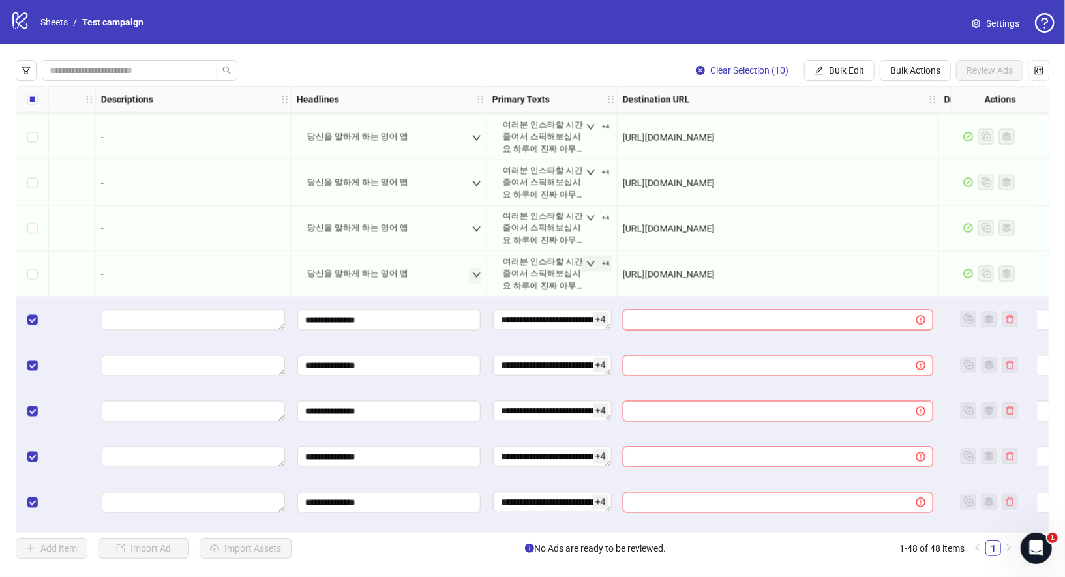
click at [590, 263] on icon "down" at bounding box center [590, 264] width 9 height 9
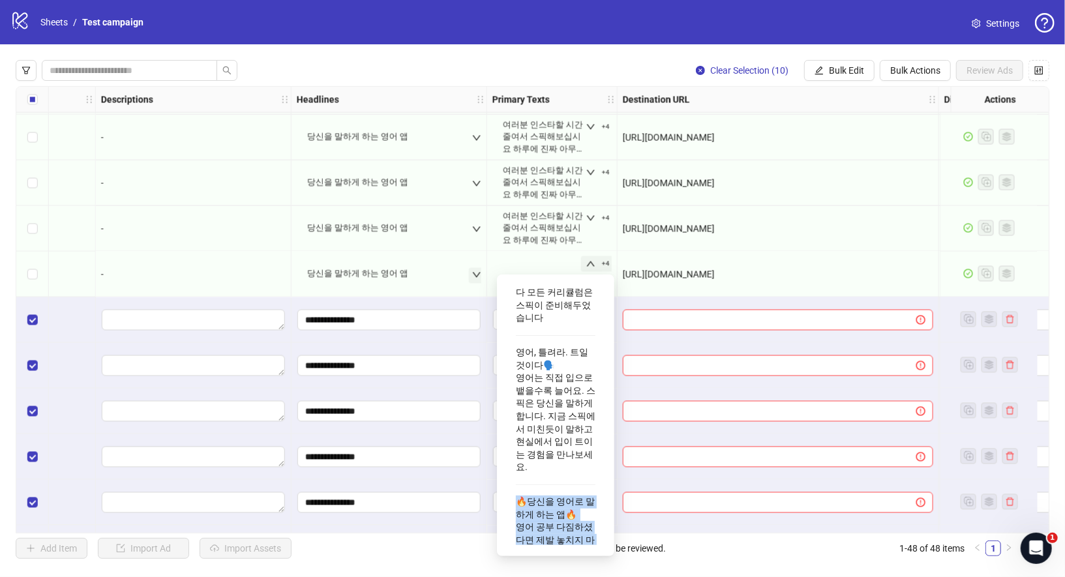
drag, startPoint x: 518, startPoint y: 449, endPoint x: 582, endPoint y: 530, distance: 103.6
click at [582, 530] on div "🔥당신을 영어로 말하게 하는 앱🔥 영어 공부 다짐하셨다면 제발 놓치지 마세요. 스픽은 당신을 영어로 끊임없이 말하도록 만들거예요." at bounding box center [556, 540] width 80 height 100
click at [764, 303] on div at bounding box center [778, 320] width 321 height 46
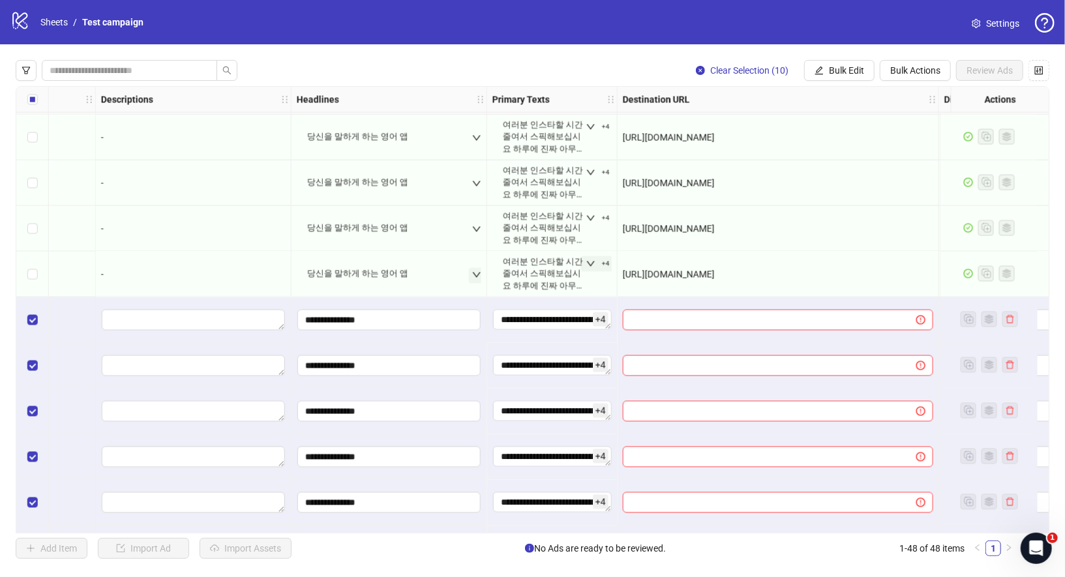
click at [598, 323] on span "+ 4" at bounding box center [601, 319] width 16 height 14
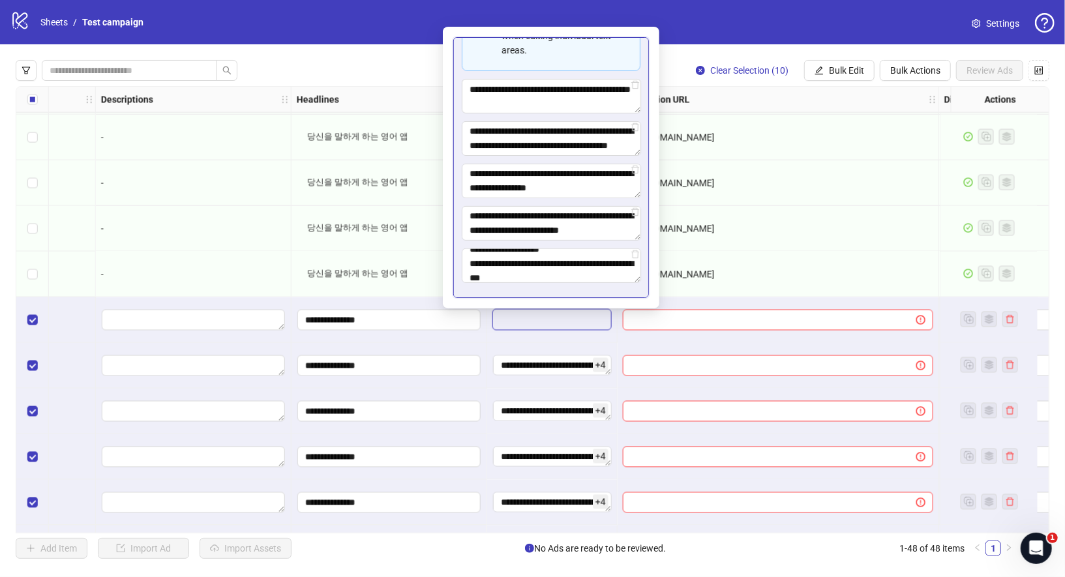
click at [792, 306] on div at bounding box center [778, 320] width 321 height 46
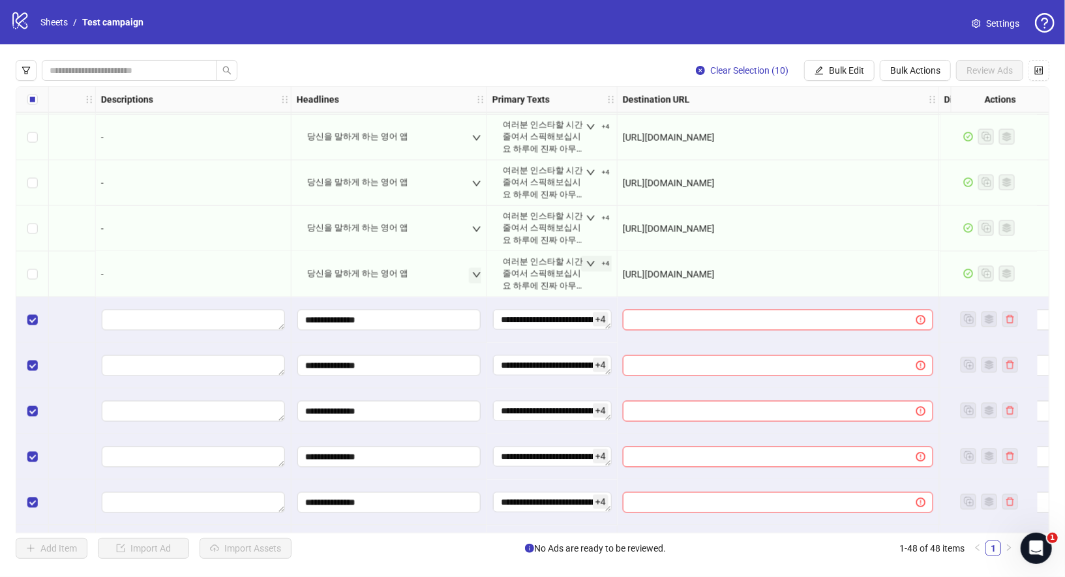
drag, startPoint x: 822, startPoint y: 278, endPoint x: 636, endPoint y: 265, distance: 186.3
click at [623, 276] on div "[URL][DOMAIN_NAME]" at bounding box center [778, 274] width 310 height 14
copy span "[URL][DOMAIN_NAME]"
click at [826, 75] on button "Bulk Edit" at bounding box center [839, 70] width 70 height 21
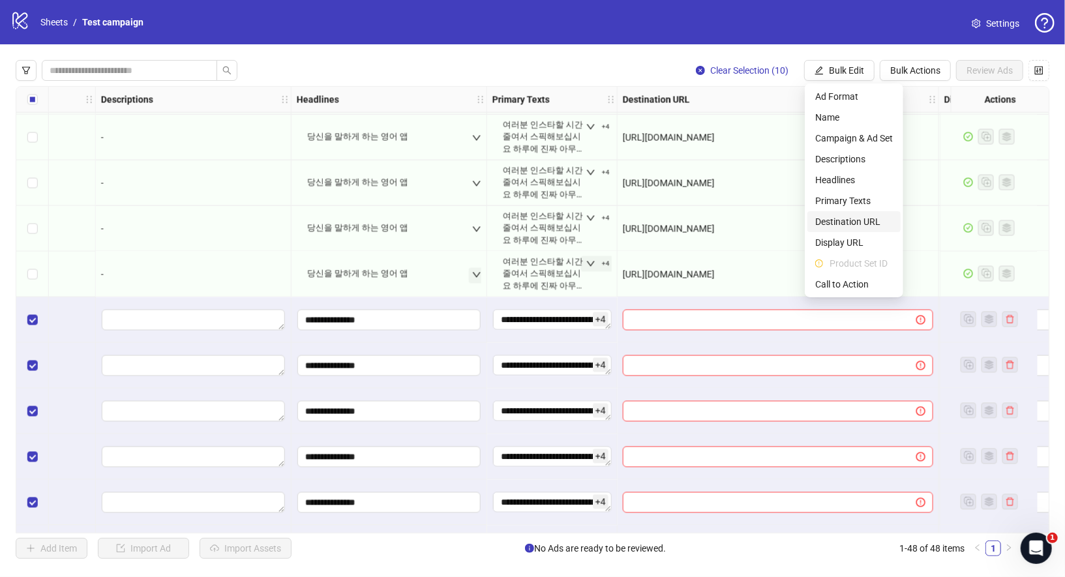
click at [852, 221] on span "Destination URL" at bounding box center [854, 222] width 78 height 14
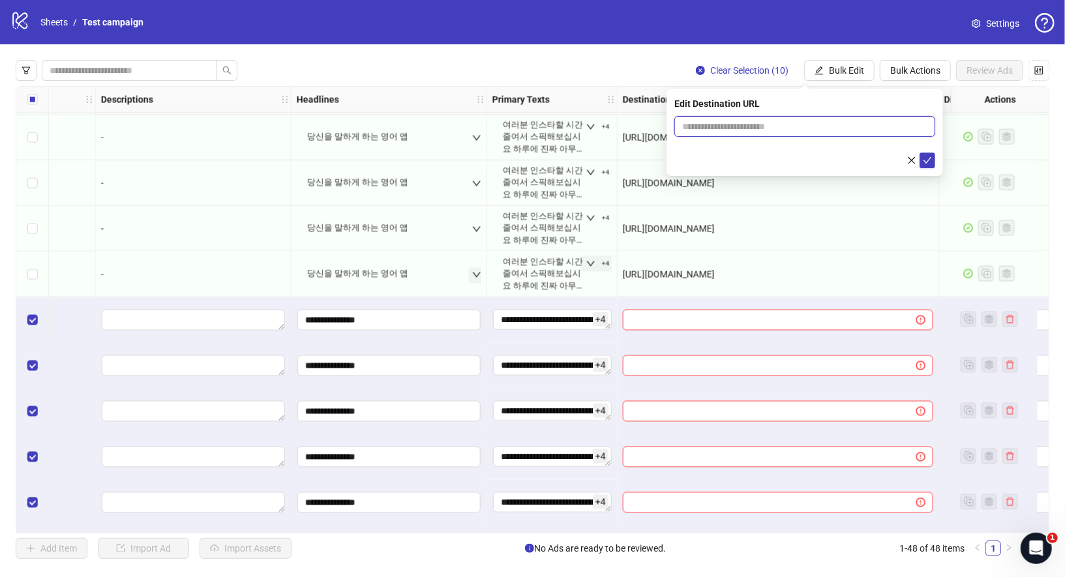
click at [787, 130] on input "text" at bounding box center [799, 126] width 235 height 14
paste input "**********"
type input "**********"
click at [924, 160] on icon "check" at bounding box center [927, 160] width 8 height 7
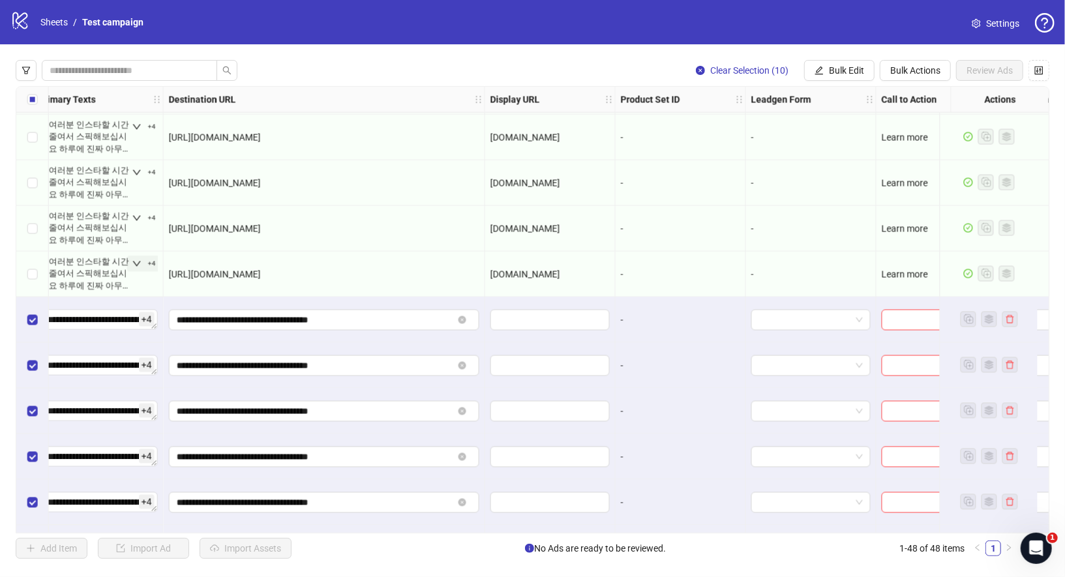
scroll to position [1550, 1165]
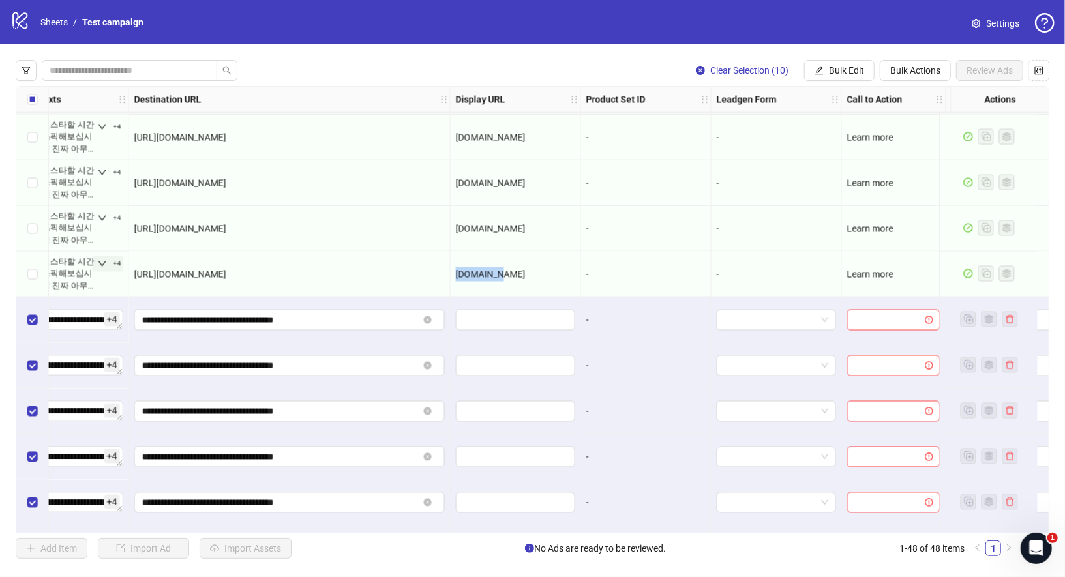
drag, startPoint x: 505, startPoint y: 278, endPoint x: 454, endPoint y: 277, distance: 51.5
click at [454, 277] on div "[DOMAIN_NAME]" at bounding box center [516, 275] width 130 height 46
copy span "[DOMAIN_NAME]"
click at [836, 66] on span "Bulk Edit" at bounding box center [846, 70] width 35 height 10
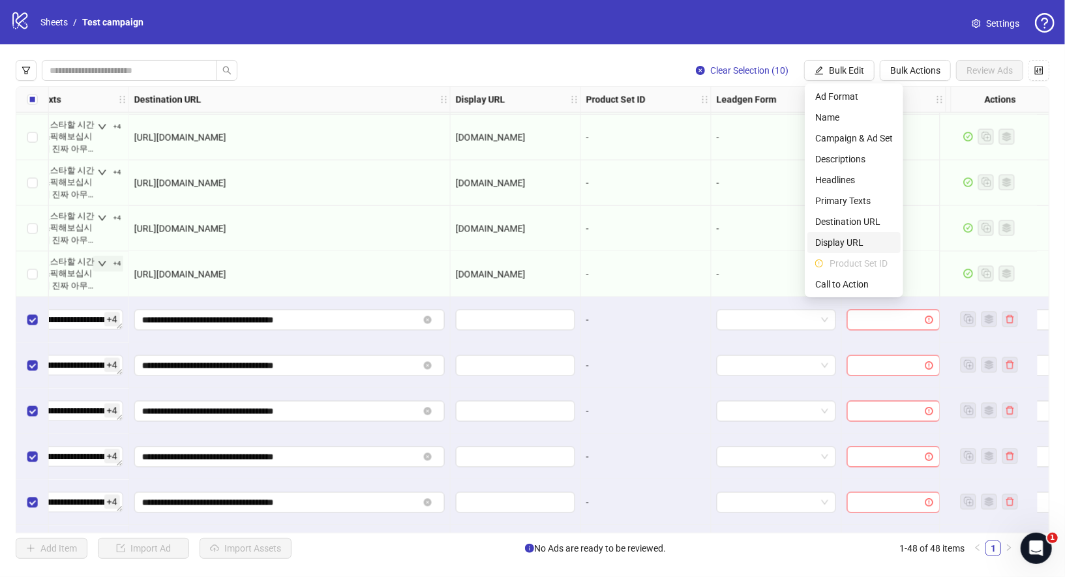
click at [836, 245] on span "Display URL" at bounding box center [854, 242] width 78 height 14
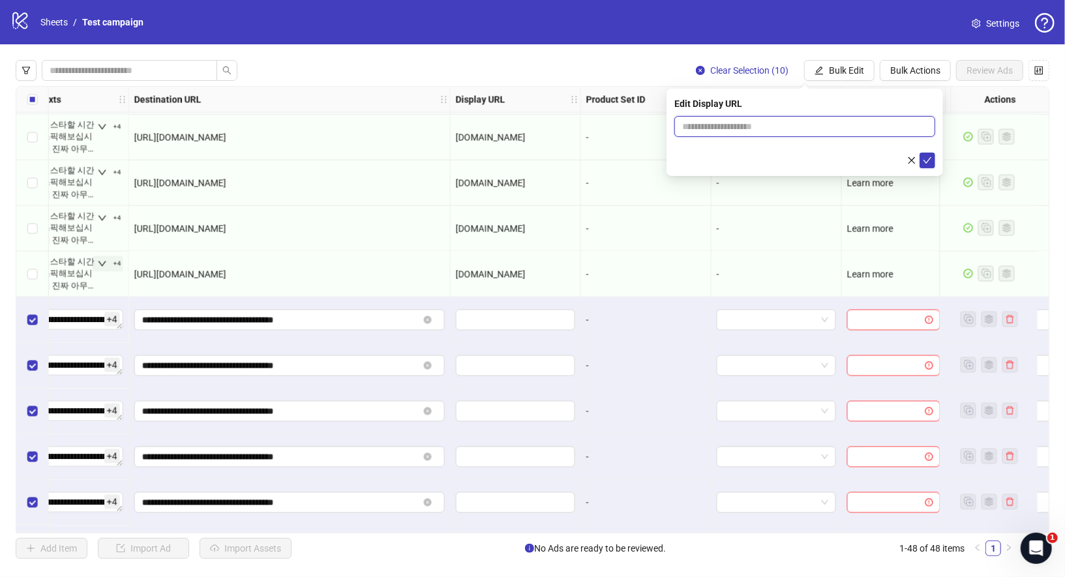
click at [731, 131] on input "text" at bounding box center [804, 126] width 261 height 21
paste input "*********"
type input "*********"
click at [929, 159] on icon "check" at bounding box center [927, 160] width 9 height 9
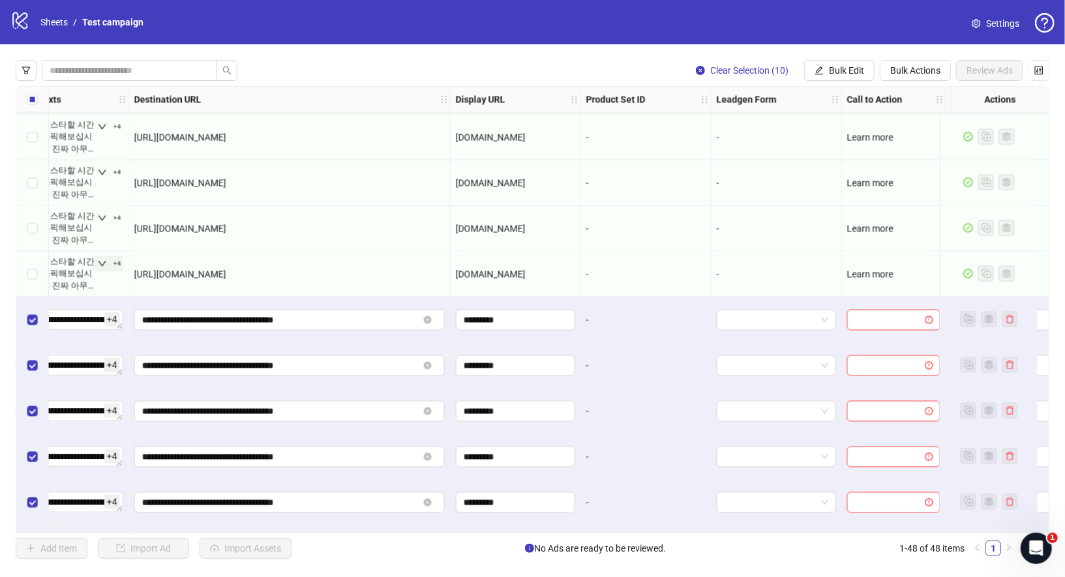
scroll to position [1550, 1302]
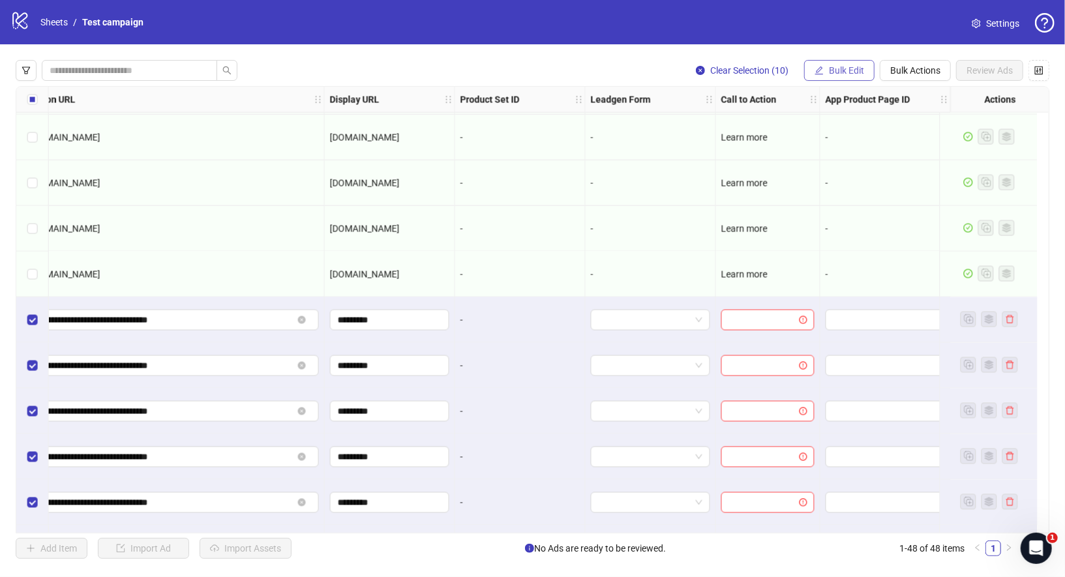
click at [850, 72] on span "Bulk Edit" at bounding box center [846, 70] width 35 height 10
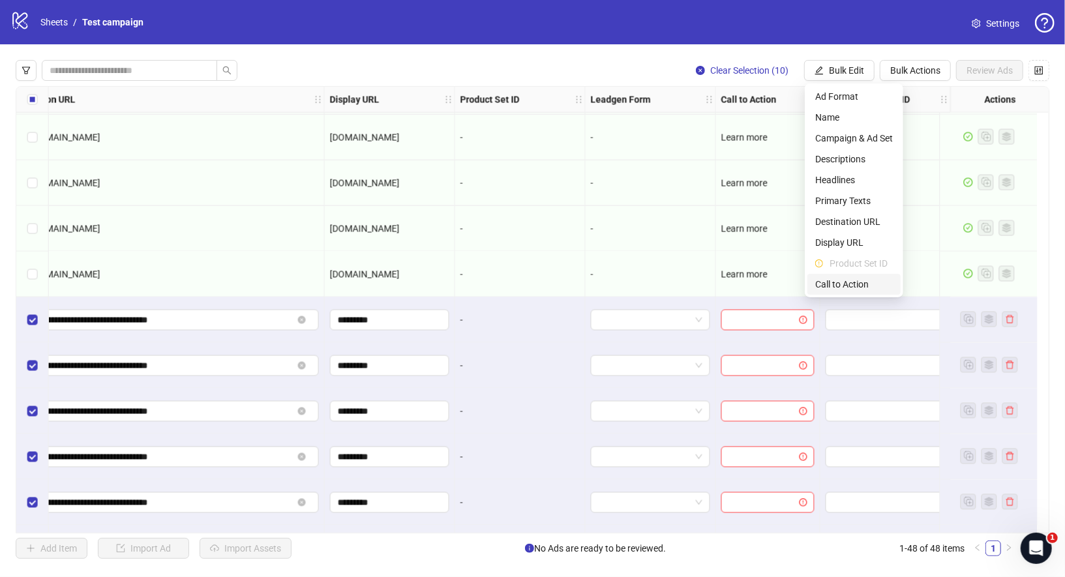
click at [854, 278] on span "Call to Action" at bounding box center [854, 284] width 78 height 14
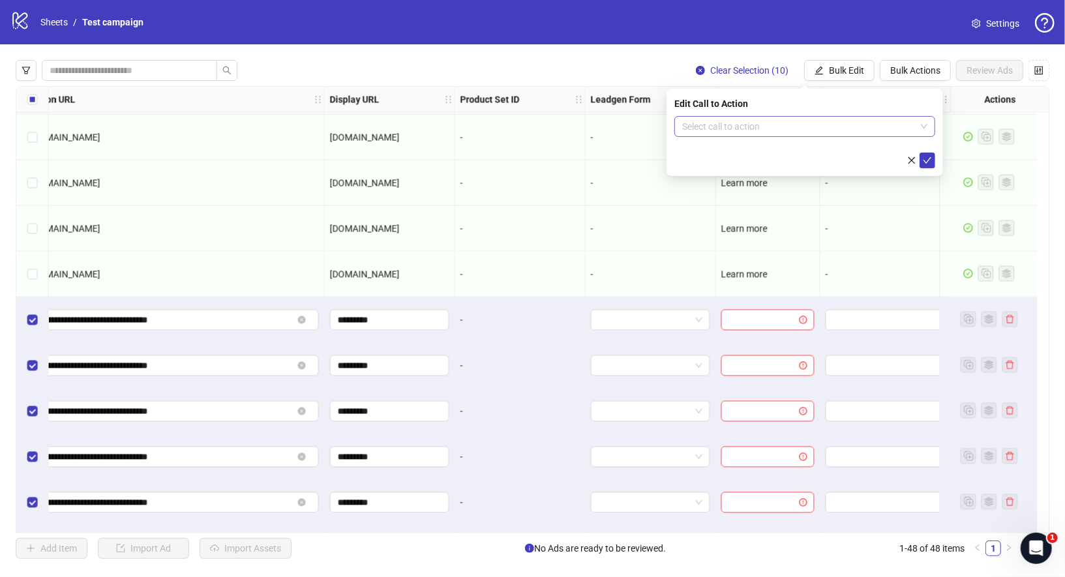
click at [807, 131] on input "search" at bounding box center [798, 127] width 233 height 20
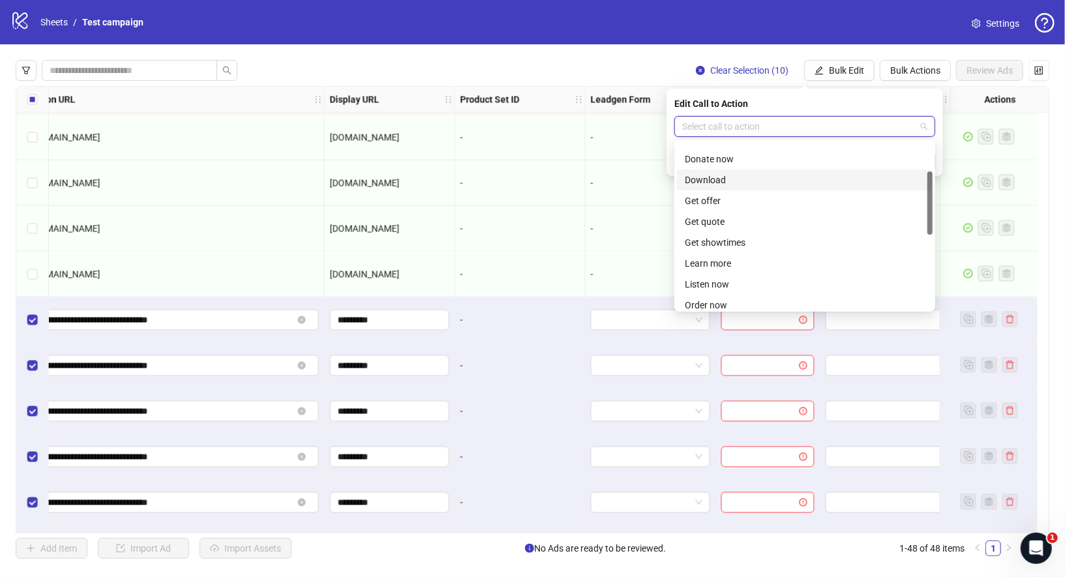
scroll to position [77, 0]
click at [726, 265] on div "Learn more" at bounding box center [805, 263] width 240 height 14
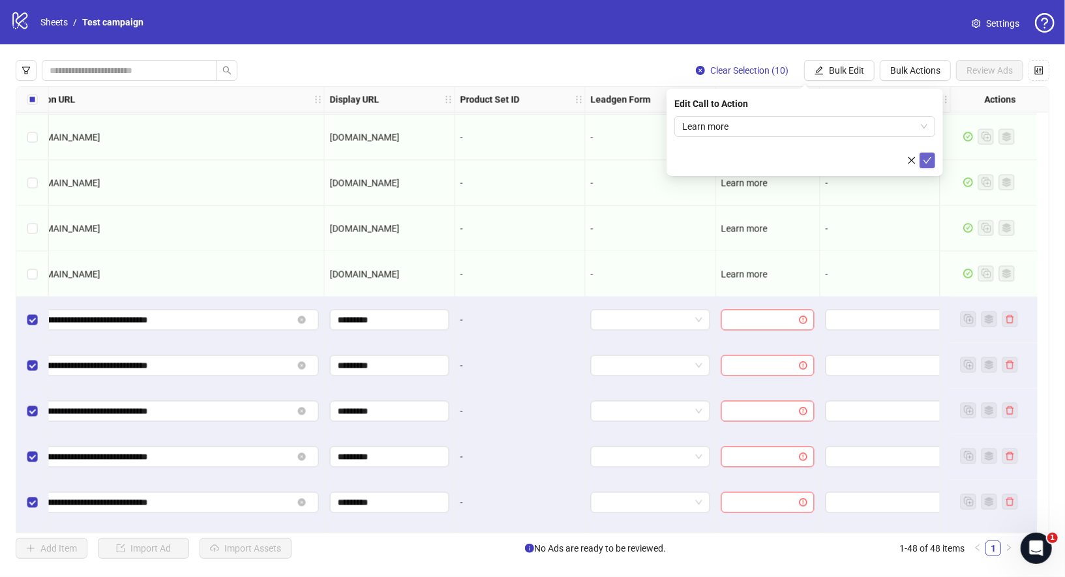
click at [925, 160] on icon "check" at bounding box center [927, 160] width 9 height 9
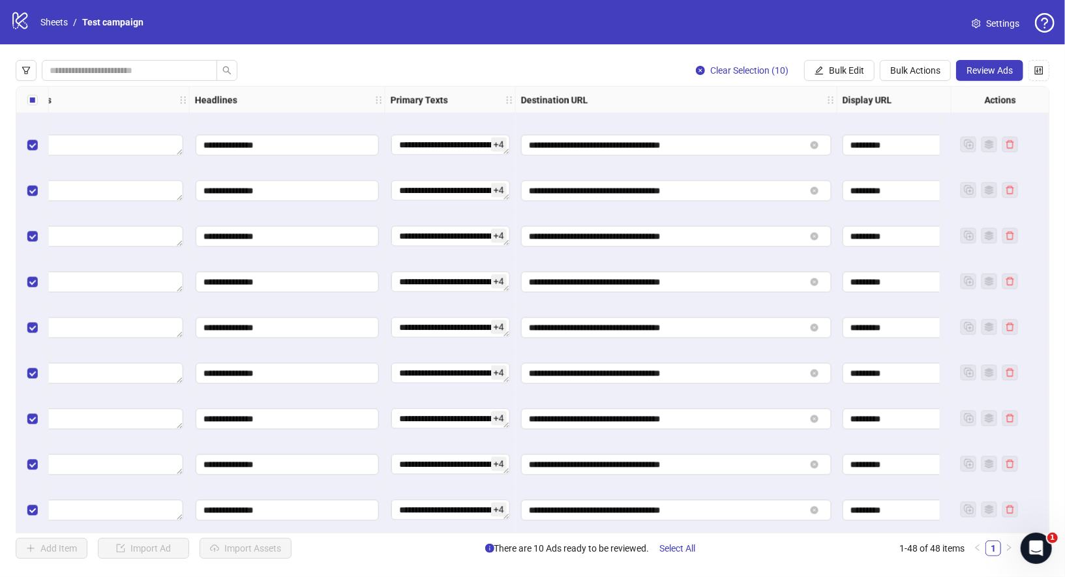
scroll to position [1775, 404]
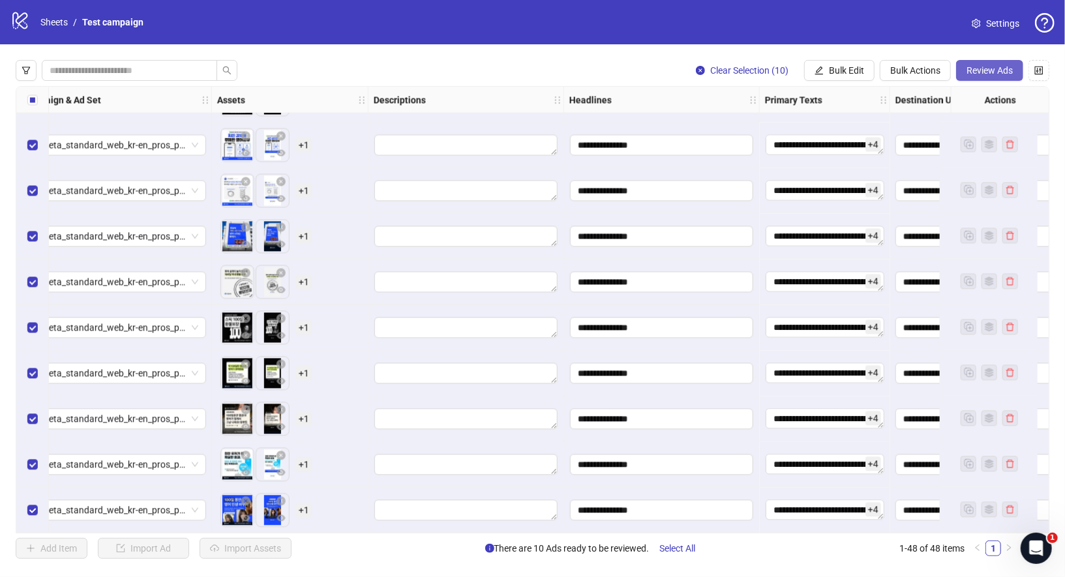
click at [992, 72] on span "Review Ads" at bounding box center [989, 70] width 46 height 10
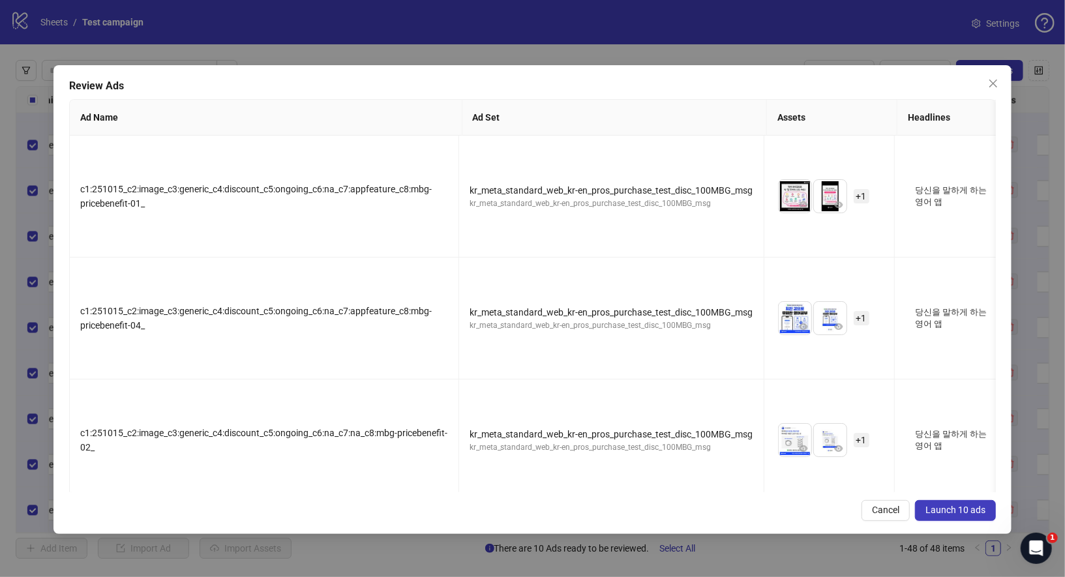
click at [979, 513] on span "Launch 10 ads" at bounding box center [955, 510] width 60 height 10
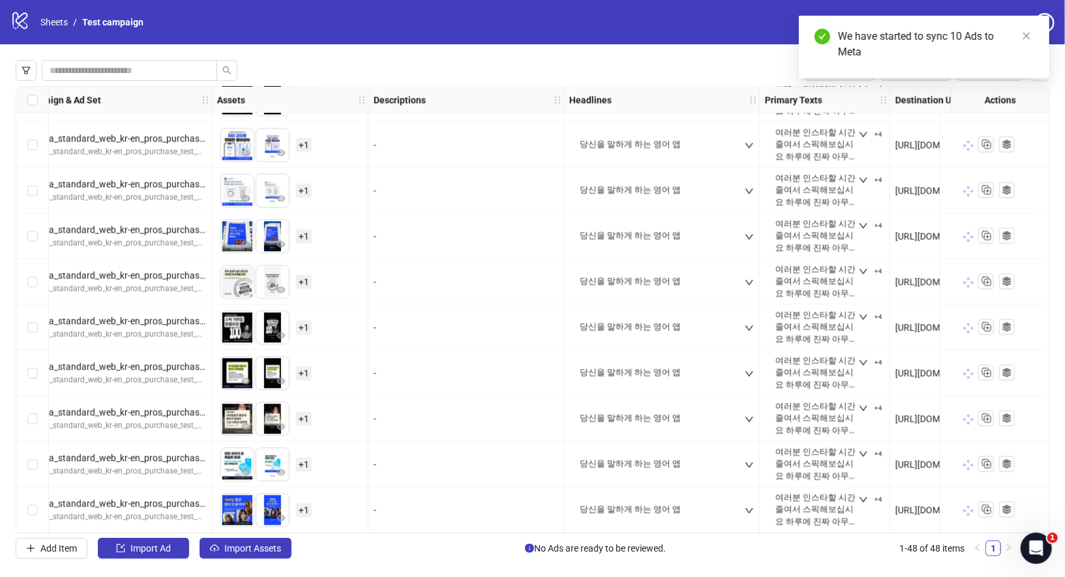
scroll to position [1738, 401]
